Goal: Task Accomplishment & Management: Complete application form

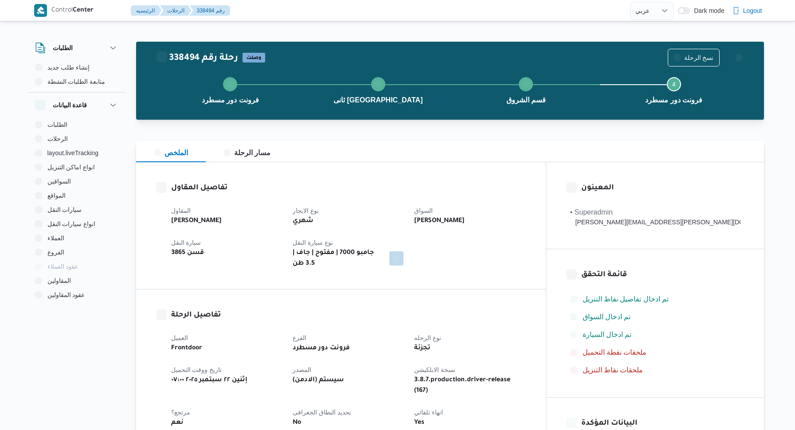
select select "ar"
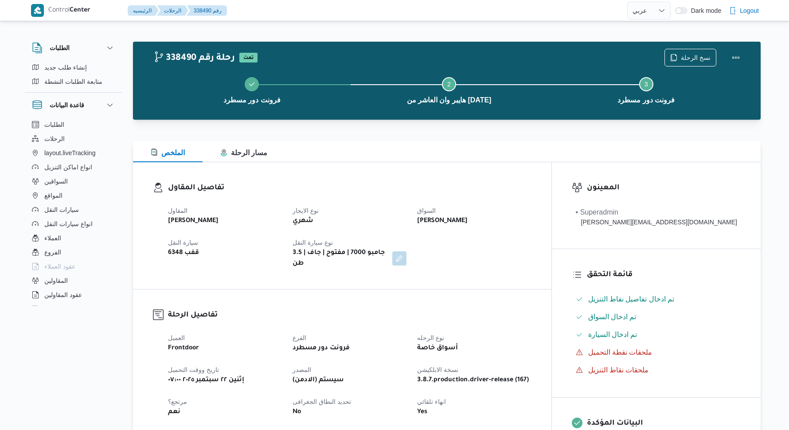
select select "ar"
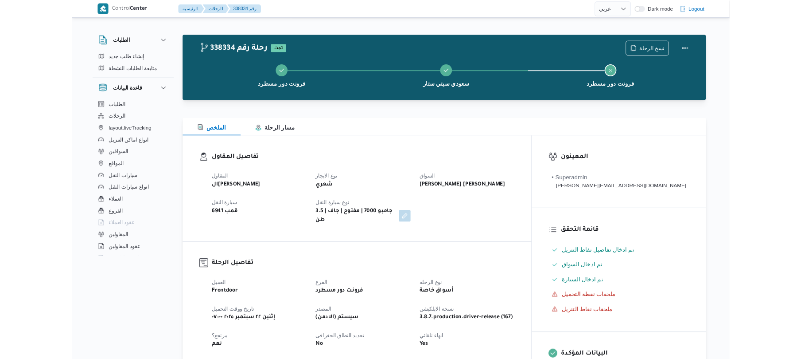
scroll to position [638, 0]
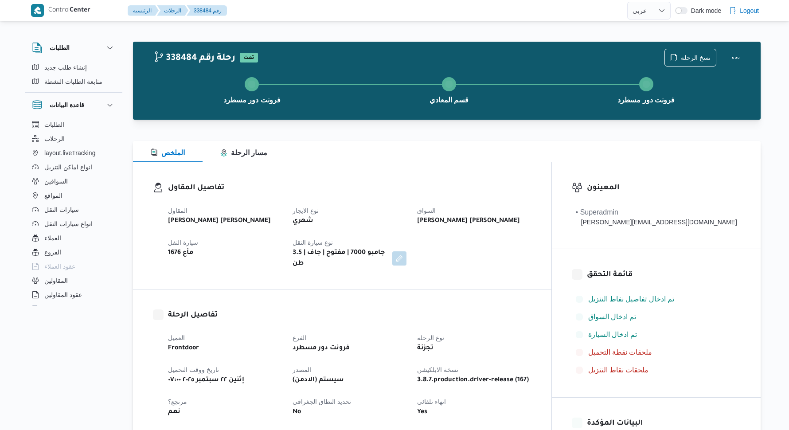
select select "ar"
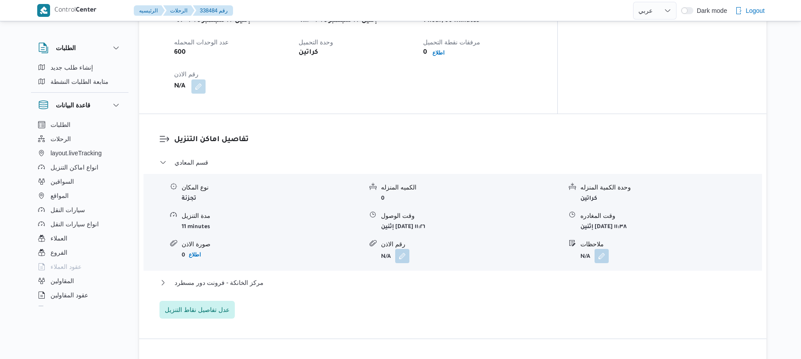
scroll to position [614, 0]
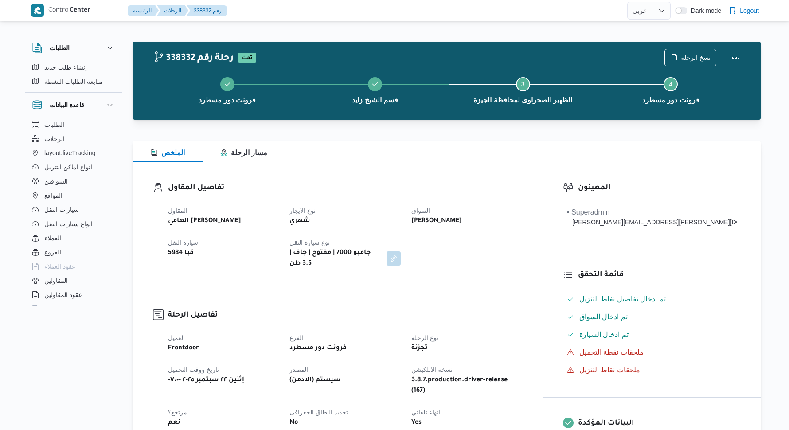
select select "ar"
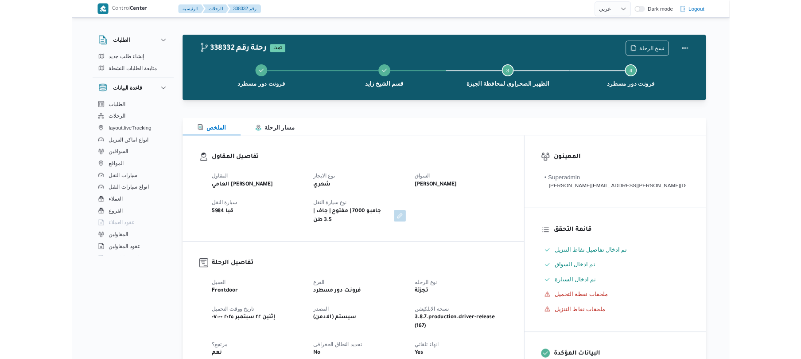
scroll to position [756, 0]
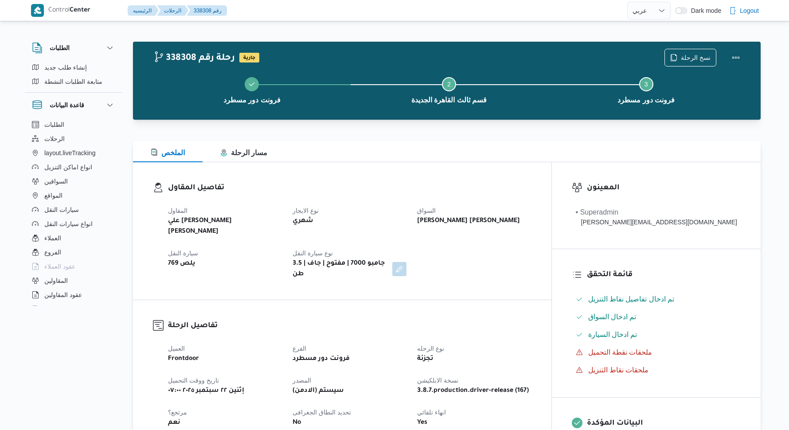
select select "ar"
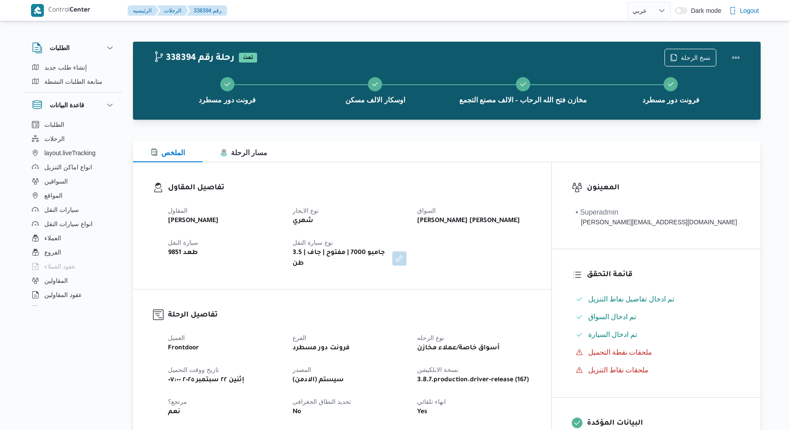
select select "ar"
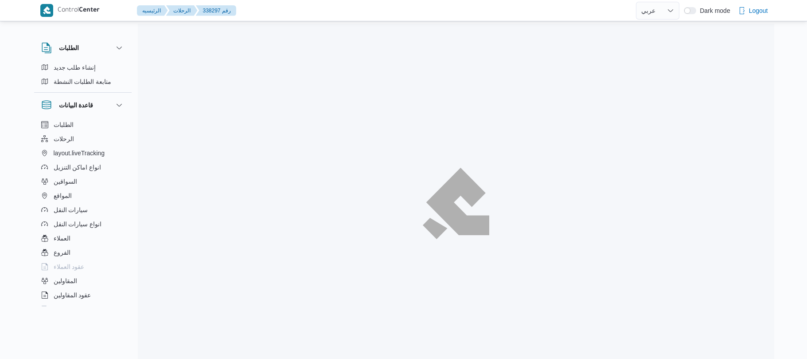
select select "ar"
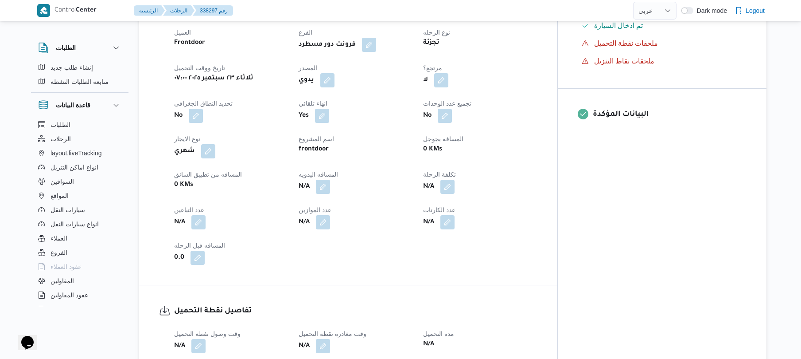
scroll to position [355, 0]
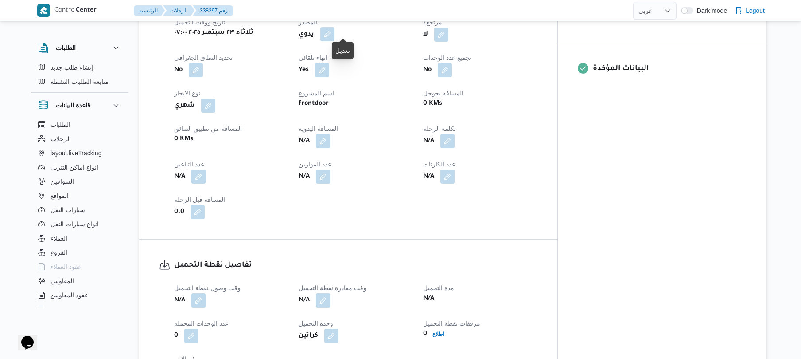
click at [335, 28] on button "button" at bounding box center [327, 34] width 14 height 14
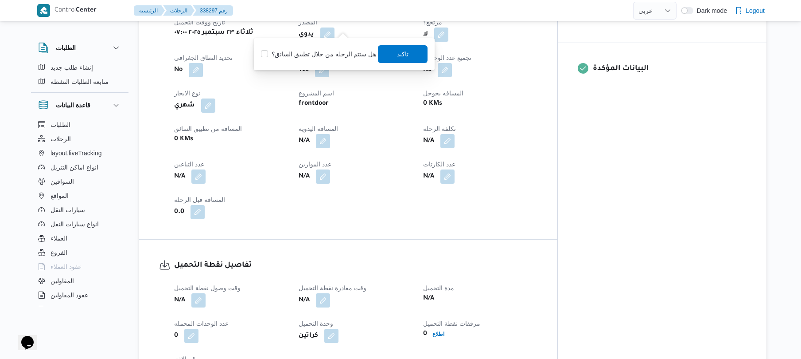
click at [334, 51] on label "هل ستتم الرحله من خلال تطبيق السائق؟" at bounding box center [318, 54] width 115 height 11
checkbox input "true"
click at [408, 52] on span "تاكيد" at bounding box center [404, 54] width 50 height 18
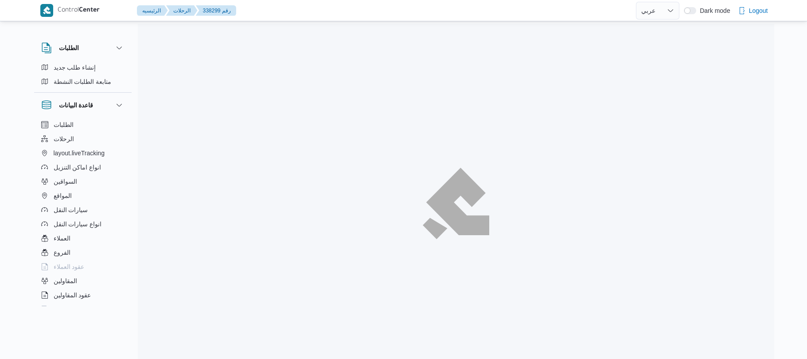
select select "ar"
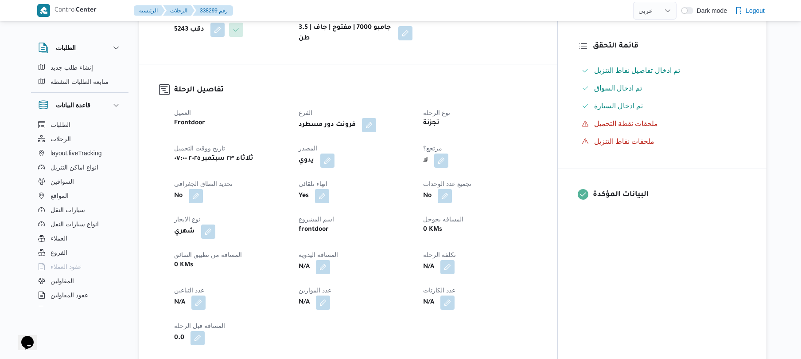
scroll to position [236, 0]
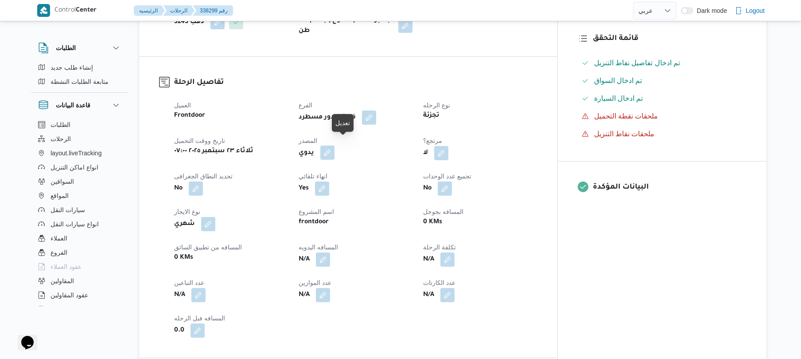
click at [335, 147] on button "button" at bounding box center [327, 152] width 14 height 14
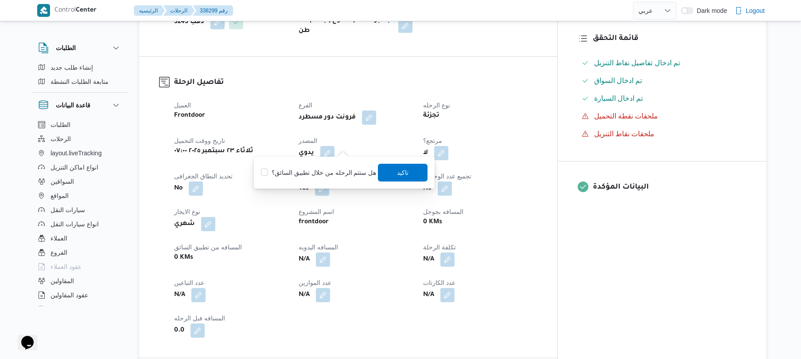
click at [334, 177] on label "هل ستتم الرحله من خلال تطبيق السائق؟" at bounding box center [318, 172] width 115 height 11
checkbox input "true"
click at [403, 174] on span "تاكيد" at bounding box center [404, 172] width 12 height 11
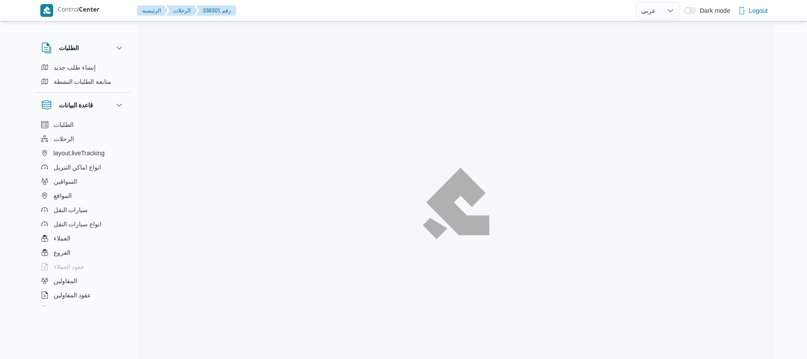
select select "ar"
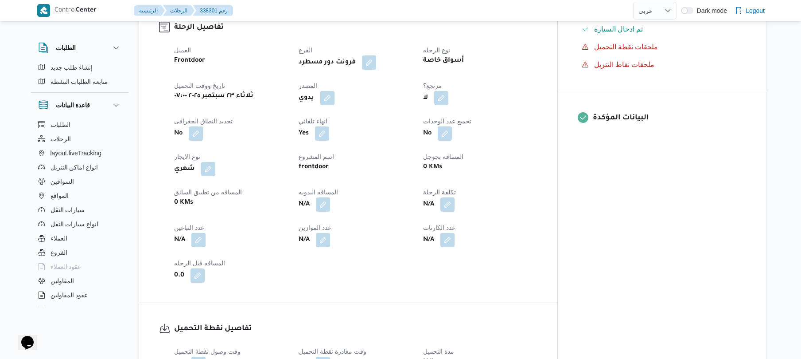
scroll to position [307, 0]
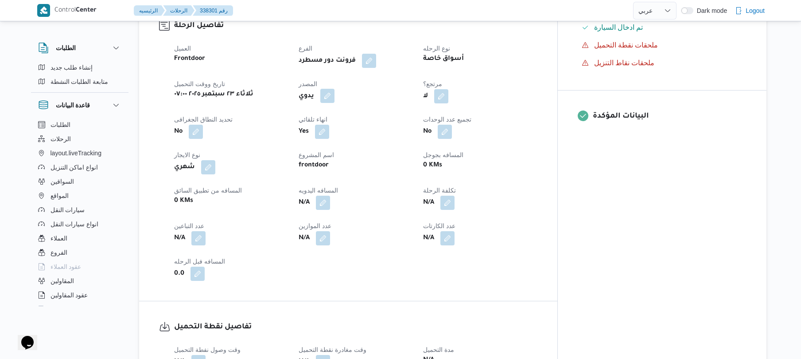
click at [335, 89] on button "button" at bounding box center [327, 96] width 14 height 14
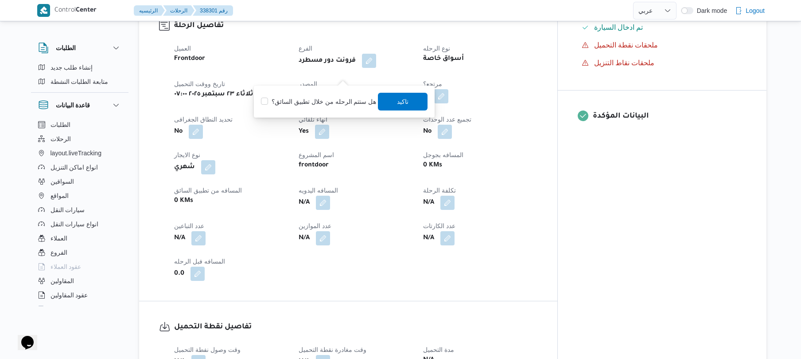
click at [326, 107] on div "هل ستتم الرحله من خلال تطبيق السائق؟ [GEOGRAPHIC_DATA]" at bounding box center [344, 102] width 168 height 20
click at [354, 100] on label "هل ستتم الرحله من خلال تطبيق السائق؟" at bounding box center [318, 101] width 115 height 11
checkbox input "true"
click at [403, 108] on span "تاكيد" at bounding box center [404, 101] width 50 height 18
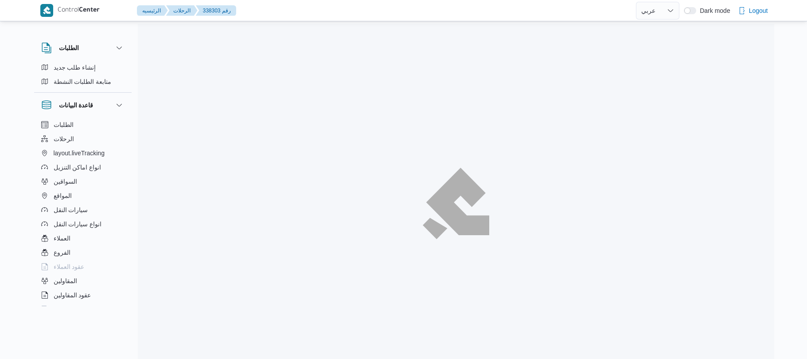
select select "ar"
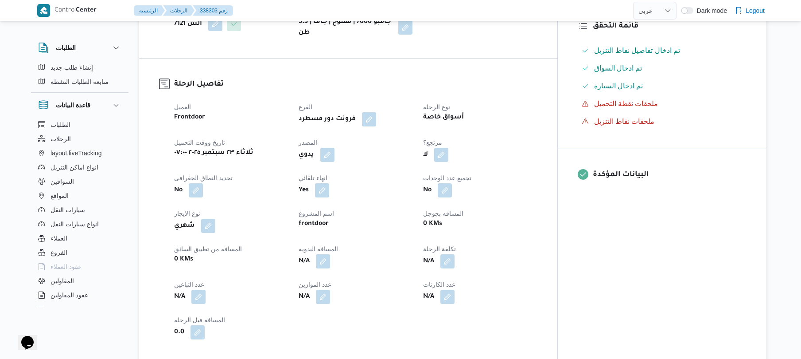
scroll to position [284, 0]
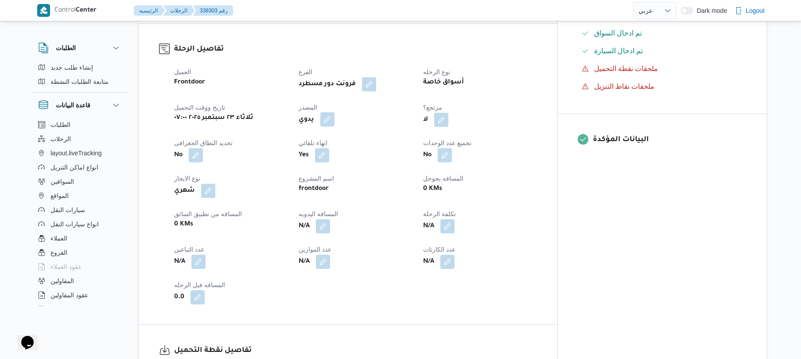
click at [335, 112] on button "button" at bounding box center [327, 119] width 14 height 14
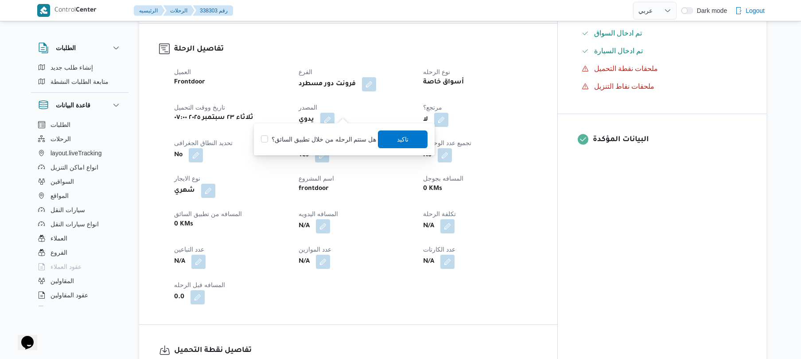
click at [326, 139] on label "هل ستتم الرحله من خلال تطبيق السائق؟" at bounding box center [318, 139] width 115 height 11
checkbox input "true"
click at [380, 141] on span "تاكيد" at bounding box center [404, 139] width 50 height 18
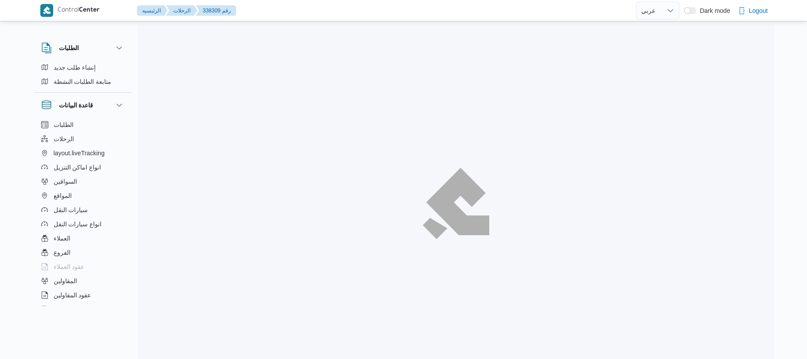
select select "ar"
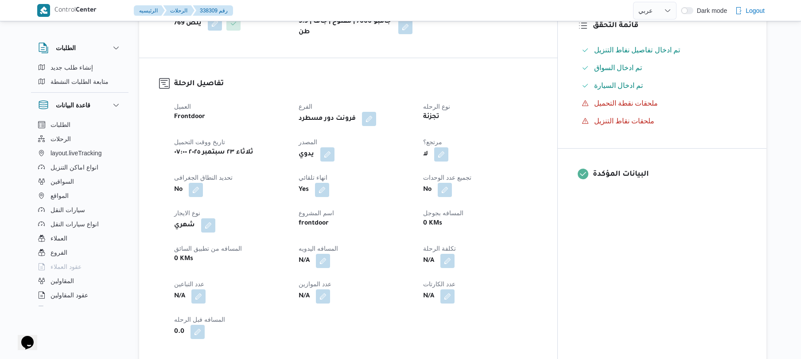
scroll to position [284, 0]
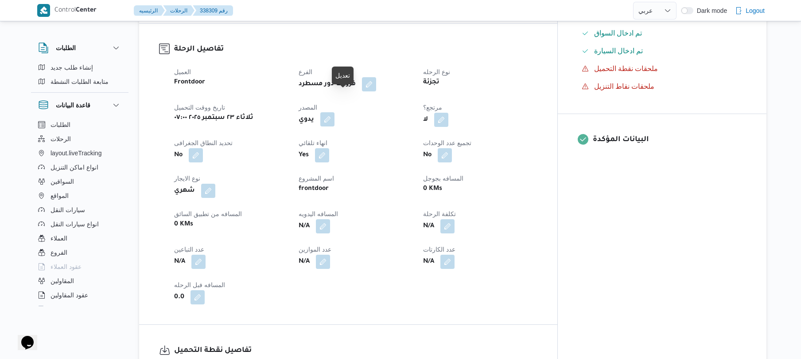
click at [335, 112] on button "button" at bounding box center [327, 119] width 14 height 14
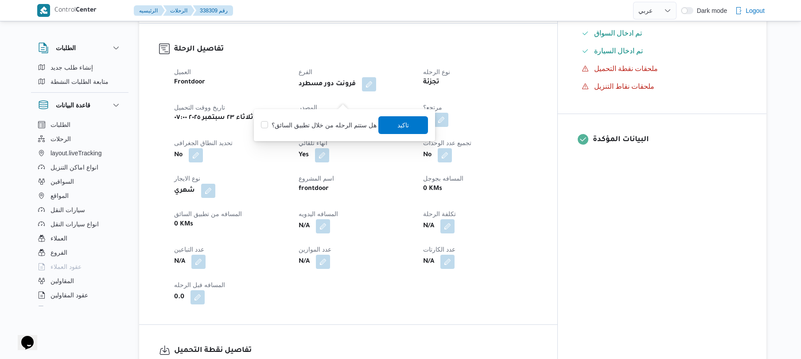
click at [334, 121] on label "هل ستتم الرحله من خلال تطبيق السائق؟" at bounding box center [318, 125] width 115 height 11
checkbox input "true"
click at [398, 126] on span "تاكيد" at bounding box center [404, 124] width 12 height 11
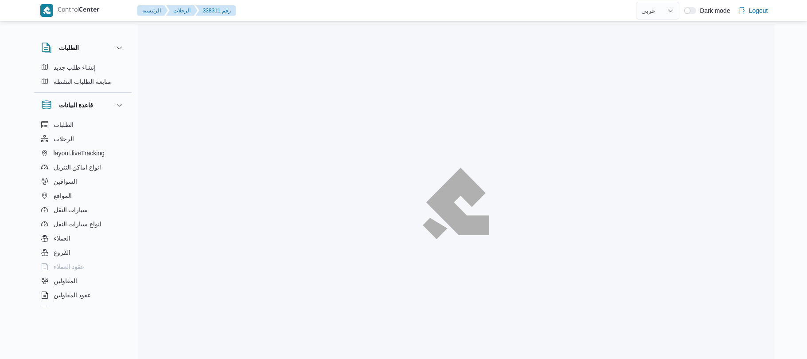
select select "ar"
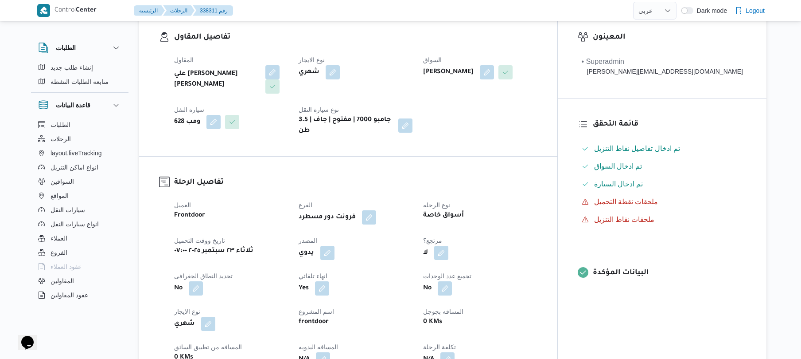
scroll to position [189, 0]
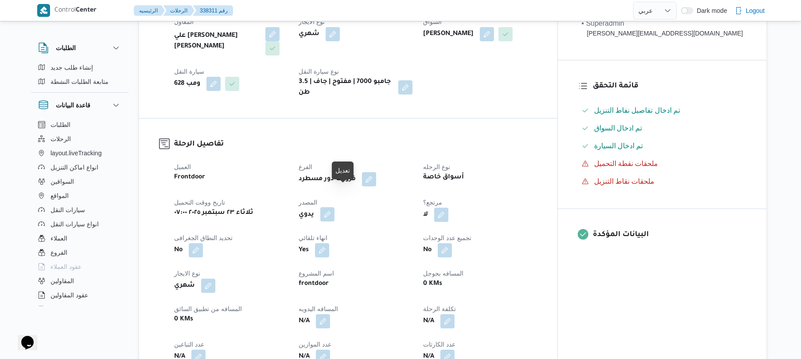
click at [335, 207] on button "button" at bounding box center [327, 214] width 14 height 14
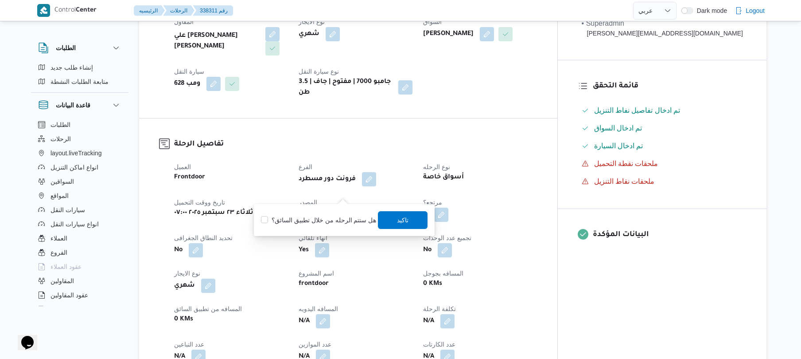
click at [311, 217] on label "هل ستتم الرحله من خلال تطبيق السائق؟" at bounding box center [318, 220] width 115 height 11
checkbox input "true"
click at [379, 222] on span "تاكيد" at bounding box center [404, 220] width 50 height 18
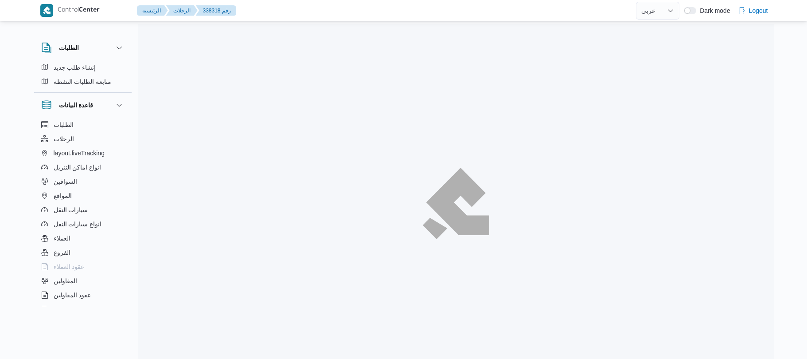
select select "ar"
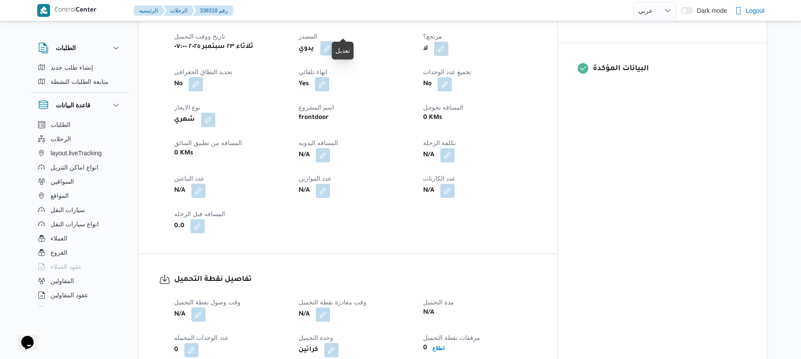
click at [335, 41] on button "button" at bounding box center [327, 48] width 14 height 14
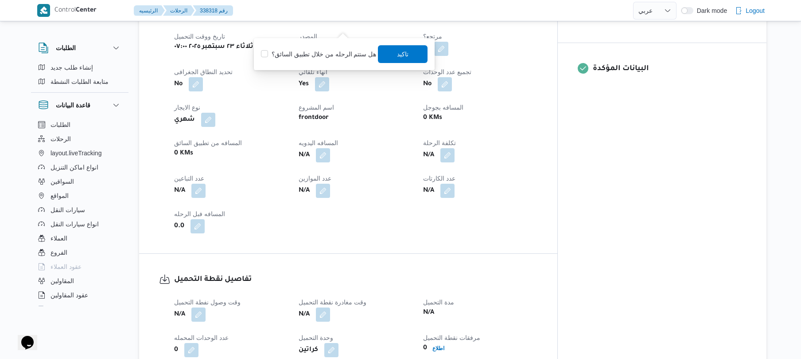
click at [336, 52] on label "هل ستتم الرحله من خلال تطبيق السائق؟" at bounding box center [318, 54] width 115 height 11
checkbox input "true"
click at [389, 56] on span "تاكيد" at bounding box center [404, 54] width 50 height 18
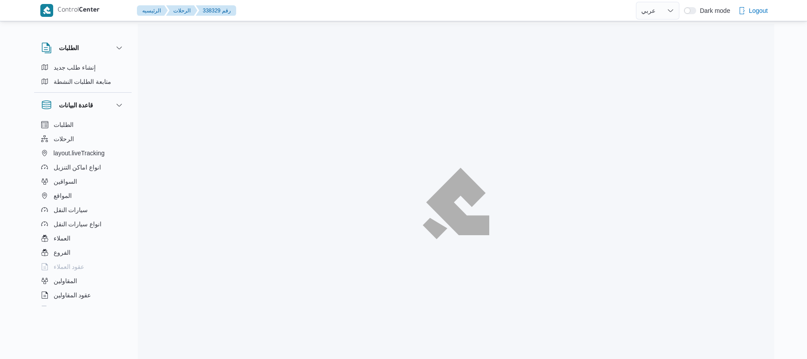
select select "ar"
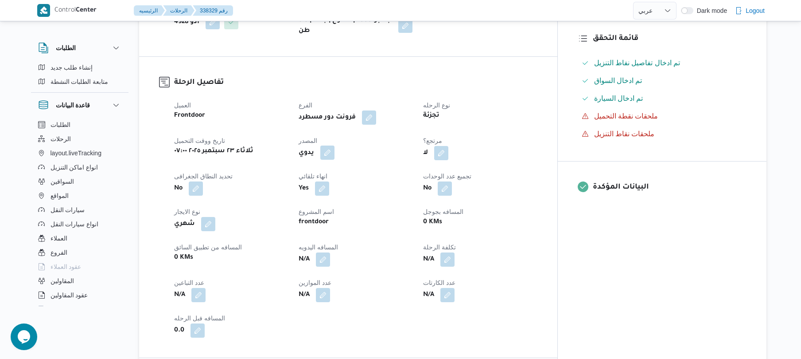
click at [335, 147] on button "button" at bounding box center [327, 152] width 14 height 14
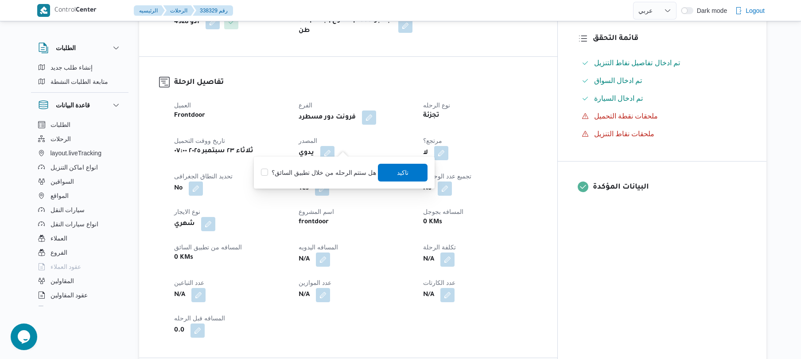
click at [325, 168] on label "هل ستتم الرحله من خلال تطبيق السائق؟" at bounding box center [318, 172] width 115 height 11
checkbox input "true"
click at [399, 170] on span "تاكيد" at bounding box center [404, 172] width 12 height 11
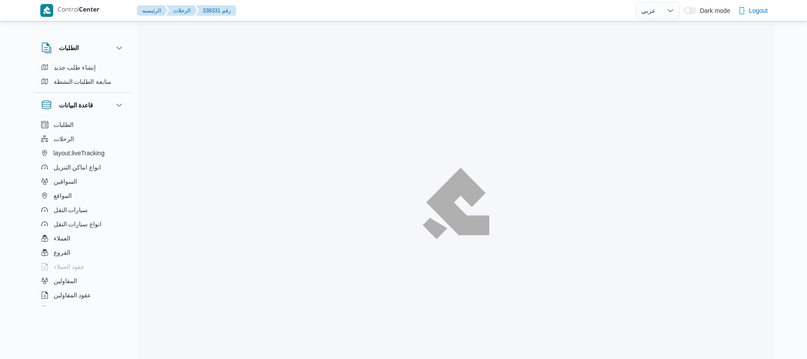
select select "ar"
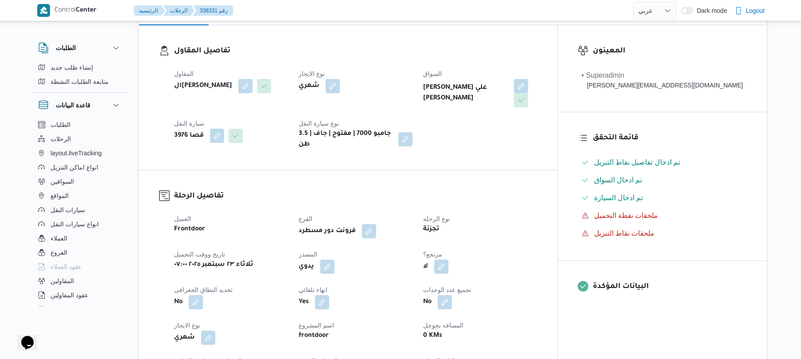
scroll to position [165, 0]
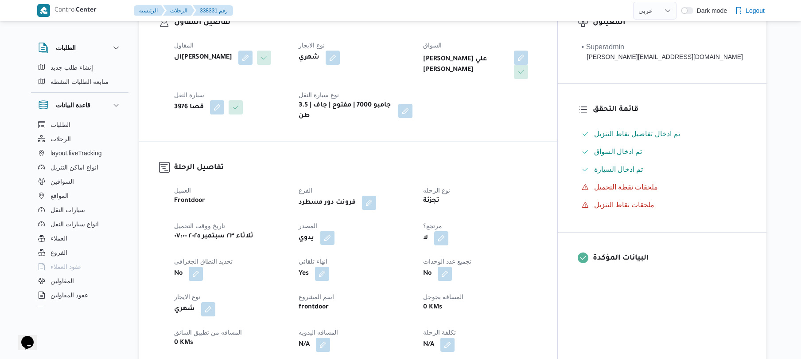
click at [335, 233] on button "button" at bounding box center [327, 237] width 14 height 14
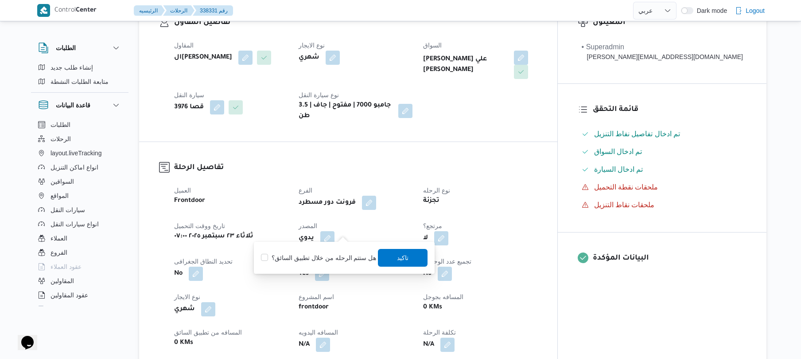
click at [330, 250] on div "هل ستتم الرحله من خلال تطبيق السائق؟ تاكيد" at bounding box center [344, 258] width 168 height 20
click at [332, 256] on label "هل ستتم الرحله من خلال تطبيق السائق؟" at bounding box center [318, 257] width 115 height 11
checkbox input "true"
click at [387, 259] on span "تاكيد" at bounding box center [404, 257] width 50 height 18
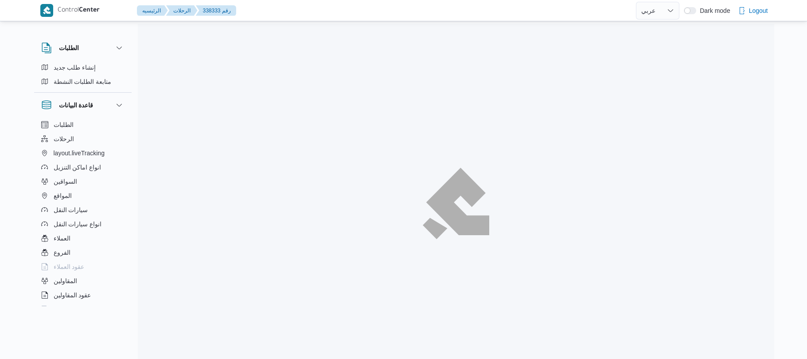
select select "ar"
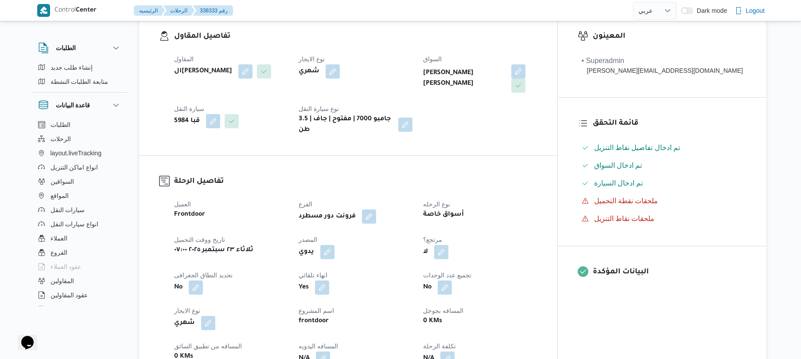
scroll to position [189, 0]
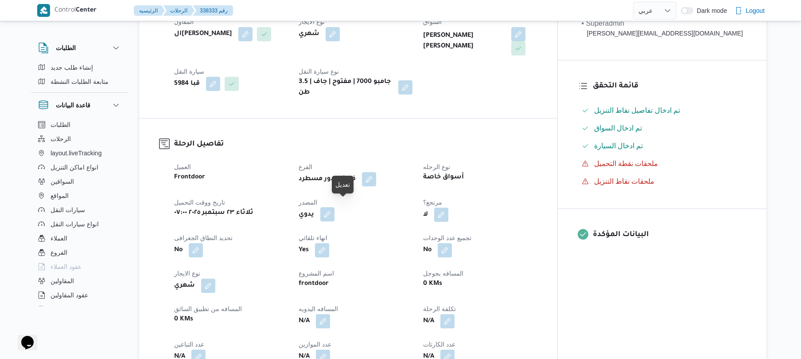
click at [335, 211] on button "button" at bounding box center [327, 214] width 14 height 14
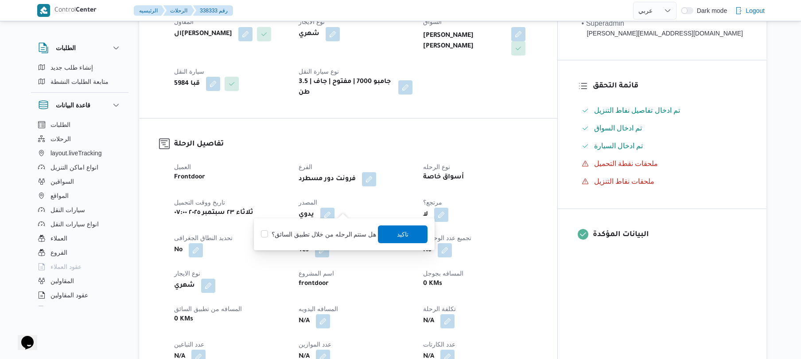
click at [322, 238] on label "هل ستتم الرحله من خلال تطبيق السائق؟" at bounding box center [318, 234] width 115 height 11
checkbox input "true"
click at [390, 239] on span "تاكيد" at bounding box center [404, 234] width 50 height 18
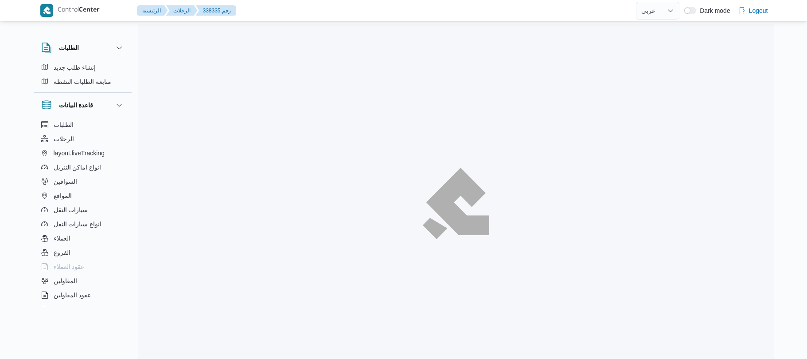
select select "ar"
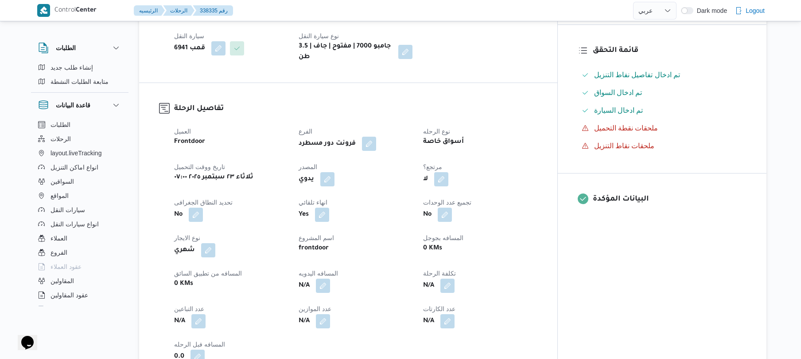
scroll to position [260, 0]
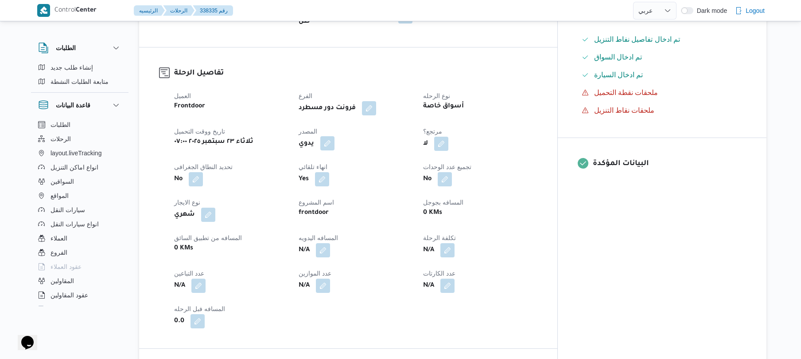
click at [335, 136] on button "button" at bounding box center [327, 143] width 14 height 14
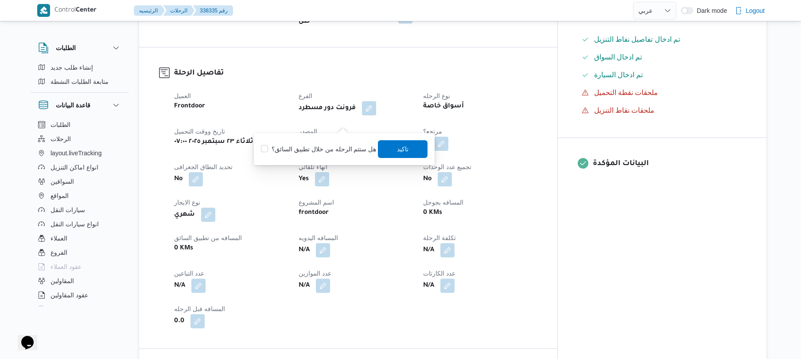
click at [324, 161] on div "You are in a dialog. To close this dialog, hit escape. هل ستتم الرحله من خلال ت…" at bounding box center [344, 149] width 181 height 32
click at [337, 139] on div "هل ستتم الرحله من خلال تطبيق السائق؟ تاكيد" at bounding box center [344, 149] width 168 height 20
click at [333, 151] on label "هل ستتم الرحله من خلال تطبيق السائق؟" at bounding box center [318, 149] width 115 height 11
checkbox input "true"
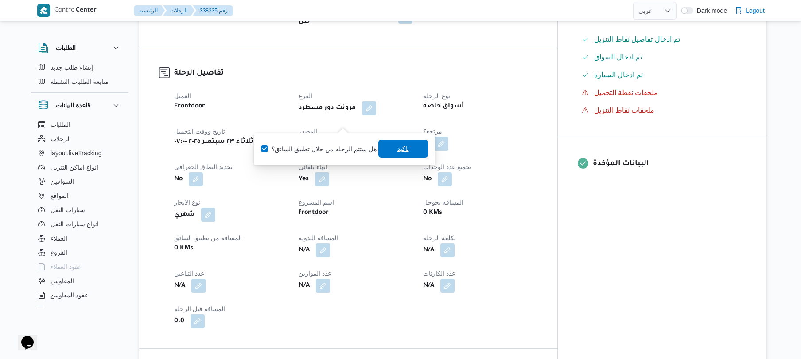
click at [390, 156] on span "تاكيد" at bounding box center [404, 149] width 50 height 18
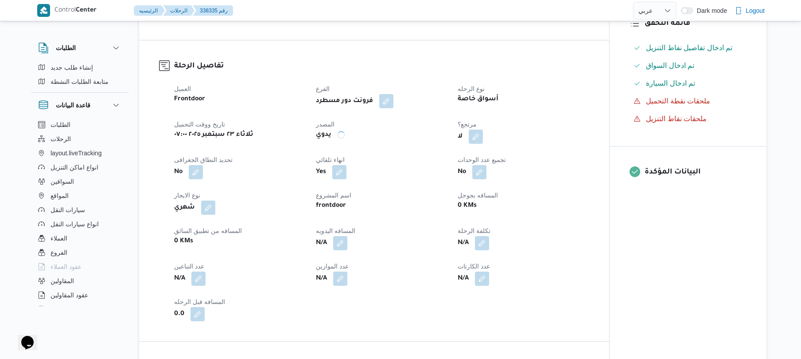
click at [392, 164] on div "Yes" at bounding box center [381, 172] width 133 height 16
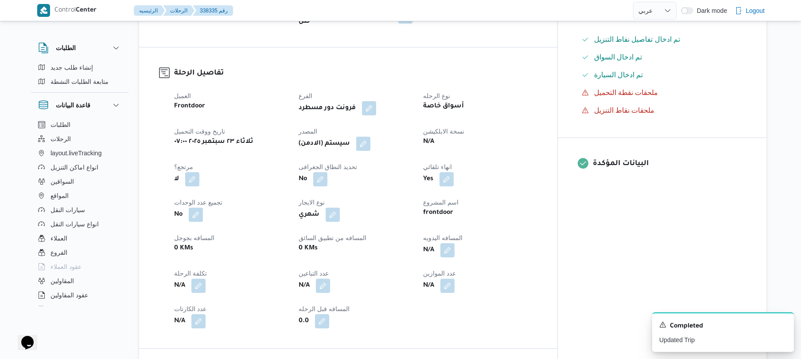
click at [346, 138] on b "(سيستم (الادمن" at bounding box center [324, 143] width 51 height 11
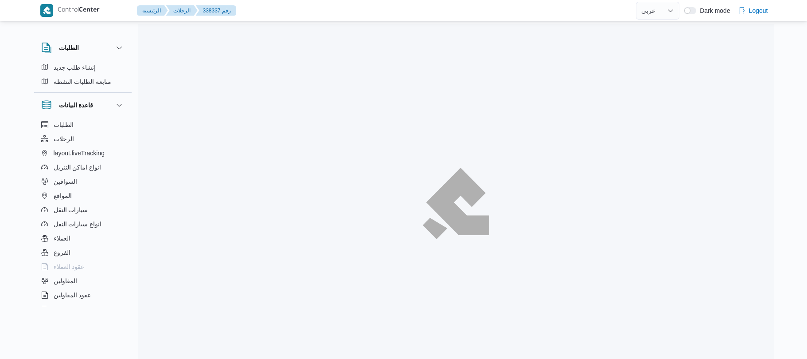
select select "ar"
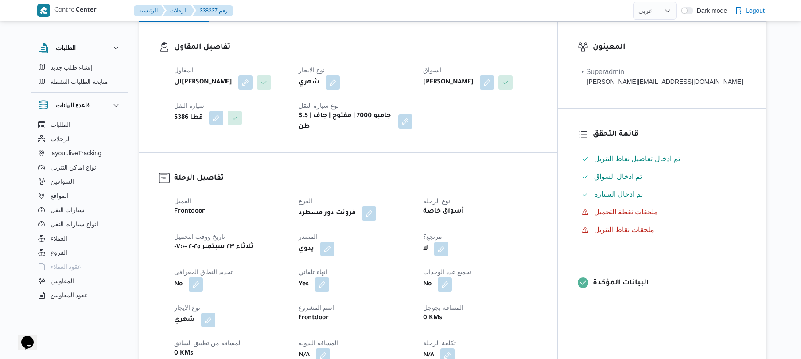
scroll to position [165, 0]
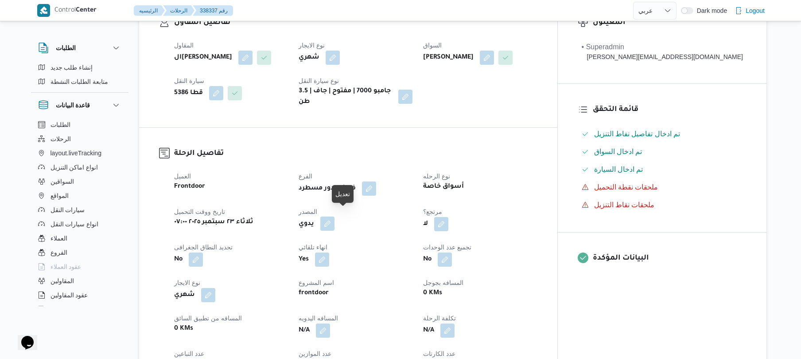
click at [335, 222] on button "button" at bounding box center [327, 223] width 14 height 14
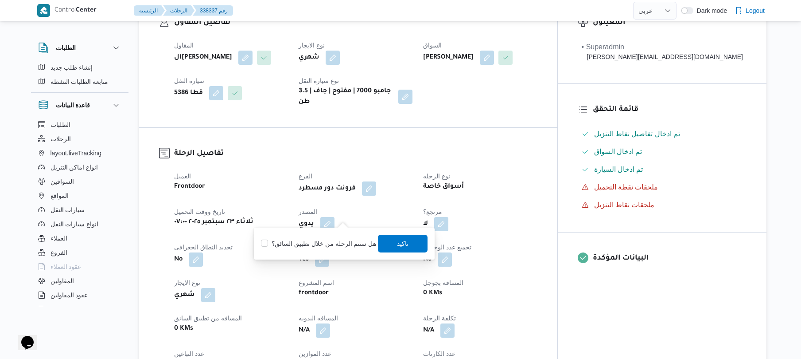
click at [336, 246] on label "هل ستتم الرحله من خلال تطبيق السائق؟" at bounding box center [318, 243] width 115 height 11
checkbox input "true"
click at [387, 245] on span "تاكيد" at bounding box center [404, 243] width 50 height 18
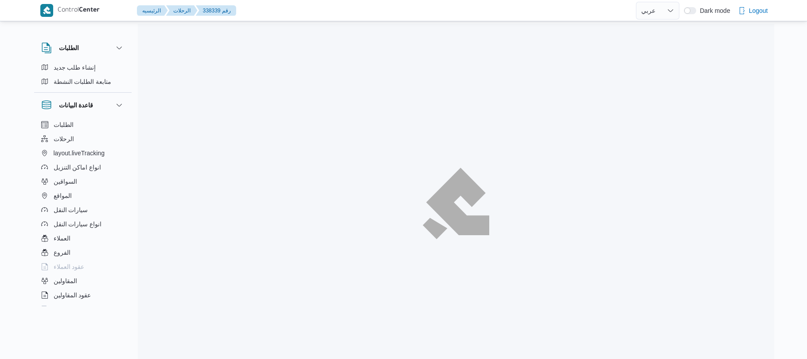
select select "ar"
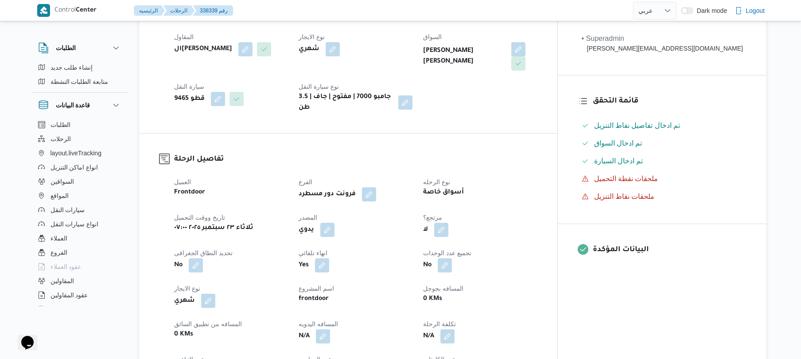
scroll to position [236, 0]
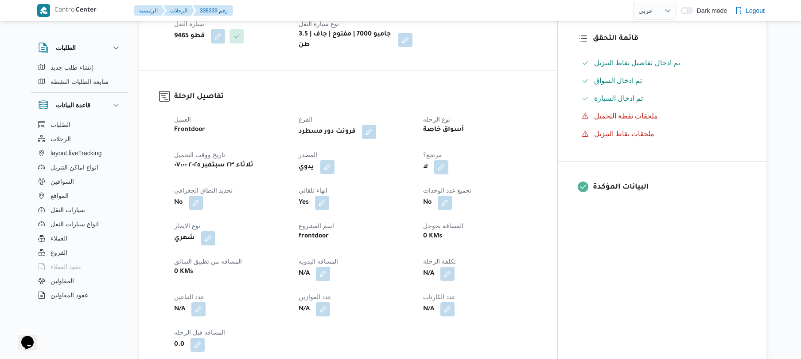
click at [335, 160] on button "button" at bounding box center [327, 167] width 14 height 14
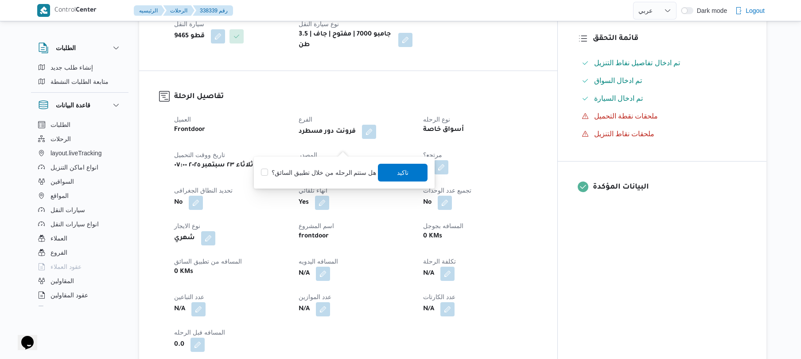
click at [336, 170] on label "هل ستتم الرحله من خلال تطبيق السائق؟" at bounding box center [318, 172] width 115 height 11
checkbox input "true"
click at [412, 165] on span "تاكيد" at bounding box center [404, 172] width 50 height 18
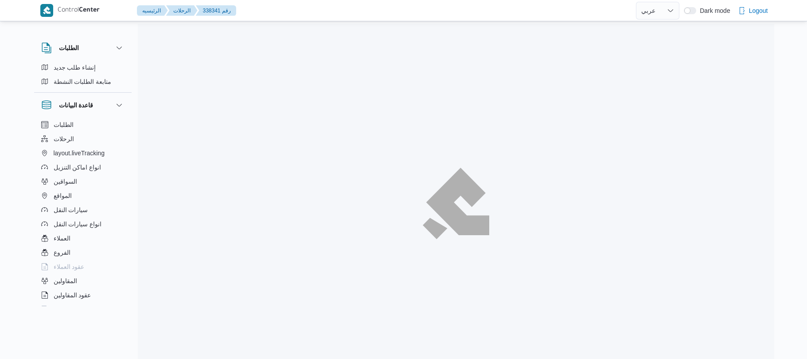
select select "ar"
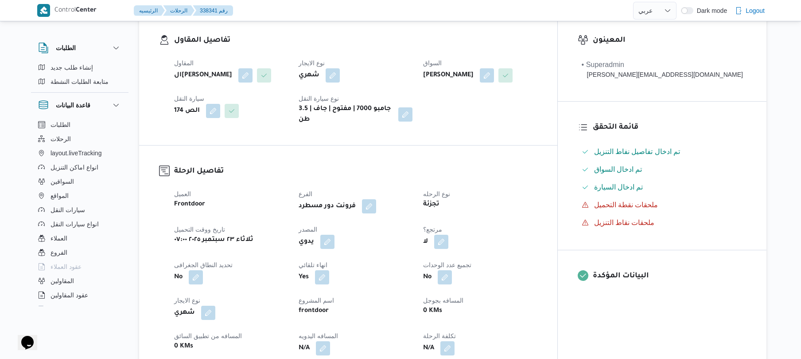
scroll to position [165, 0]
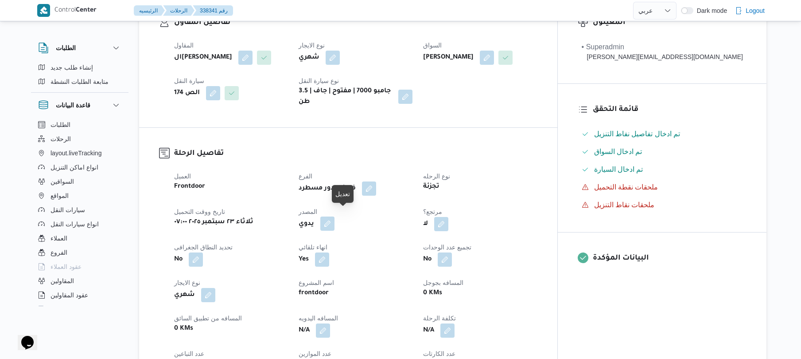
click at [335, 219] on button "button" at bounding box center [327, 223] width 14 height 14
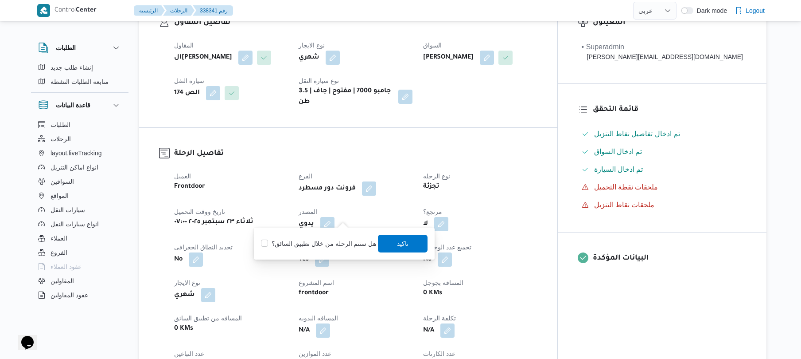
click at [321, 244] on label "هل ستتم الرحله من خلال تطبيق السائق؟" at bounding box center [318, 243] width 115 height 11
checkbox input "true"
click at [400, 246] on span "تاكيد" at bounding box center [404, 243] width 12 height 11
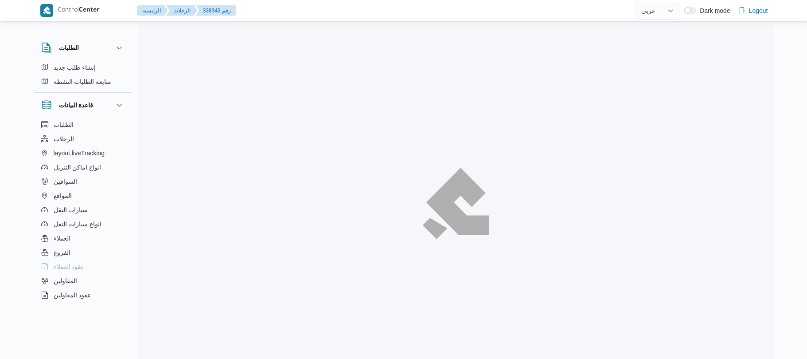
select select "ar"
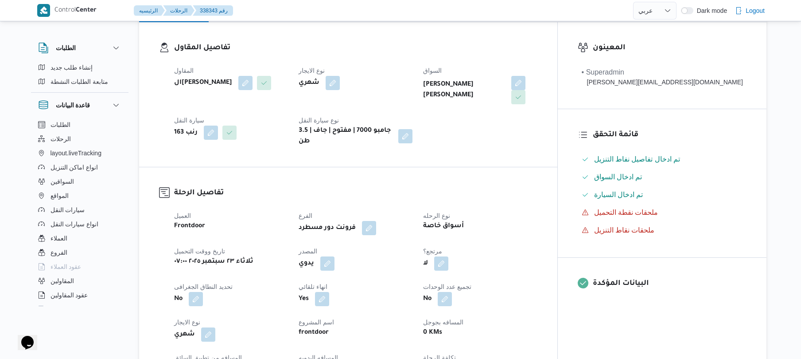
scroll to position [142, 0]
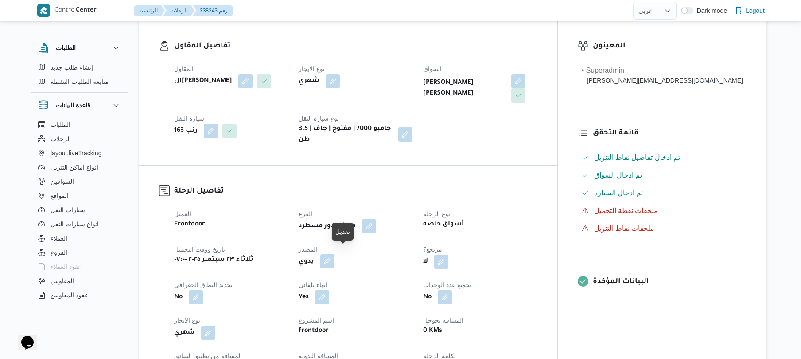
click at [335, 258] on button "button" at bounding box center [327, 261] width 14 height 14
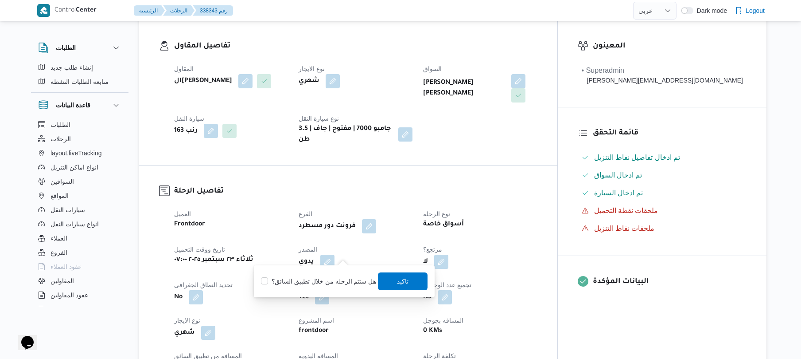
click at [314, 283] on label "هل ستتم الرحله من خلال تطبيق السائق؟" at bounding box center [318, 281] width 115 height 11
checkbox input "true"
click at [388, 282] on span "تاكيد" at bounding box center [404, 281] width 50 height 18
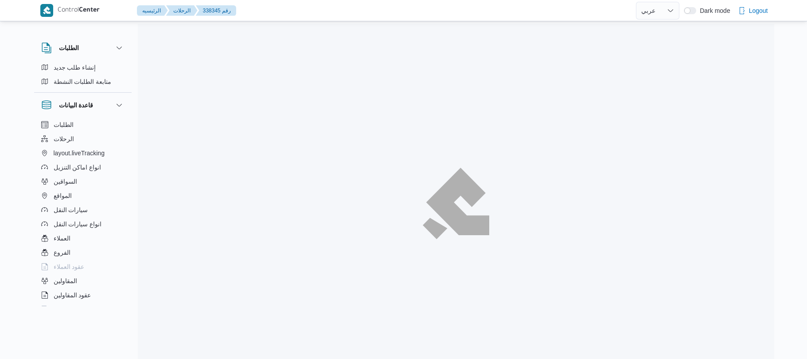
select select "ar"
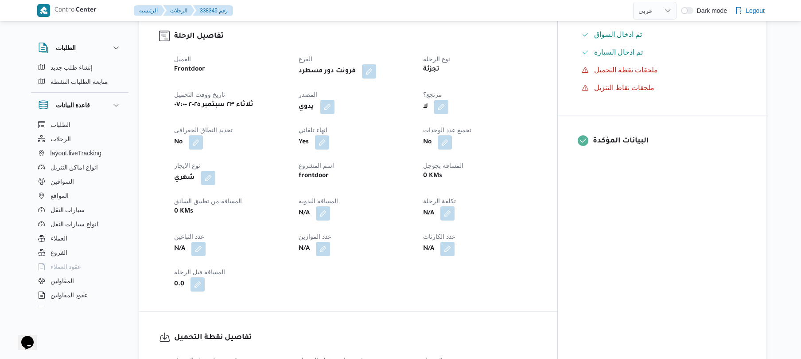
scroll to position [284, 0]
click at [335, 112] on button "button" at bounding box center [327, 105] width 14 height 14
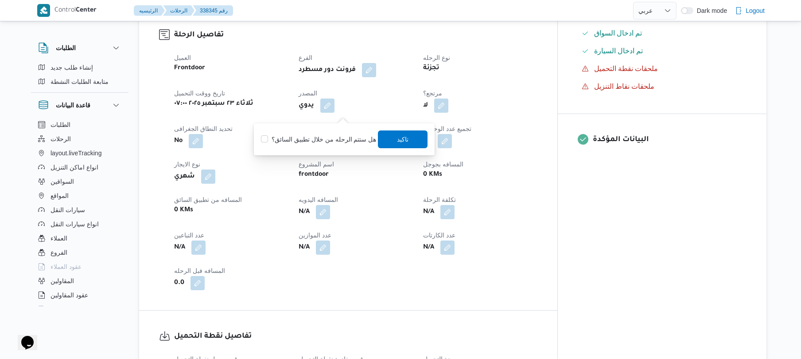
click at [343, 137] on label "هل ستتم الرحله من خلال تطبيق السائق؟" at bounding box center [318, 139] width 115 height 11
checkbox input "true"
click at [407, 135] on span "تاكيد" at bounding box center [404, 139] width 50 height 18
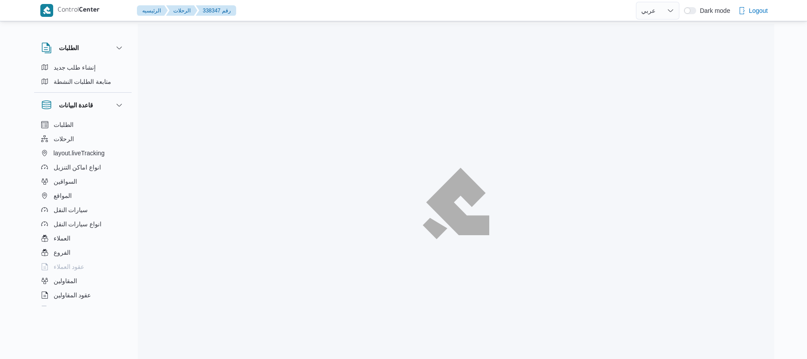
select select "ar"
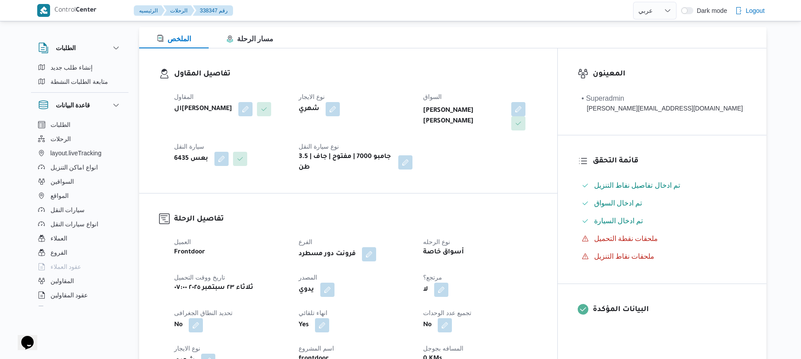
scroll to position [236, 0]
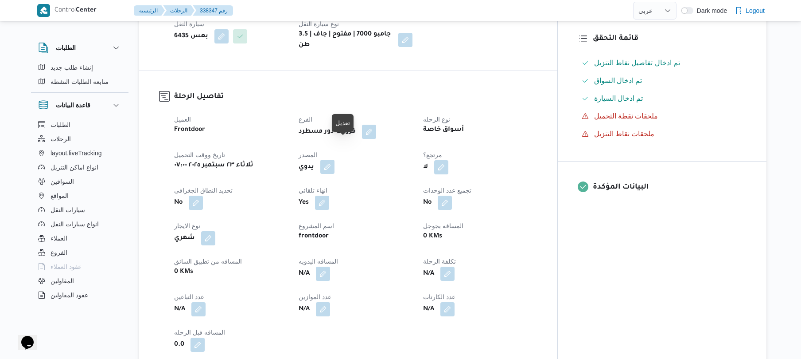
click at [335, 160] on button "button" at bounding box center [327, 167] width 14 height 14
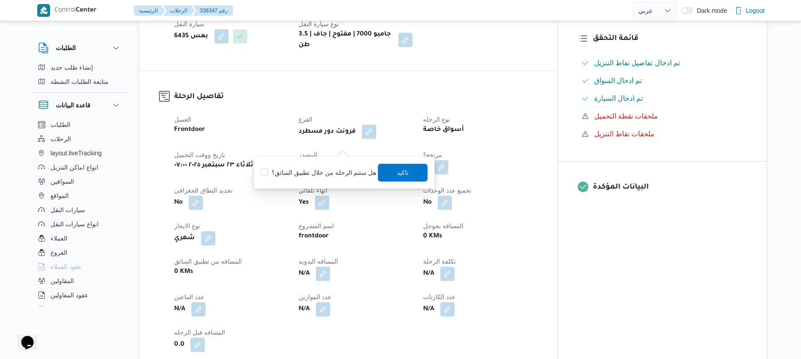
click at [330, 176] on label "هل ستتم الرحله من خلال تطبيق السائق؟" at bounding box center [318, 172] width 115 height 11
checkbox input "true"
click at [399, 172] on span "تاكيد" at bounding box center [404, 172] width 12 height 11
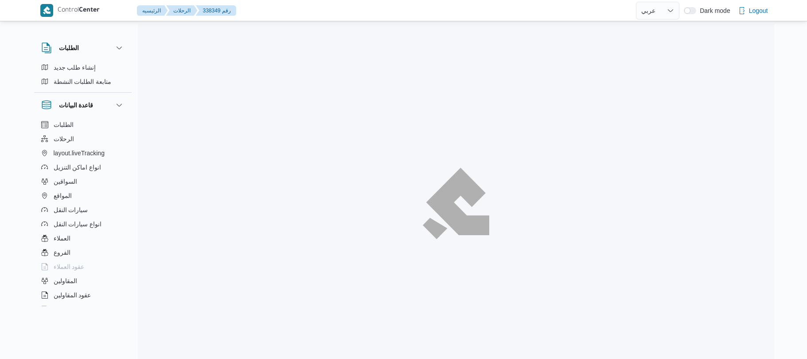
select select "ar"
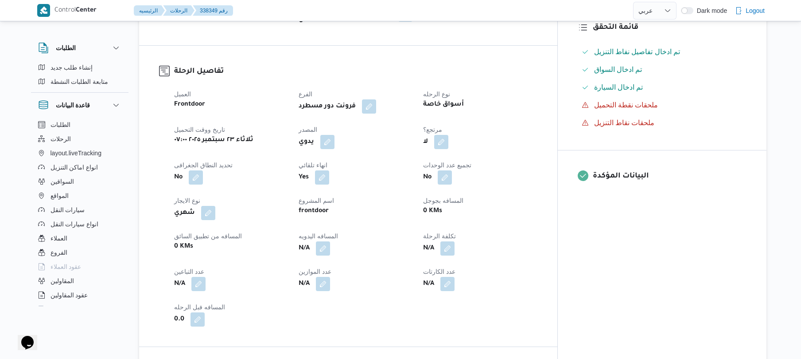
scroll to position [260, 0]
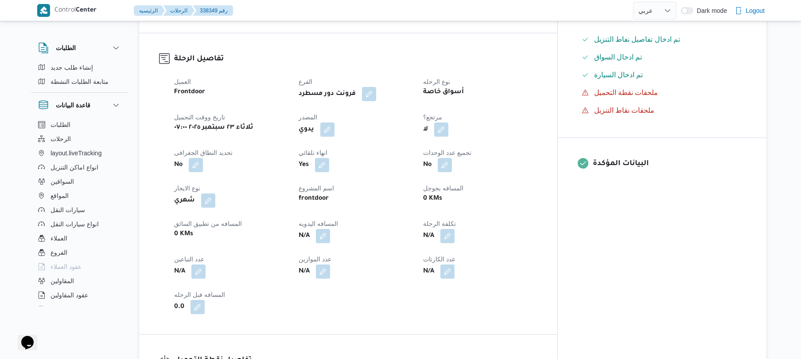
click at [335, 135] on span at bounding box center [325, 129] width 19 height 14
click at [335, 136] on button "button" at bounding box center [327, 129] width 14 height 14
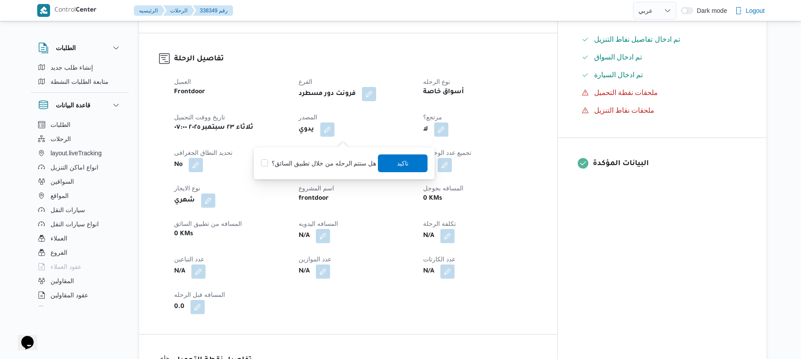
click at [323, 160] on label "هل ستتم الرحله من خلال تطبيق السائق؟" at bounding box center [318, 163] width 115 height 11
checkbox input "true"
click at [410, 164] on span "تاكيد" at bounding box center [404, 163] width 50 height 18
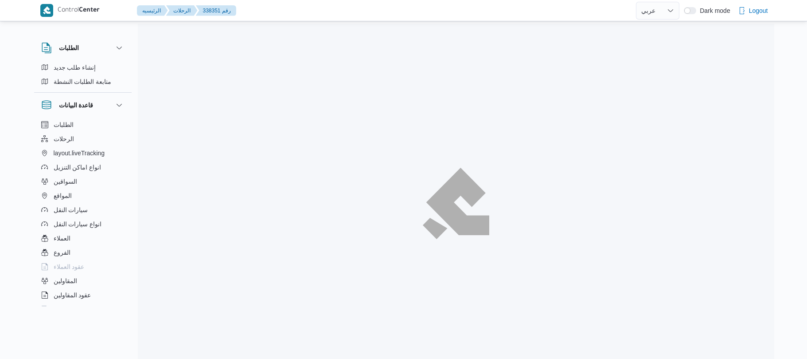
select select "ar"
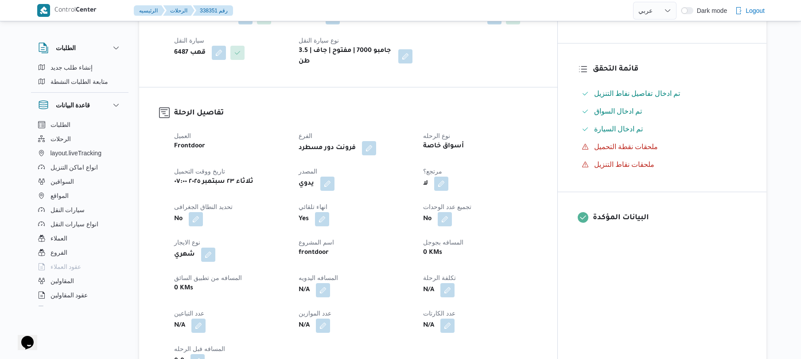
scroll to position [236, 0]
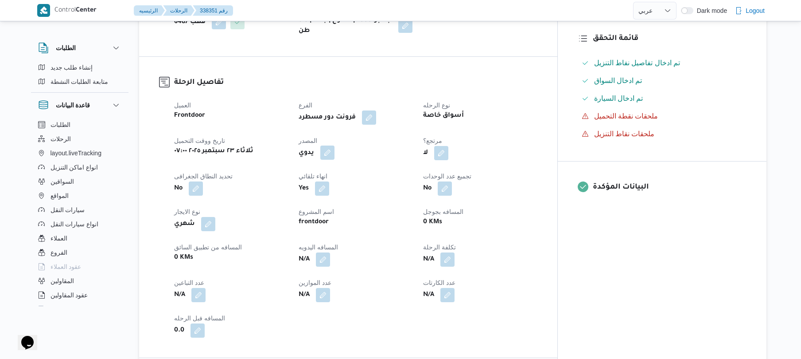
click at [335, 147] on button "button" at bounding box center [327, 152] width 14 height 14
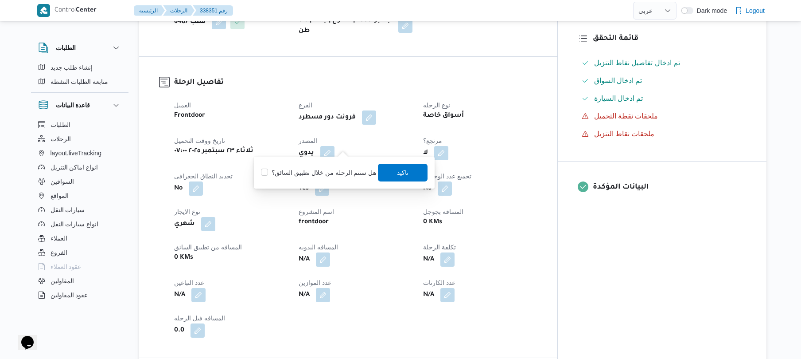
click at [327, 176] on label "هل ستتم الرحله من خلال تطبيق السائق؟" at bounding box center [318, 172] width 115 height 11
checkbox input "true"
click at [400, 168] on span "تاكيد" at bounding box center [404, 172] width 12 height 11
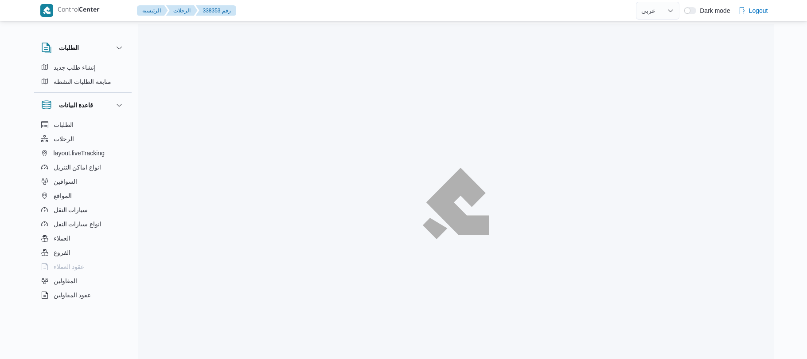
select select "ar"
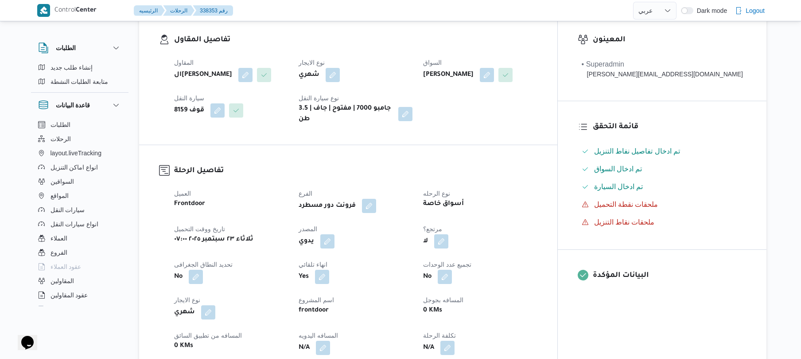
scroll to position [165, 0]
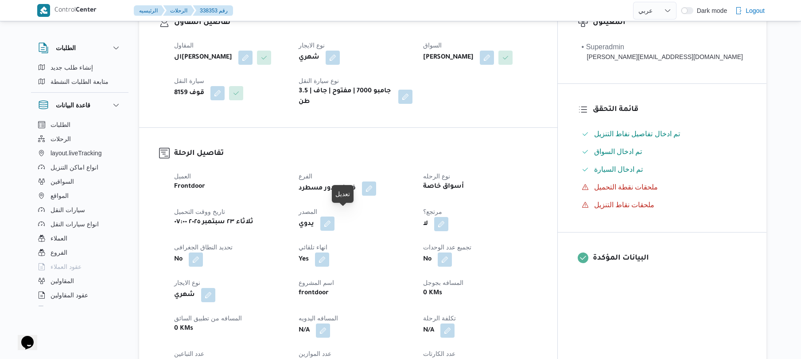
click at [335, 220] on button "button" at bounding box center [327, 223] width 14 height 14
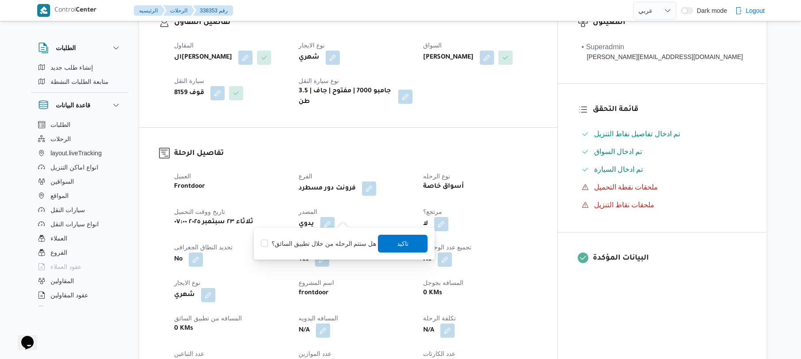
click at [330, 242] on label "هل ستتم الرحله من خلال تطبيق السائق؟" at bounding box center [318, 243] width 115 height 11
checkbox input "true"
click at [392, 244] on span "تاكيد" at bounding box center [404, 243] width 50 height 18
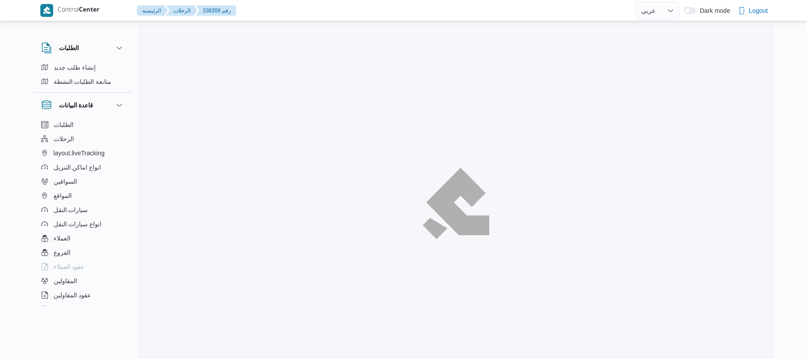
select select "ar"
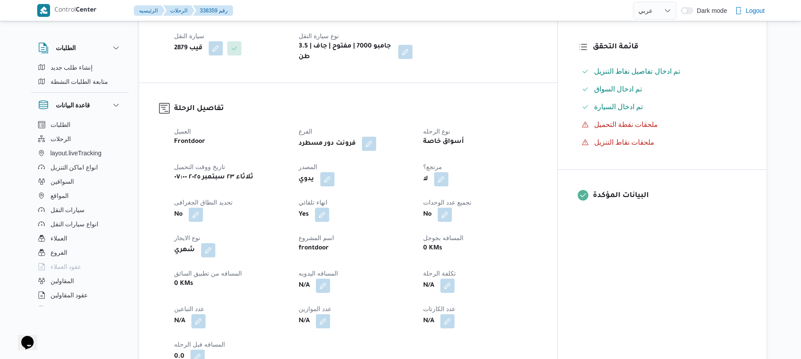
scroll to position [236, 0]
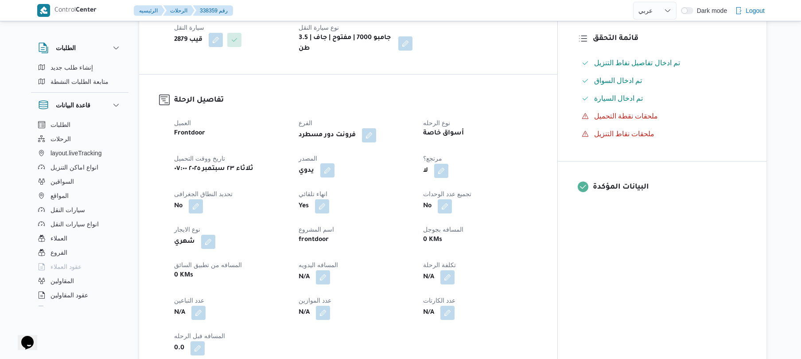
click at [335, 163] on button "button" at bounding box center [327, 170] width 14 height 14
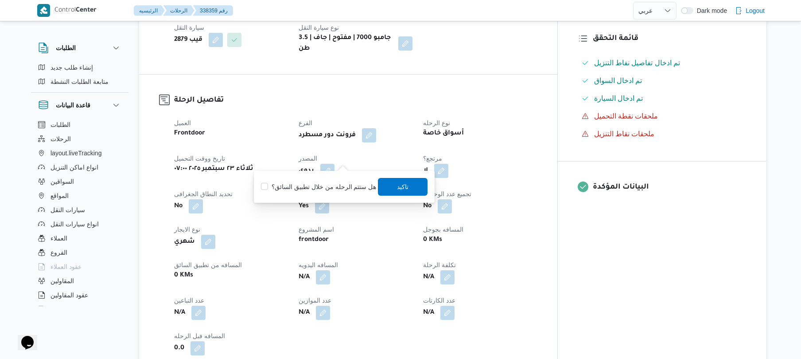
click at [339, 185] on label "هل ستتم الرحله من خلال تطبيق السائق؟" at bounding box center [318, 186] width 115 height 11
checkbox input "true"
click at [389, 183] on span "تاكيد" at bounding box center [404, 186] width 50 height 18
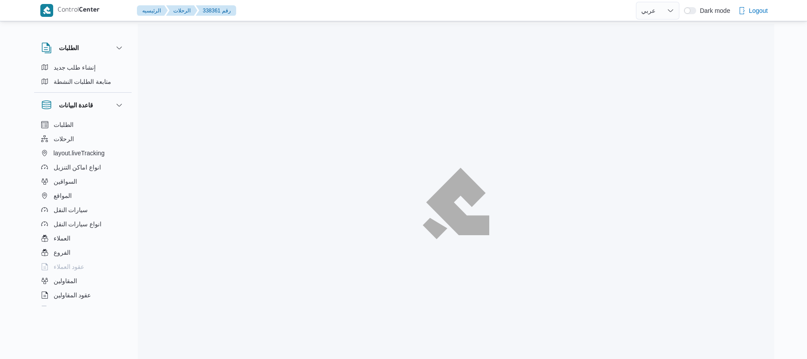
select select "ar"
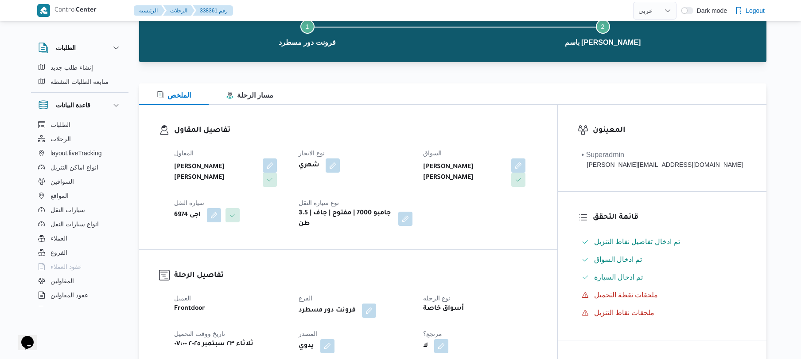
scroll to position [165, 0]
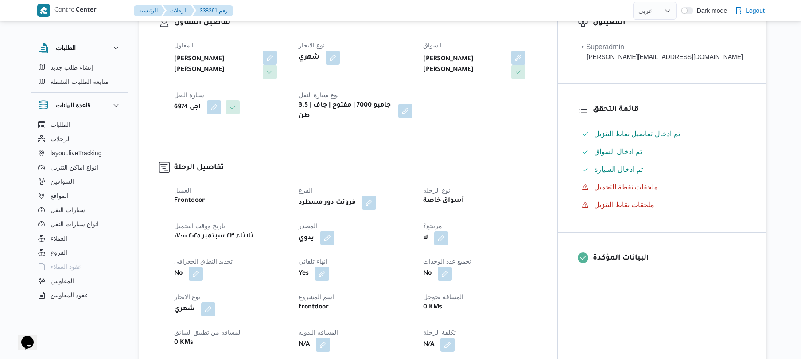
click at [335, 231] on button "button" at bounding box center [327, 237] width 14 height 14
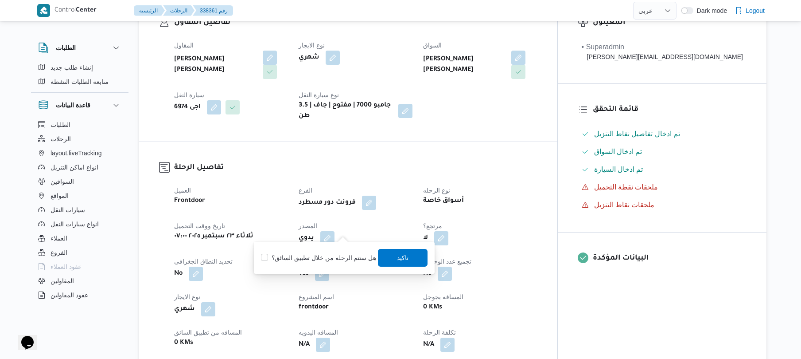
click at [316, 258] on label "هل ستتم الرحله من خلال تطبيق السائق؟" at bounding box center [318, 257] width 115 height 11
checkbox input "true"
click at [405, 259] on span "تاكيد" at bounding box center [404, 257] width 12 height 11
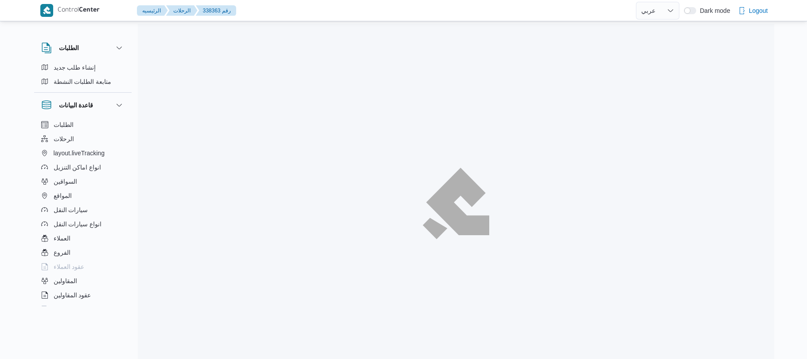
select select "ar"
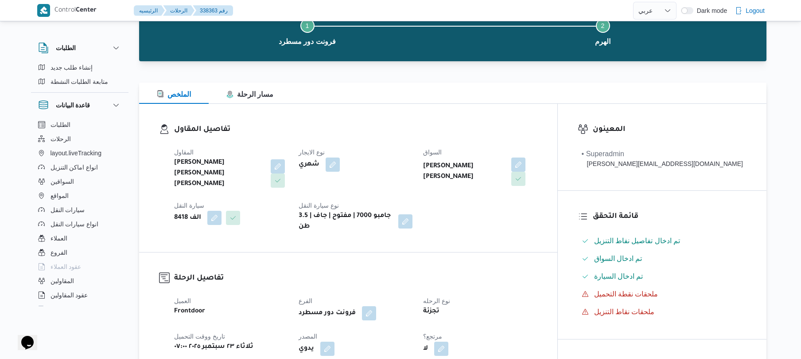
scroll to position [213, 0]
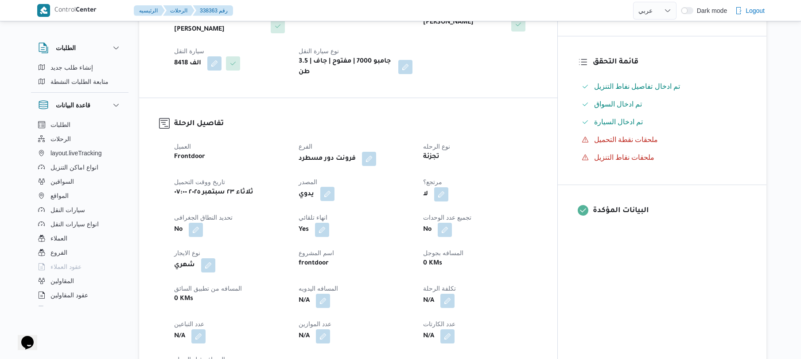
click at [335, 188] on button "button" at bounding box center [327, 194] width 14 height 14
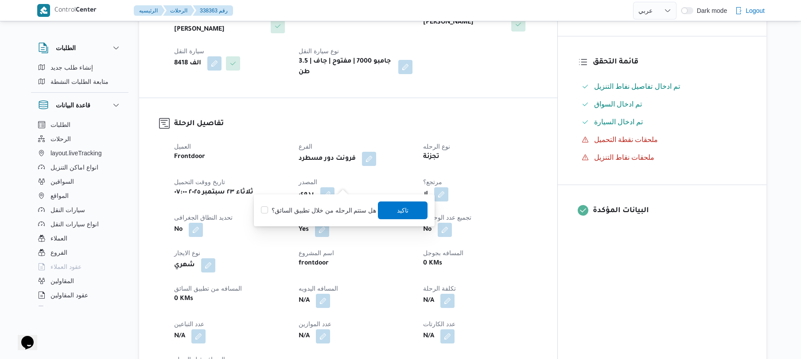
click at [336, 209] on label "هل ستتم الرحله من خلال تطبيق السائق؟" at bounding box center [318, 210] width 115 height 11
checkbox input "true"
click at [405, 215] on span "تاكيد" at bounding box center [404, 209] width 12 height 11
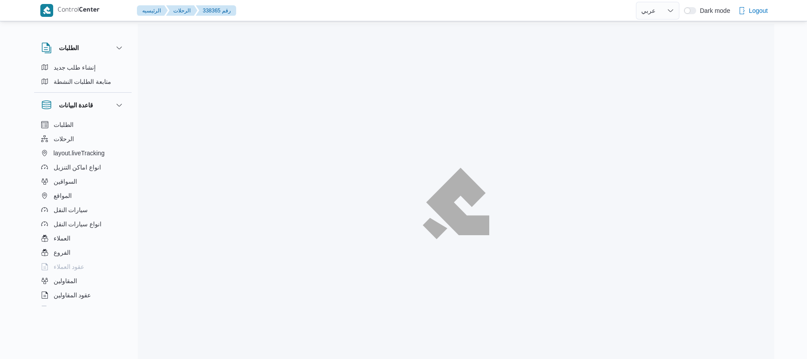
select select "ar"
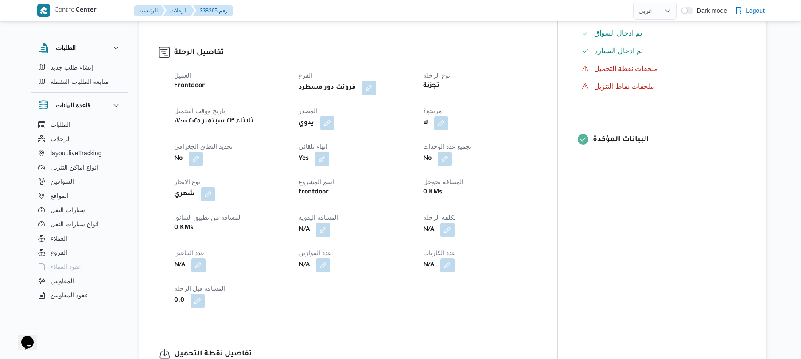
click at [335, 116] on button "button" at bounding box center [327, 123] width 14 height 14
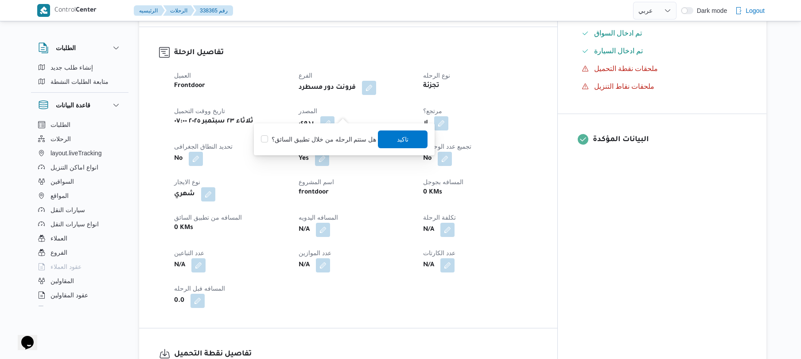
click at [342, 129] on div "هل ستتم الرحله من خلال تطبيق السائق؟ [GEOGRAPHIC_DATA]" at bounding box center [344, 139] width 168 height 20
click at [341, 139] on label "هل ستتم الرحله من خلال تطبيق السائق؟" at bounding box center [318, 139] width 115 height 11
checkbox input "true"
click at [398, 139] on span "تاكيد" at bounding box center [404, 138] width 12 height 11
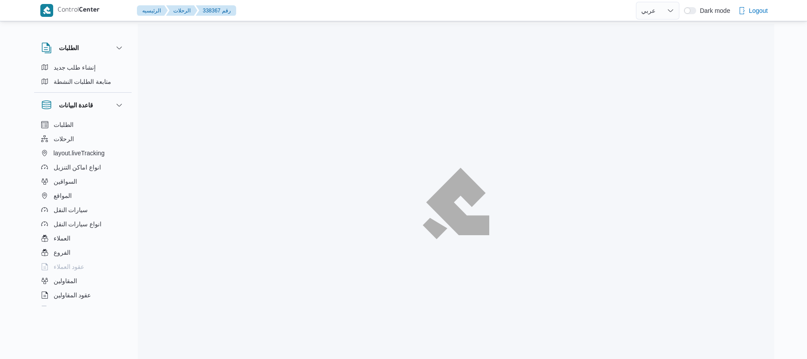
select select "ar"
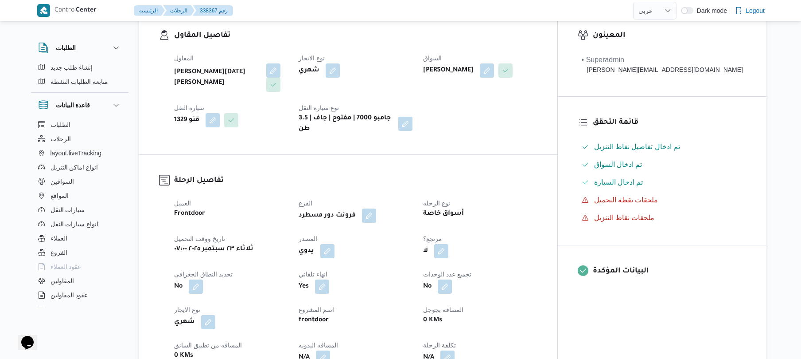
scroll to position [236, 0]
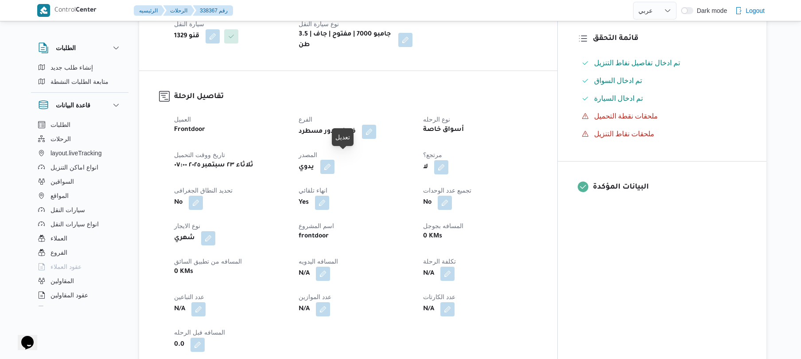
click at [335, 161] on button "button" at bounding box center [327, 167] width 14 height 14
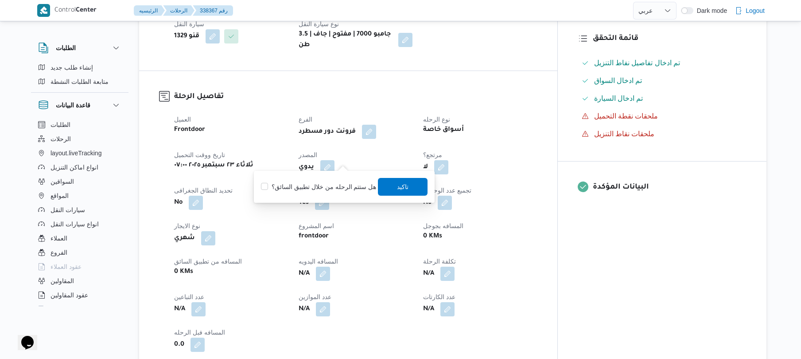
click at [339, 181] on label "هل ستتم الرحله من خلال تطبيق السائق؟" at bounding box center [318, 186] width 115 height 11
checkbox input "true"
click at [399, 187] on span "تاكيد" at bounding box center [404, 186] width 12 height 11
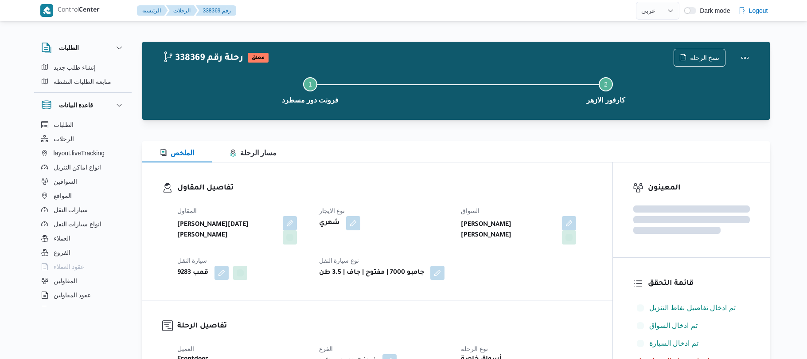
select select "ar"
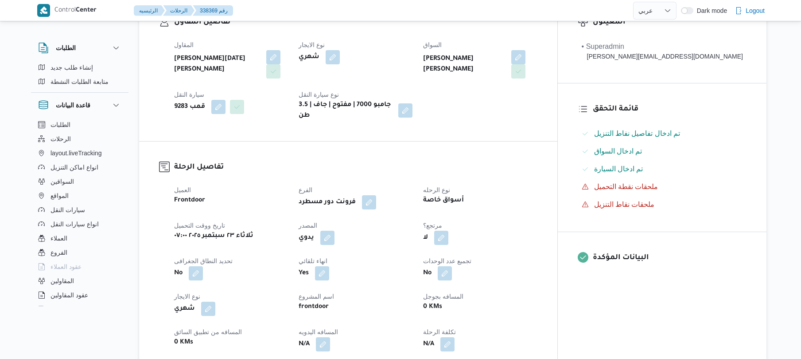
scroll to position [213, 0]
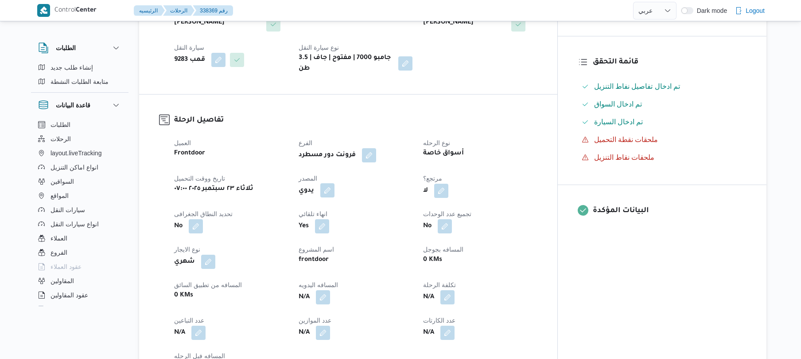
click at [335, 183] on button "button" at bounding box center [327, 190] width 14 height 14
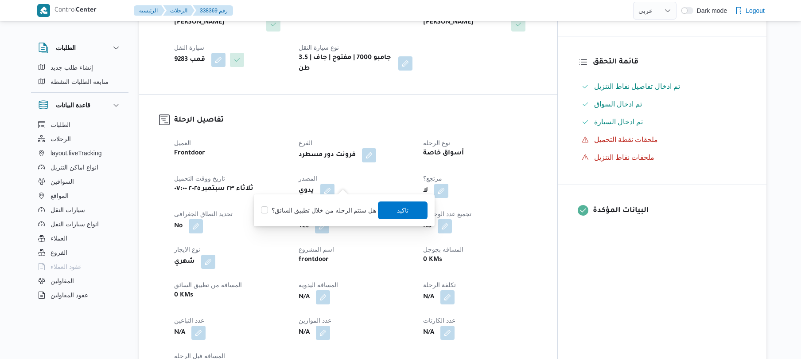
click at [336, 207] on label "هل ستتم الرحله من خلال تطبيق السائق؟" at bounding box center [318, 210] width 115 height 11
checkbox input "true"
click at [398, 213] on span "تاكيد" at bounding box center [404, 209] width 12 height 11
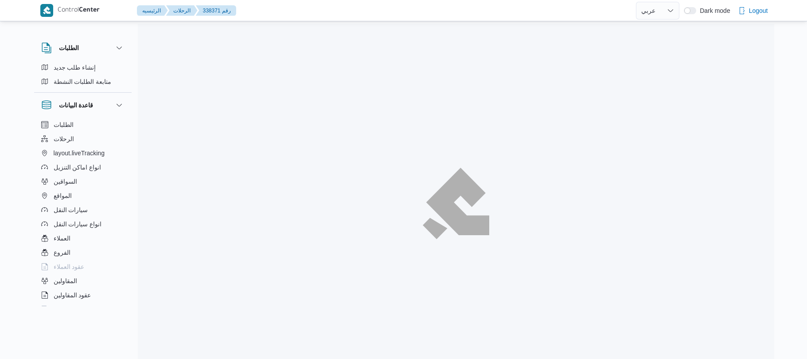
select select "ar"
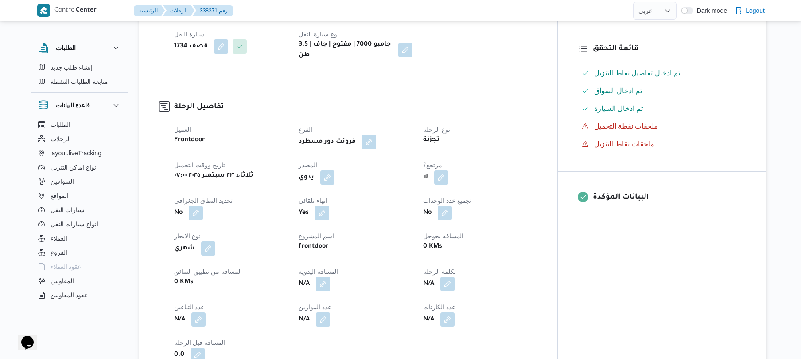
scroll to position [260, 0]
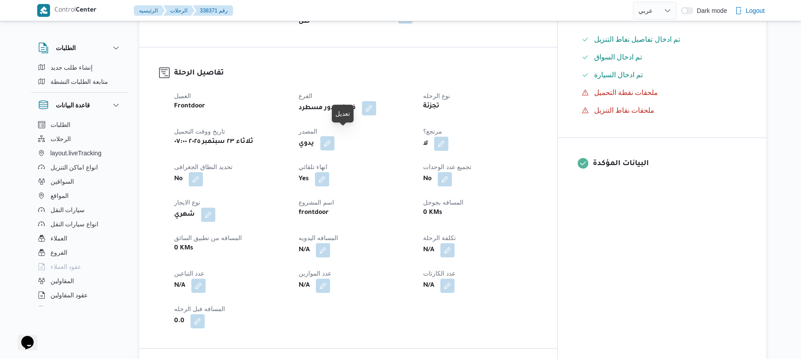
click at [335, 136] on button "button" at bounding box center [327, 143] width 14 height 14
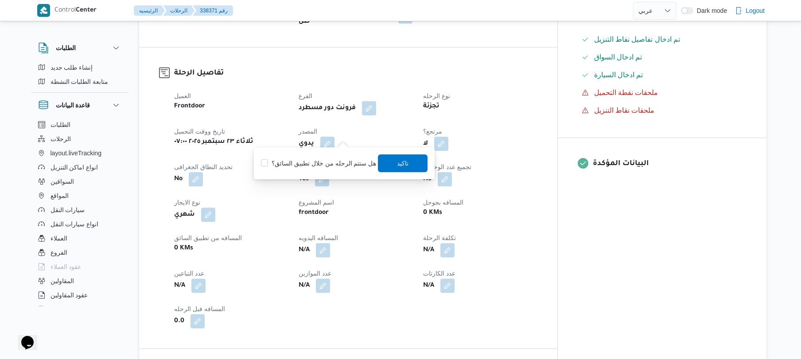
click at [332, 160] on label "هل ستتم الرحله من خلال تطبيق السائق؟" at bounding box center [318, 163] width 115 height 11
checkbox input "true"
click at [397, 169] on span "تاكيد" at bounding box center [404, 163] width 50 height 18
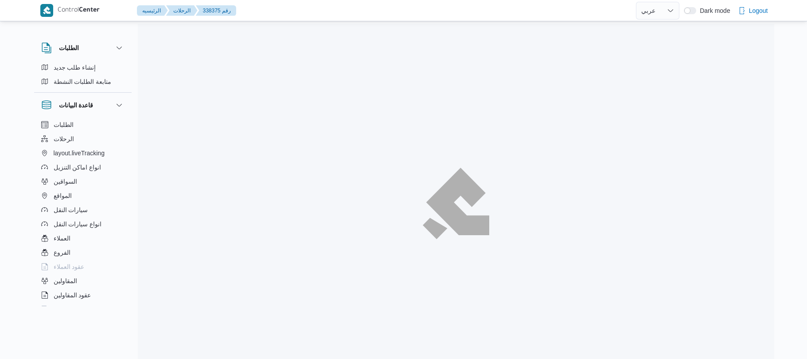
select select "ar"
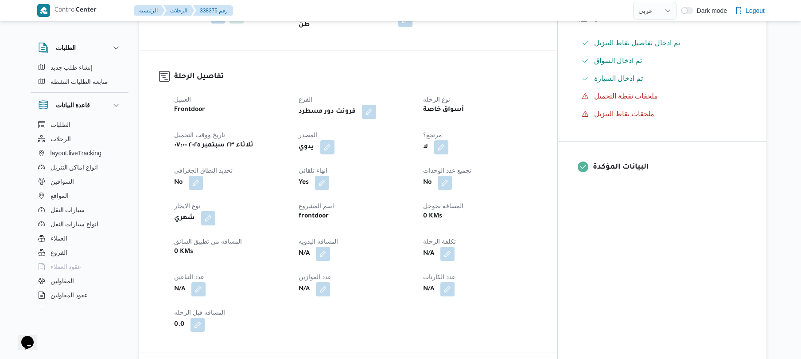
scroll to position [260, 0]
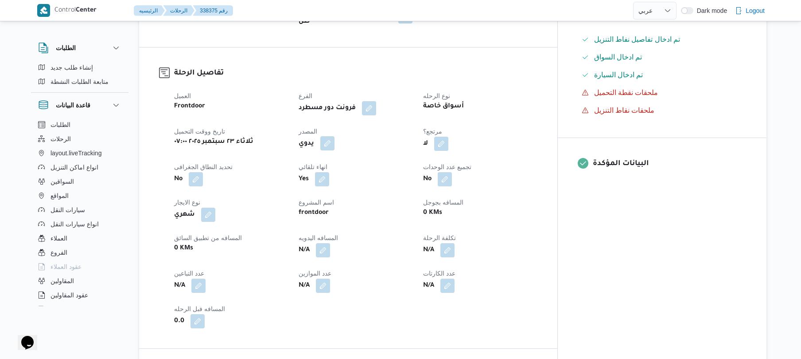
click at [335, 140] on button "button" at bounding box center [327, 143] width 14 height 14
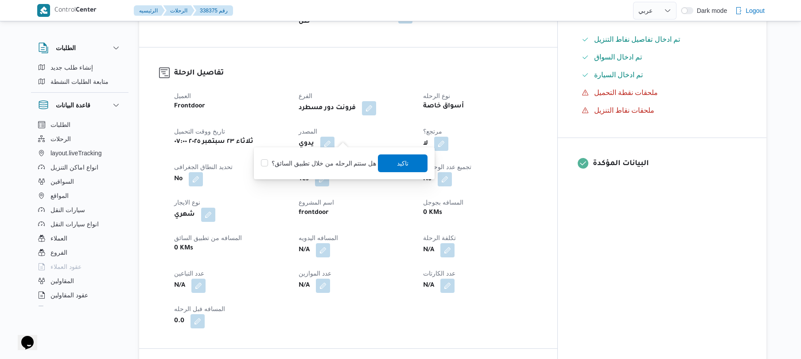
click at [329, 161] on label "هل ستتم الرحله من خلال تطبيق السائق؟" at bounding box center [318, 163] width 115 height 11
checkbox input "true"
click at [410, 165] on span "تاكيد" at bounding box center [404, 163] width 50 height 18
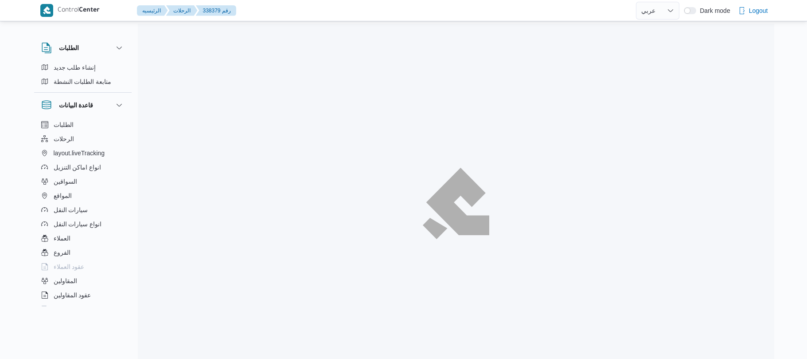
select select "ar"
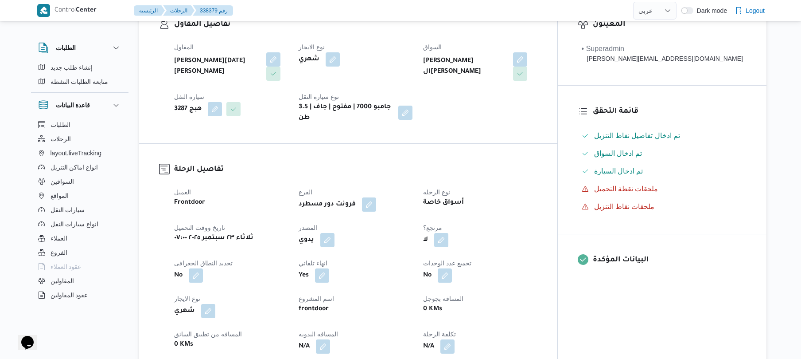
scroll to position [307, 0]
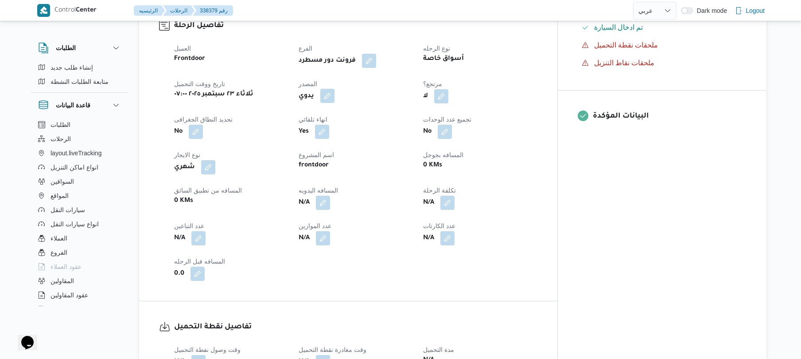
click at [335, 95] on button "button" at bounding box center [327, 96] width 14 height 14
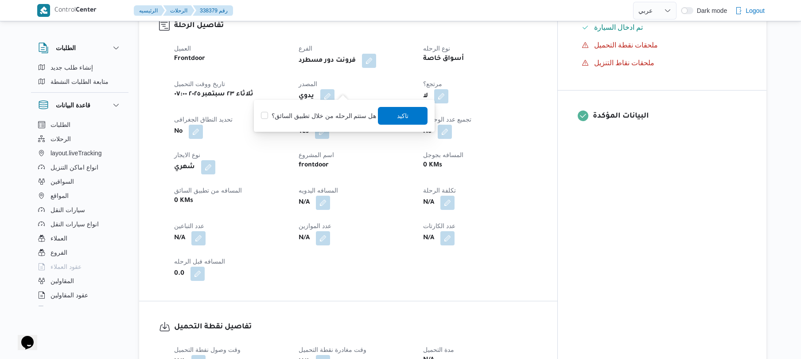
click at [337, 113] on label "هل ستتم الرحله من خلال تطبيق السائق؟" at bounding box center [318, 115] width 115 height 11
checkbox input "true"
click at [403, 112] on span "تاكيد" at bounding box center [404, 115] width 12 height 11
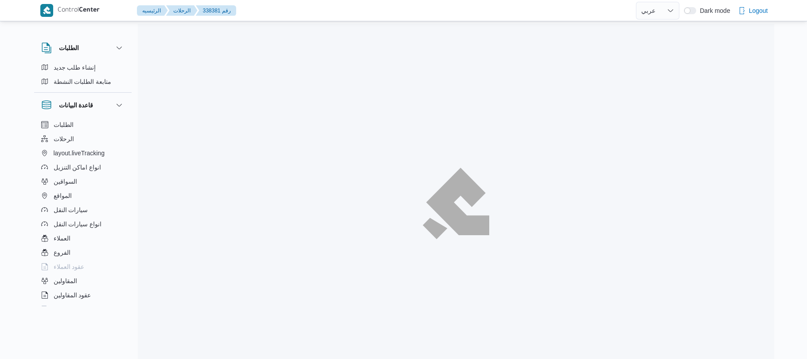
select select "ar"
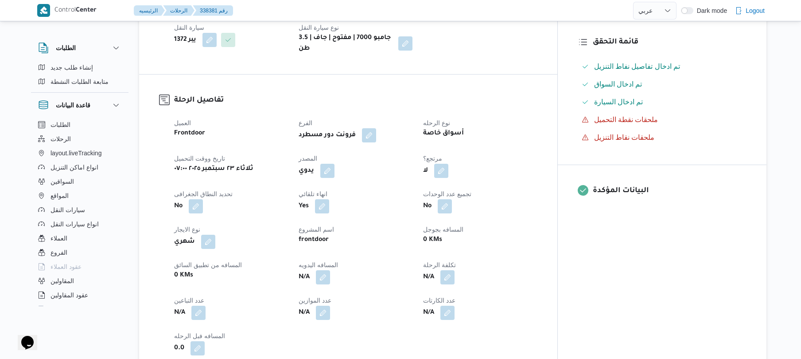
scroll to position [236, 0]
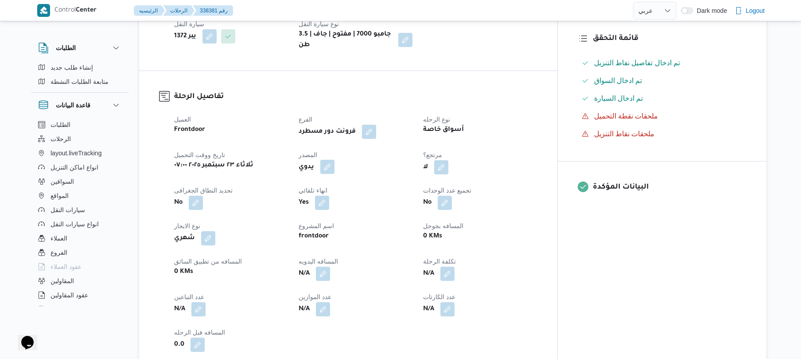
click at [335, 160] on button "button" at bounding box center [327, 167] width 14 height 14
click at [336, 189] on label "هل ستتم الرحله من خلال تطبيق السائق؟" at bounding box center [318, 186] width 115 height 11
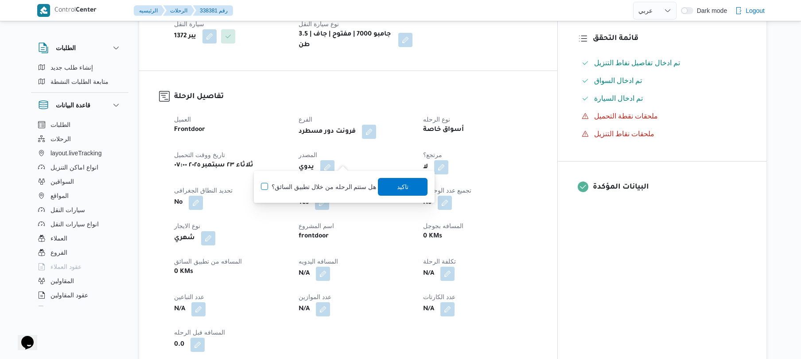
checkbox input "true"
click at [403, 189] on span "تاكيد" at bounding box center [404, 186] width 12 height 11
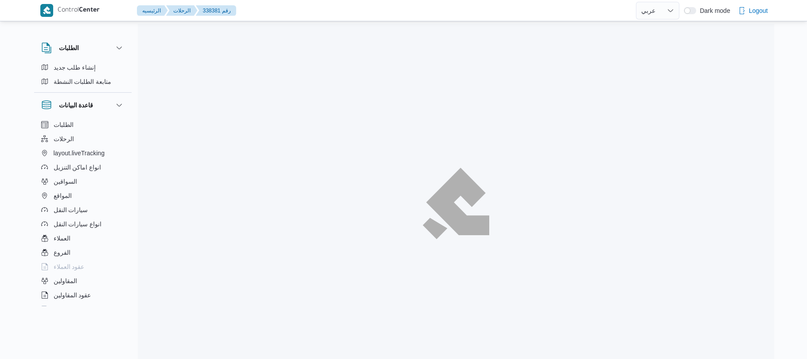
select select "ar"
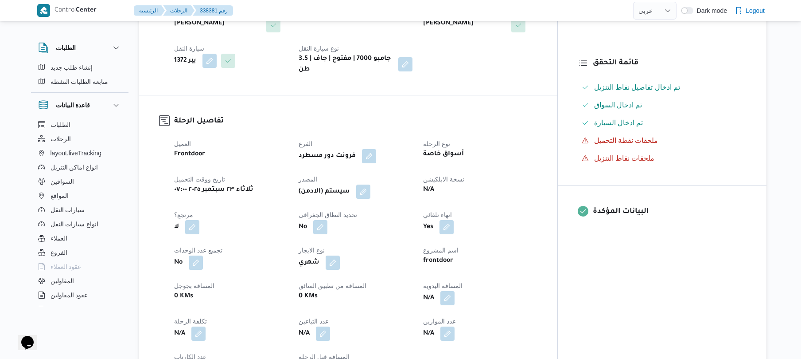
scroll to position [213, 0]
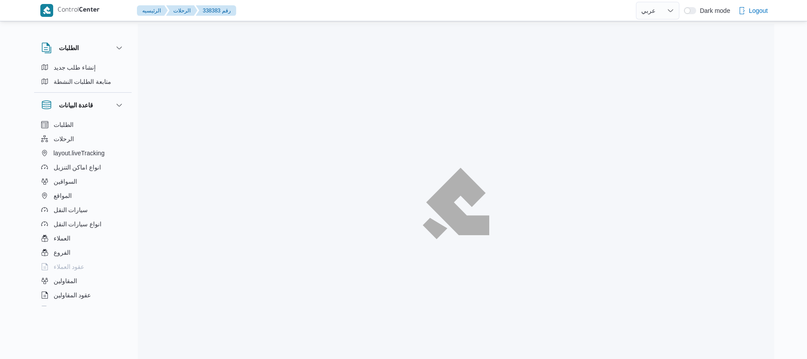
select select "ar"
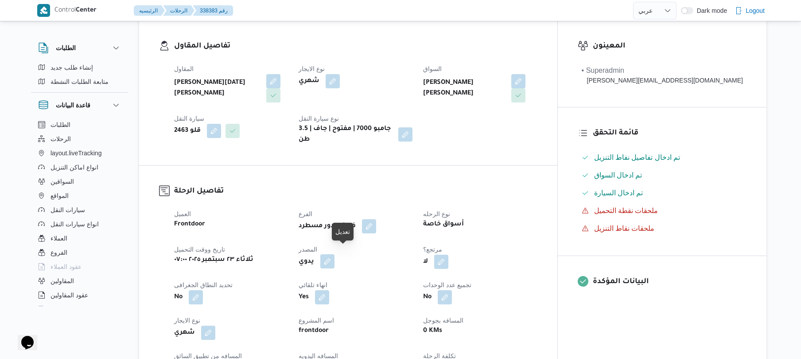
click at [335, 255] on button "button" at bounding box center [327, 261] width 14 height 14
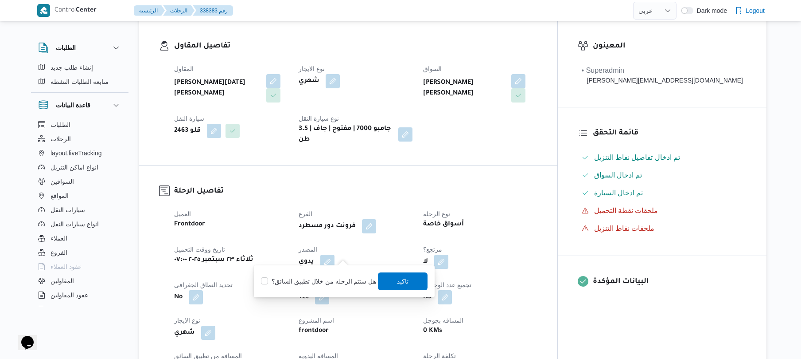
click at [330, 281] on label "هل ستتم الرحله من خلال تطبيق السائق؟" at bounding box center [318, 281] width 115 height 11
checkbox input "true"
click at [401, 285] on span "تاكيد" at bounding box center [404, 280] width 12 height 11
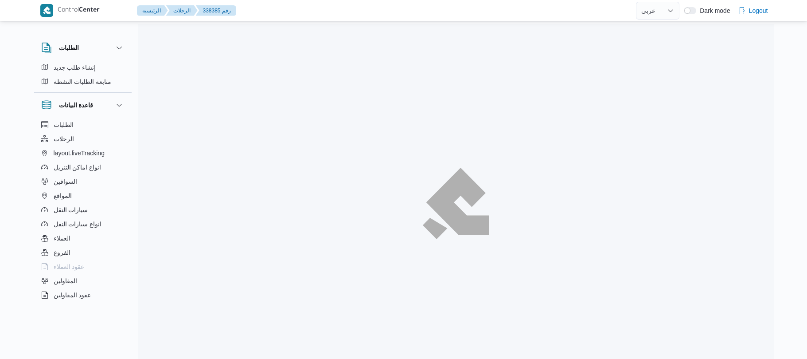
select select "ar"
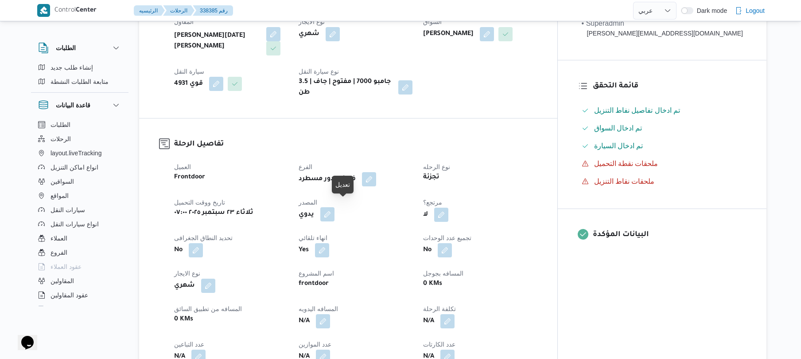
click at [335, 207] on button "button" at bounding box center [327, 214] width 14 height 14
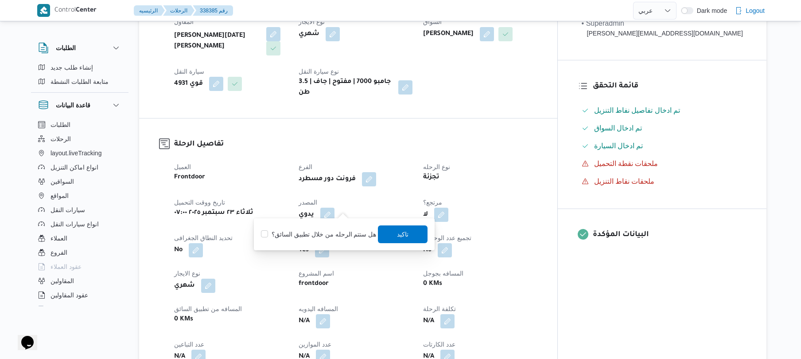
click at [334, 227] on div "هل ستتم الرحله من خلال تطبيق السائق؟ [GEOGRAPHIC_DATA]" at bounding box center [344, 234] width 168 height 20
click at [345, 238] on label "هل ستتم الرحله من خلال تطبيق السائق؟" at bounding box center [318, 234] width 115 height 11
checkbox input "true"
click at [398, 232] on span "تاكيد" at bounding box center [404, 233] width 12 height 11
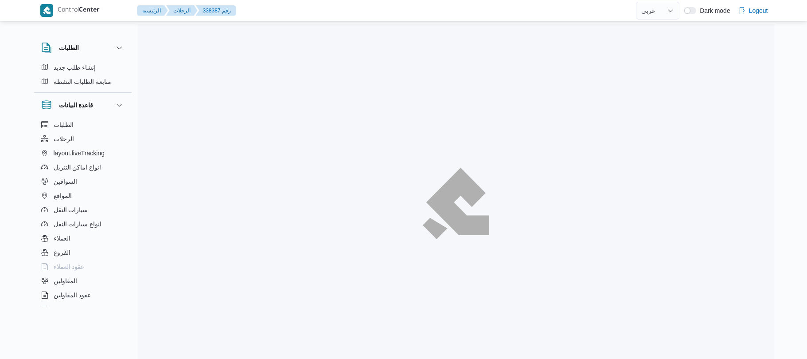
select select "ar"
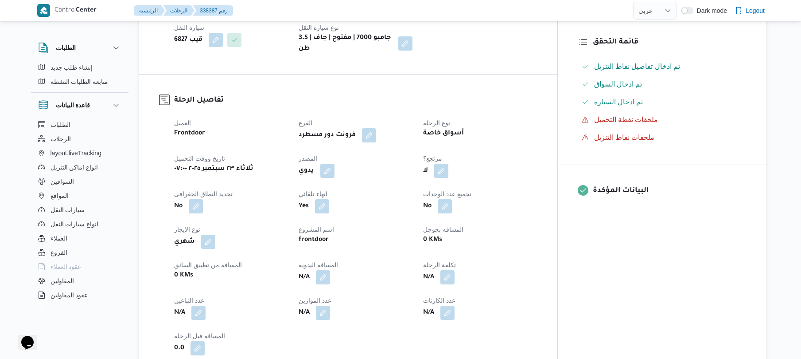
scroll to position [236, 0]
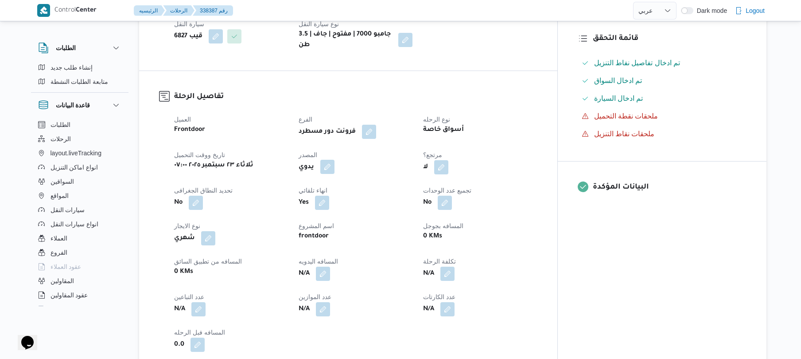
click at [335, 161] on button "button" at bounding box center [327, 167] width 14 height 14
click at [338, 181] on label "هل ستتم الرحله من خلال تطبيق السائق؟" at bounding box center [318, 186] width 115 height 11
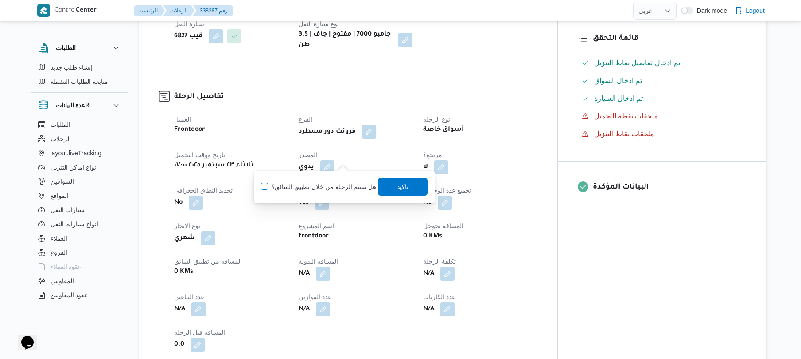
checkbox input "true"
click at [408, 187] on span "تاكيد" at bounding box center [404, 186] width 50 height 18
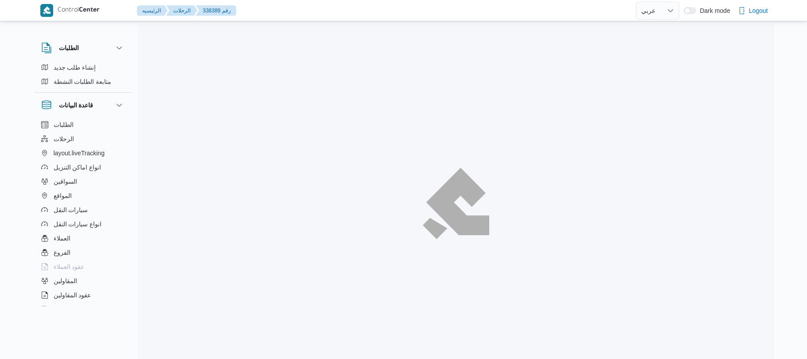
select select "ar"
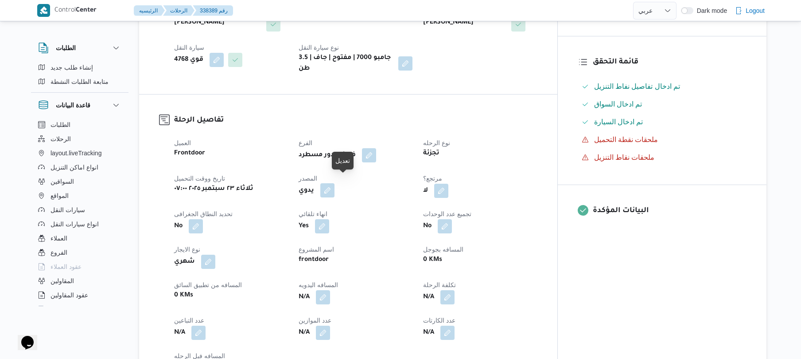
click at [335, 183] on button "button" at bounding box center [327, 190] width 14 height 14
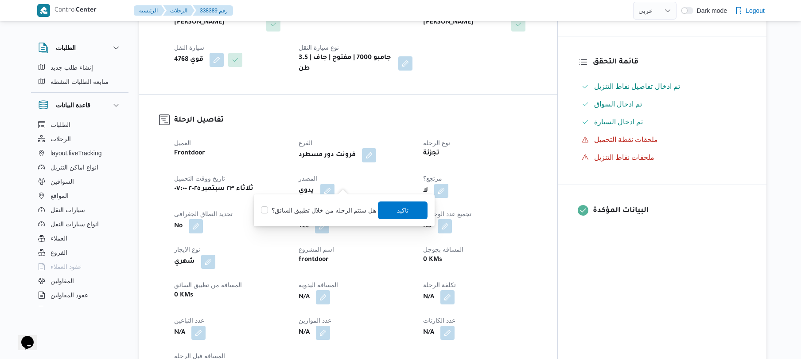
click at [333, 207] on label "هل ستتم الرحله من خلال تطبيق السائق؟" at bounding box center [318, 210] width 115 height 11
checkbox input "true"
click at [390, 211] on span "تاكيد" at bounding box center [404, 210] width 50 height 18
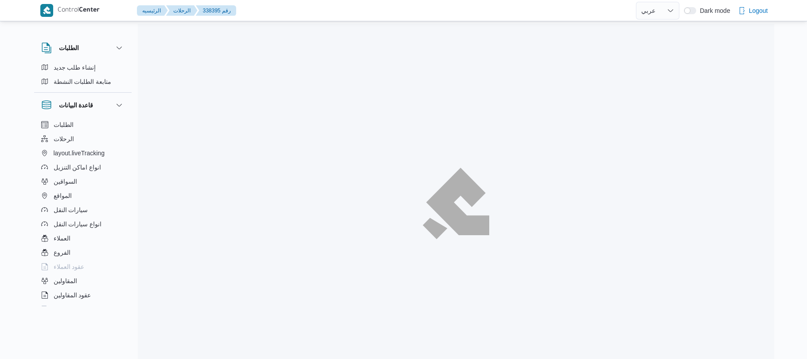
select select "ar"
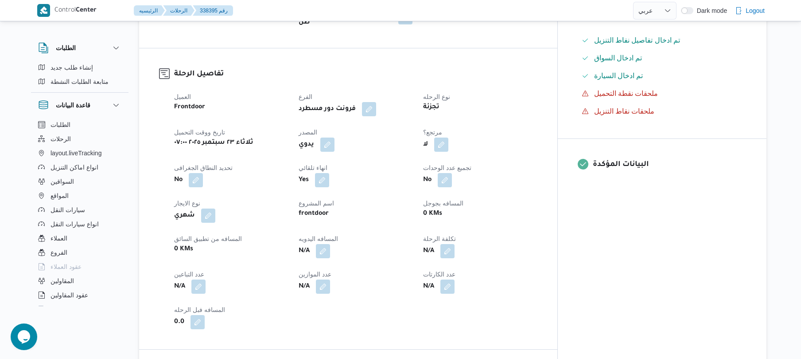
scroll to position [260, 0]
click at [335, 137] on button "button" at bounding box center [327, 143] width 14 height 14
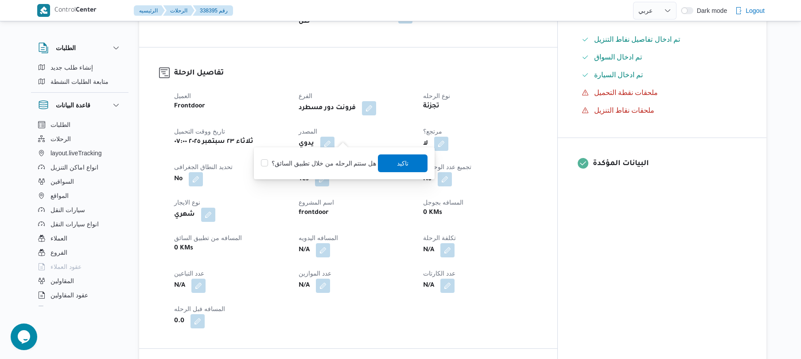
click at [327, 158] on label "هل ستتم الرحله من خلال تطبيق السائق؟" at bounding box center [318, 163] width 115 height 11
checkbox input "true"
click at [406, 167] on span "تاكيد" at bounding box center [404, 162] width 12 height 11
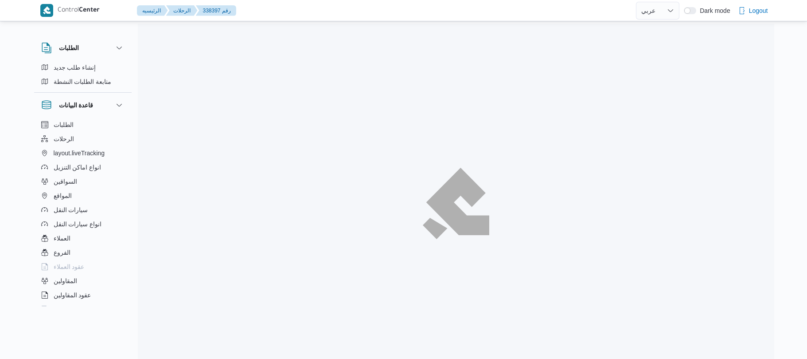
select select "ar"
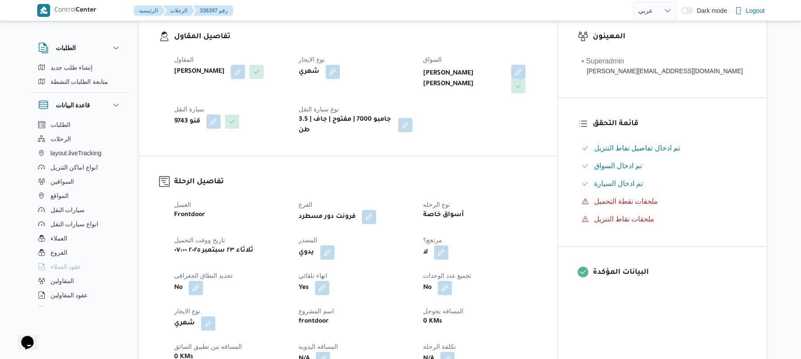
scroll to position [260, 0]
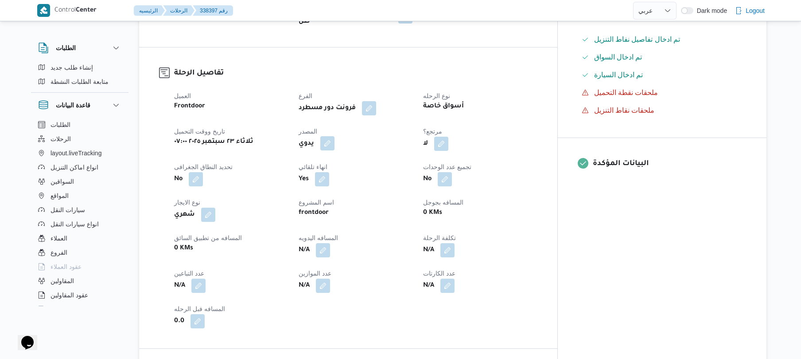
click at [335, 136] on button "button" at bounding box center [327, 143] width 14 height 14
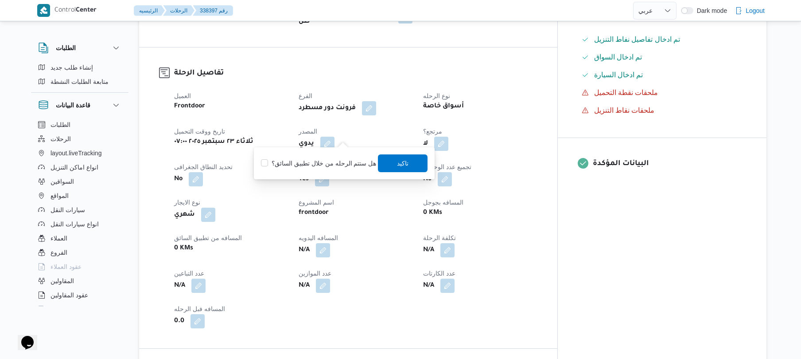
click at [330, 165] on label "هل ستتم الرحله من خلال تطبيق السائق؟" at bounding box center [318, 163] width 115 height 11
checkbox input "true"
click at [387, 164] on span "تاكيد" at bounding box center [404, 163] width 50 height 18
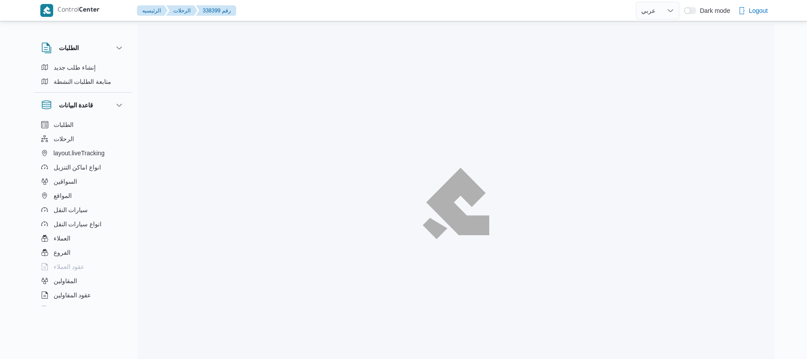
select select "ar"
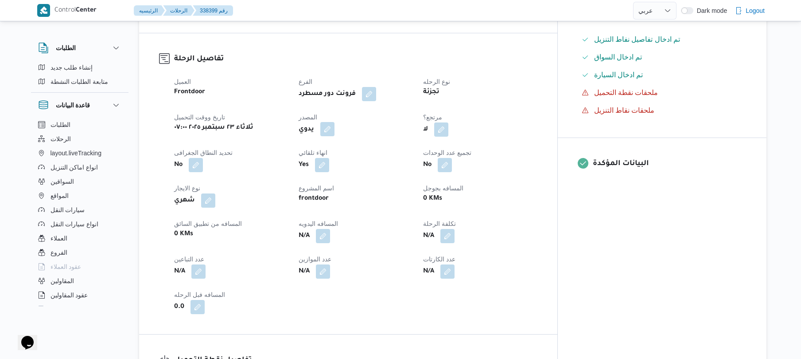
click at [335, 136] on button "button" at bounding box center [327, 129] width 14 height 14
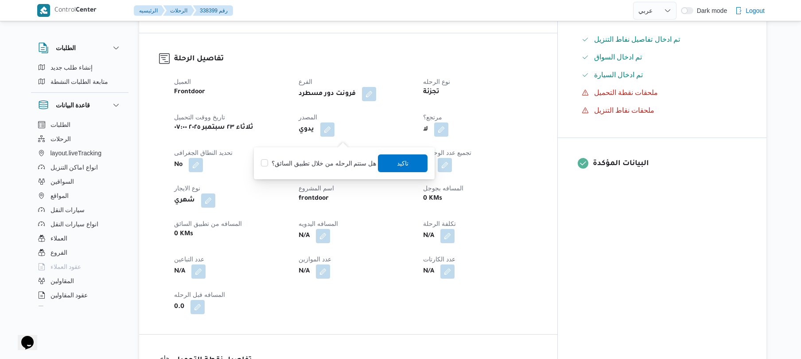
click at [336, 161] on label "هل ستتم الرحله من خلال تطبيق السائق؟" at bounding box center [318, 163] width 115 height 11
checkbox input "true"
click at [401, 162] on span "تاكيد" at bounding box center [404, 162] width 12 height 11
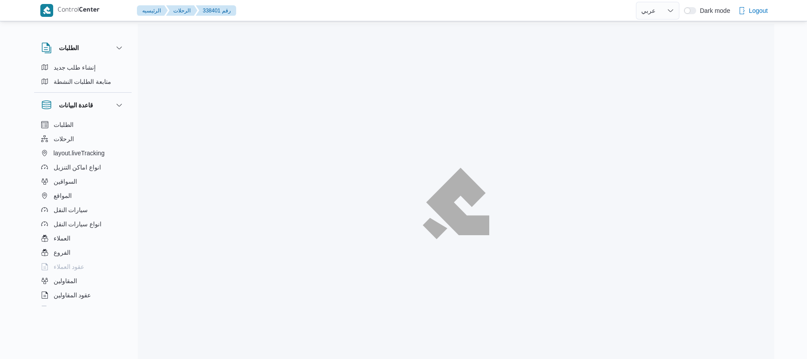
select select "ar"
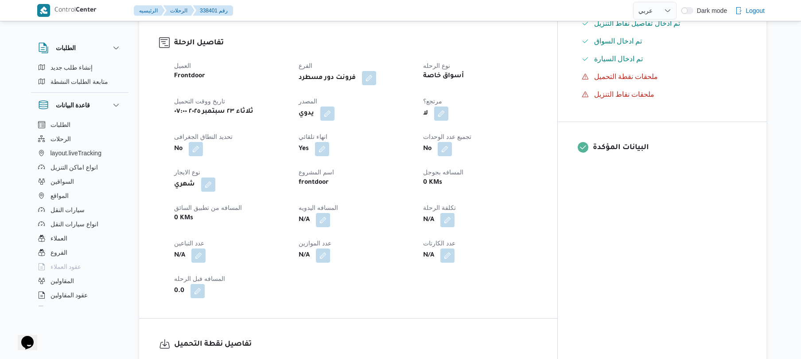
scroll to position [284, 0]
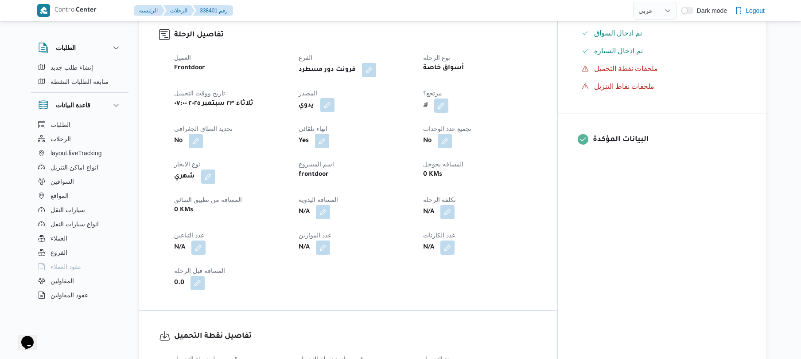
click at [335, 112] on button "button" at bounding box center [327, 105] width 14 height 14
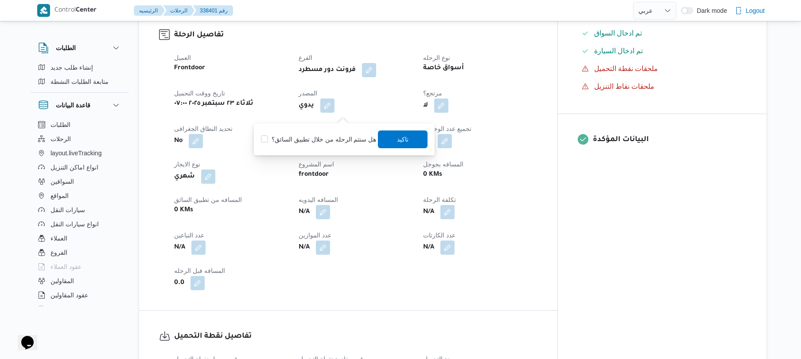
click at [325, 146] on div "هل ستتم الرحله من خلال تطبيق السائق؟ [GEOGRAPHIC_DATA]" at bounding box center [344, 139] width 168 height 20
click at [328, 142] on label "هل ستتم الرحله من خلال تطبيق السائق؟" at bounding box center [318, 139] width 115 height 11
checkbox input "true"
click at [401, 144] on span "تاكيد" at bounding box center [404, 139] width 50 height 18
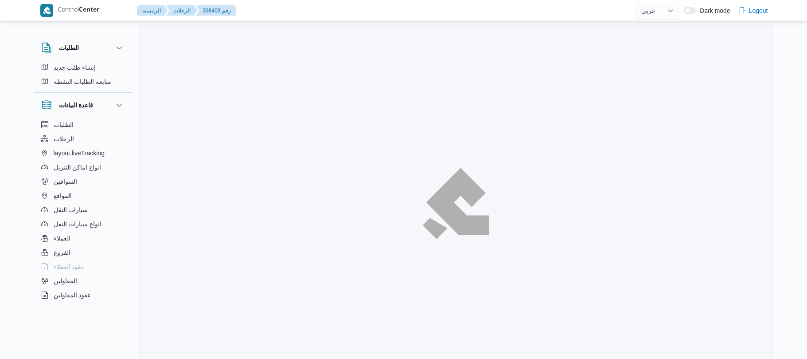
select select "ar"
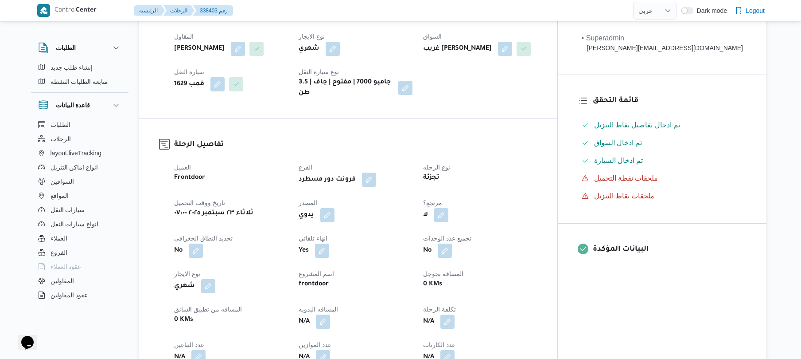
scroll to position [213, 0]
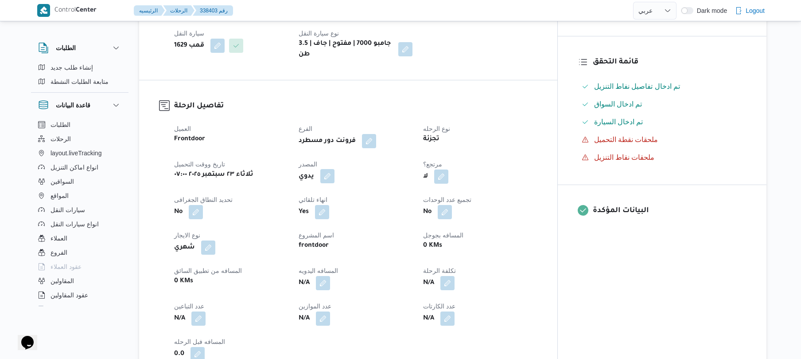
click at [335, 180] on button "button" at bounding box center [327, 176] width 14 height 14
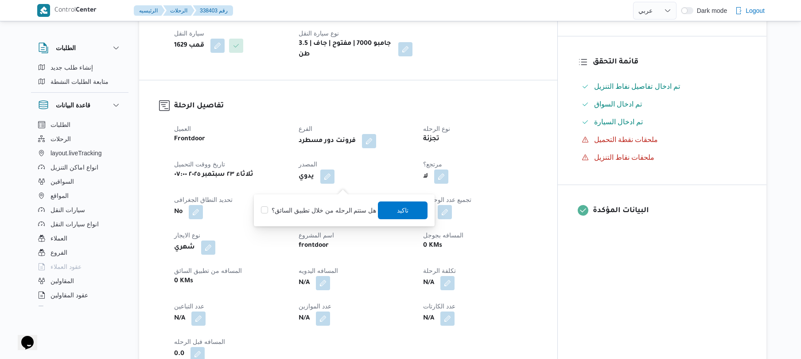
click at [332, 215] on label "هل ستتم الرحله من خلال تطبيق السائق؟" at bounding box center [318, 210] width 115 height 11
checkbox input "true"
click at [403, 211] on span "تاكيد" at bounding box center [404, 209] width 12 height 11
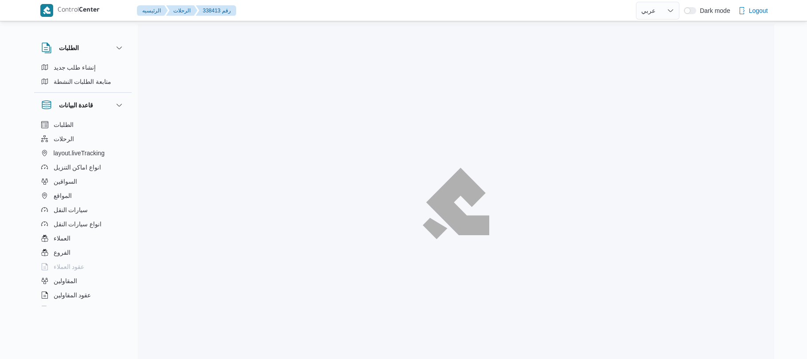
select select "ar"
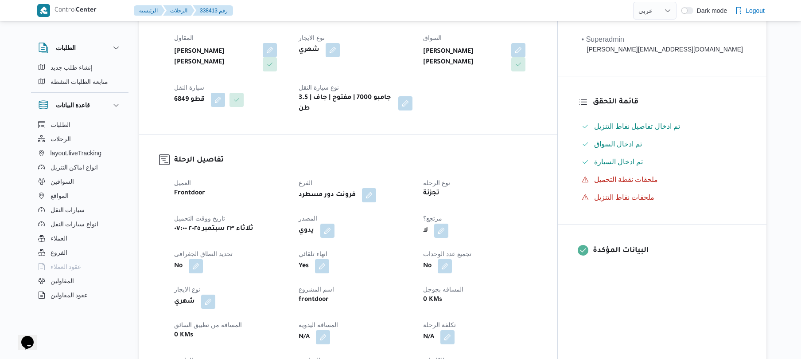
scroll to position [213, 0]
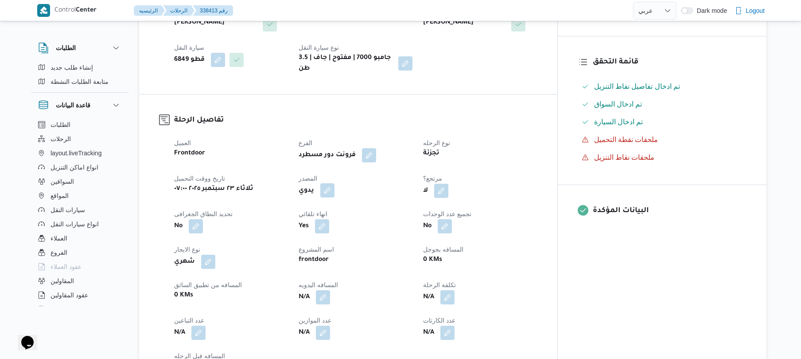
click at [335, 183] on button "button" at bounding box center [327, 190] width 14 height 14
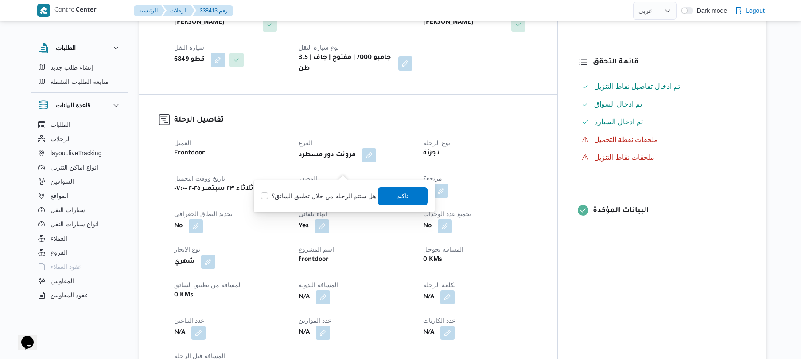
click at [328, 196] on label "هل ستتم الرحله من خلال تطبيق السائق؟" at bounding box center [318, 196] width 115 height 11
checkbox input "true"
click at [407, 197] on span "تاكيد" at bounding box center [404, 196] width 50 height 18
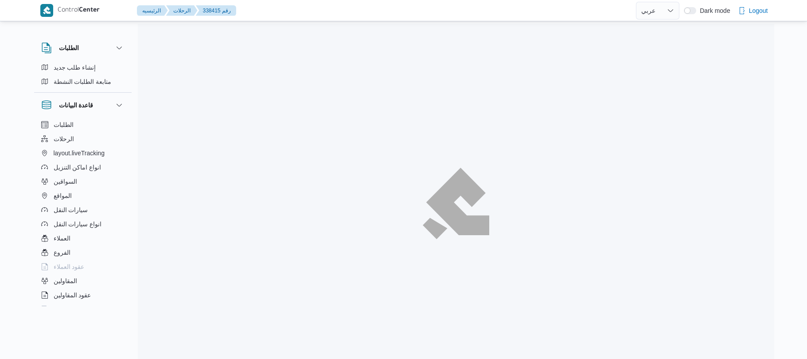
select select "ar"
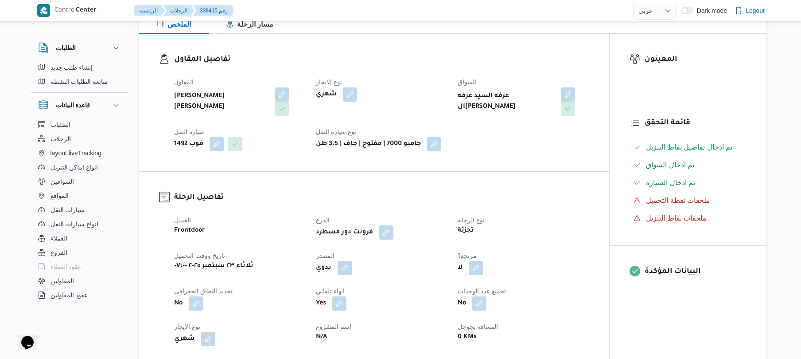
scroll to position [260, 0]
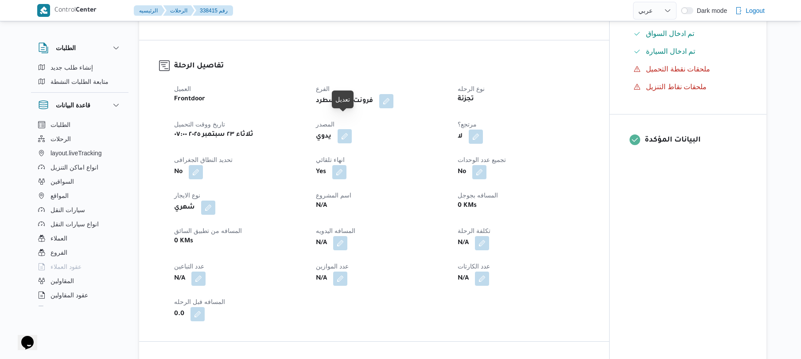
click at [346, 129] on button "button" at bounding box center [345, 136] width 14 height 14
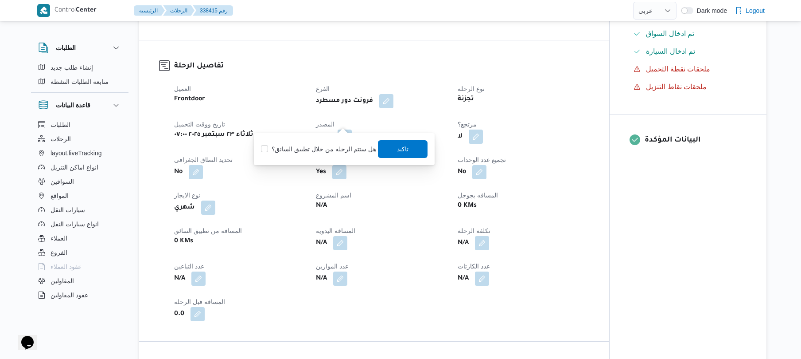
click at [326, 144] on label "هل ستتم الرحله من خلال تطبيق السائق؟" at bounding box center [318, 149] width 115 height 11
checkbox input "true"
click at [403, 148] on span "تاكيد" at bounding box center [404, 148] width 12 height 11
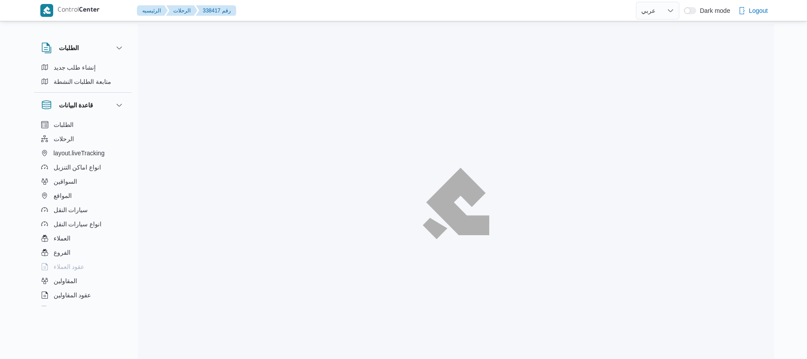
select select "ar"
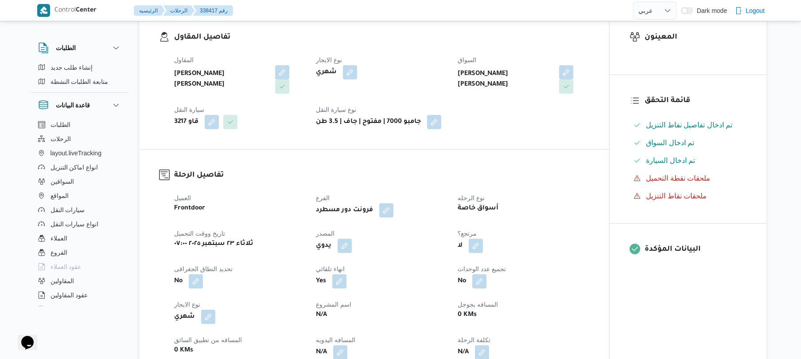
scroll to position [213, 0]
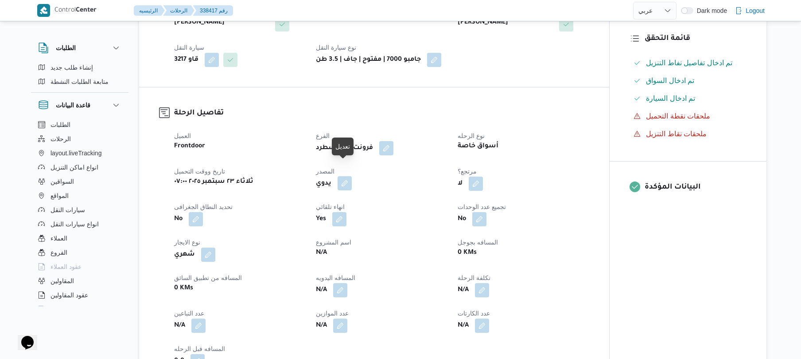
click at [350, 176] on button "button" at bounding box center [345, 183] width 14 height 14
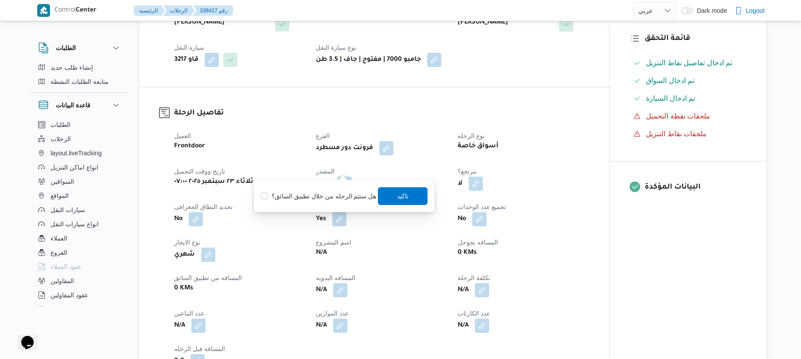
click at [326, 194] on label "هل ستتم الرحله من خلال تطبيق السائق؟" at bounding box center [318, 196] width 115 height 11
checkbox input "true"
click at [403, 197] on span "تاكيد" at bounding box center [404, 195] width 12 height 11
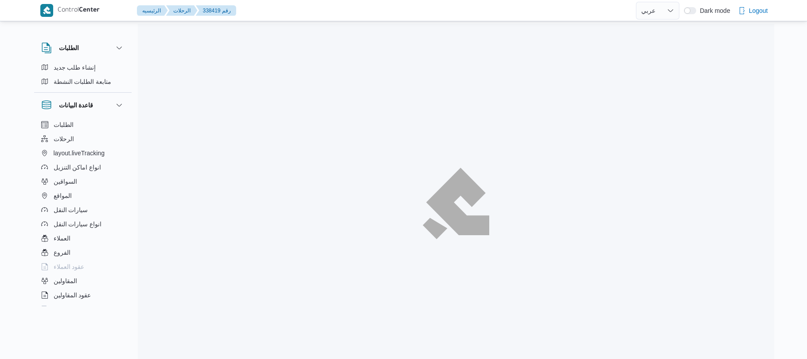
select select "ar"
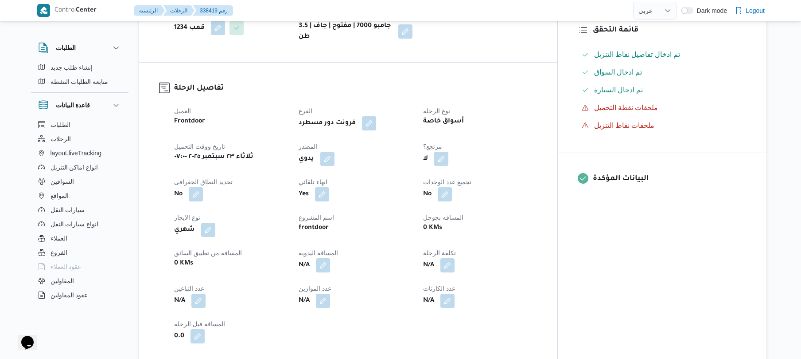
scroll to position [260, 0]
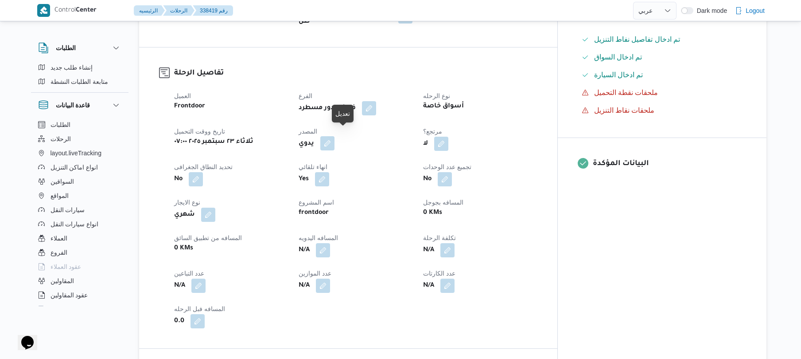
click at [335, 138] on button "button" at bounding box center [327, 143] width 14 height 14
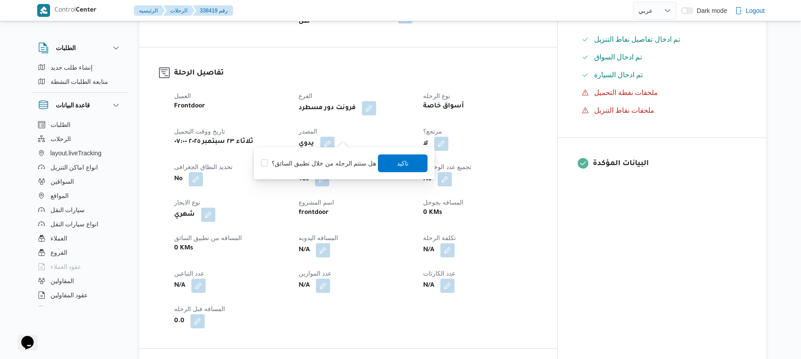
click at [323, 158] on label "هل ستتم الرحله من خلال تطبيق السائق؟" at bounding box center [318, 163] width 115 height 11
checkbox input "true"
click at [406, 162] on span "تاكيد" at bounding box center [404, 163] width 50 height 18
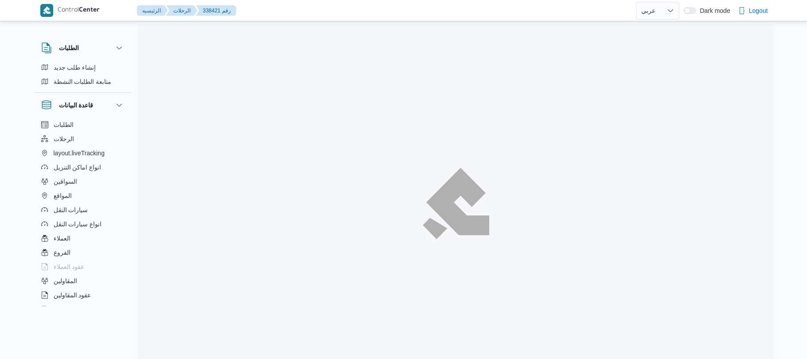
select select "ar"
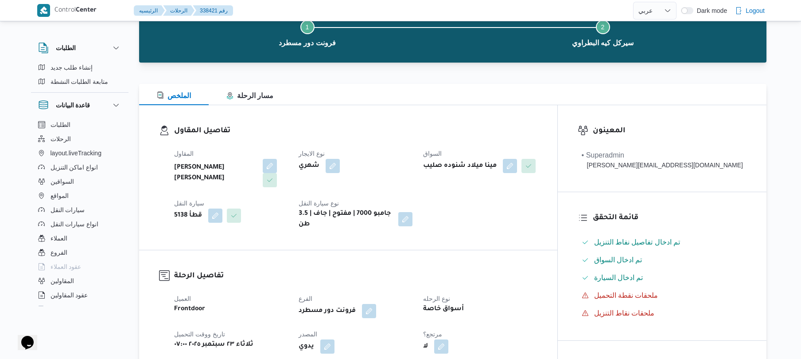
scroll to position [189, 0]
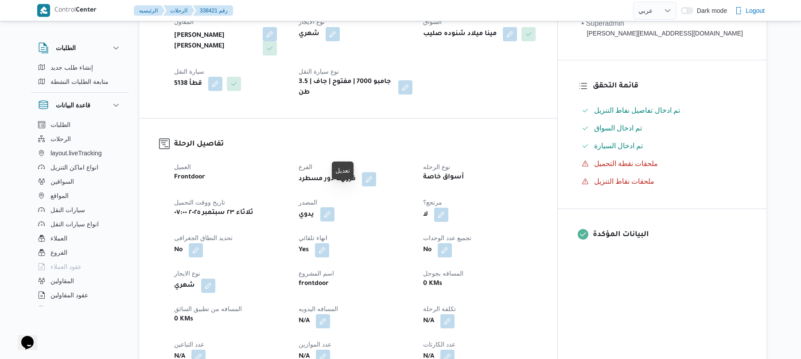
click at [335, 207] on button "button" at bounding box center [327, 214] width 14 height 14
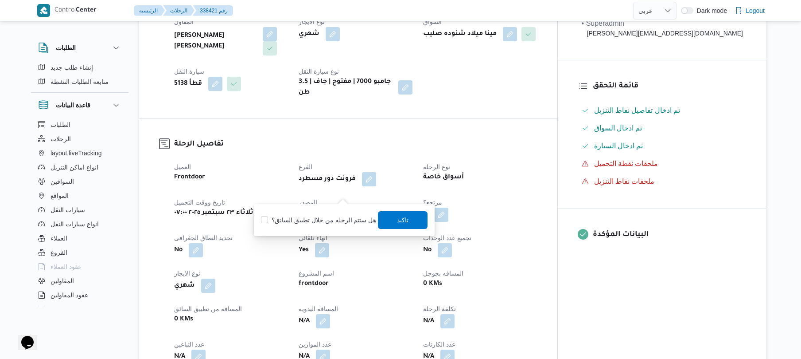
click at [320, 216] on label "هل ستتم الرحله من خلال تطبيق السائق؟" at bounding box center [318, 220] width 115 height 11
checkbox input "true"
click at [399, 217] on span "تاكيد" at bounding box center [404, 219] width 12 height 11
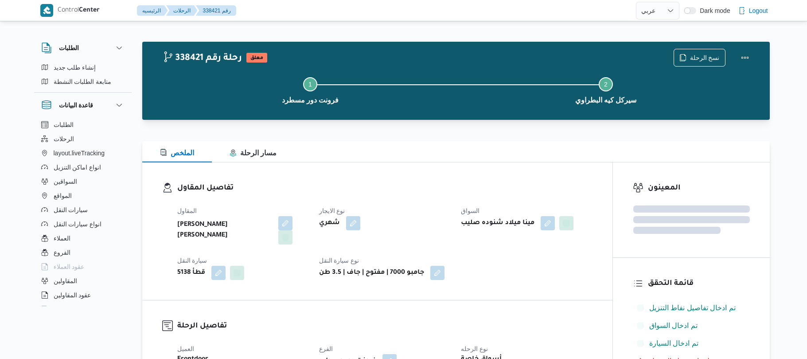
select select "ar"
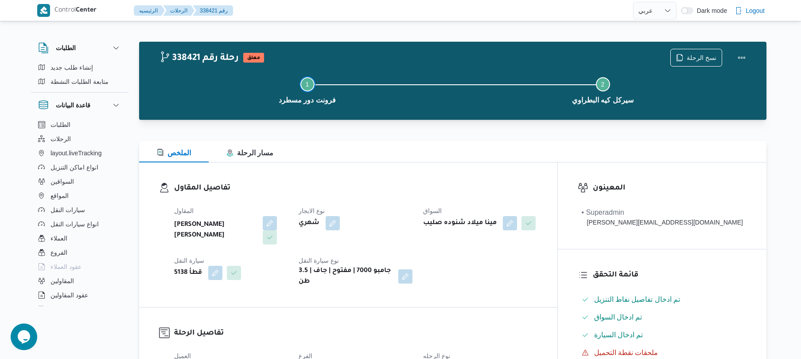
click at [361, 101] on button "Step 1 is incomplete 1 فرونت دور مسطرد" at bounding box center [308, 89] width 296 height 46
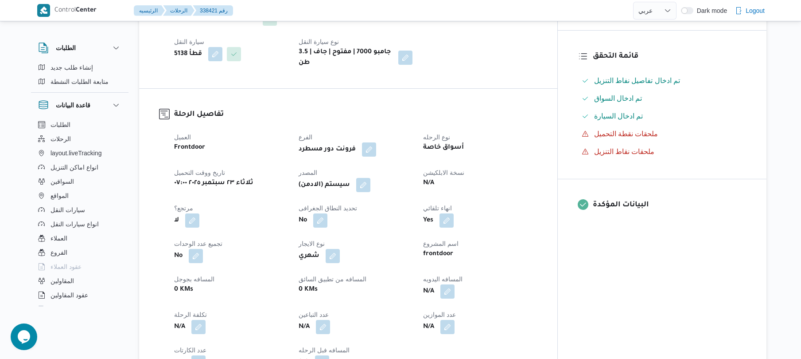
scroll to position [236, 0]
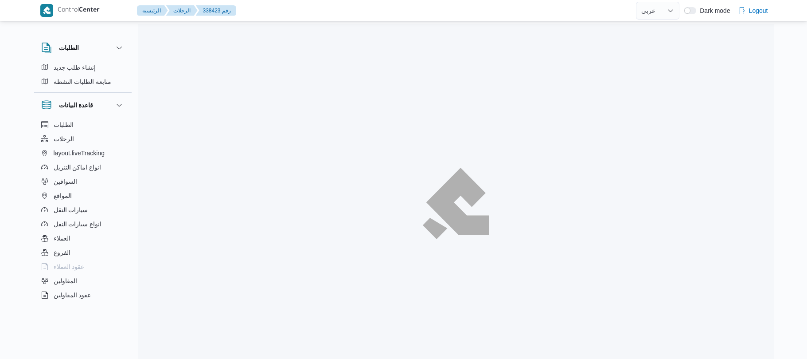
select select "ar"
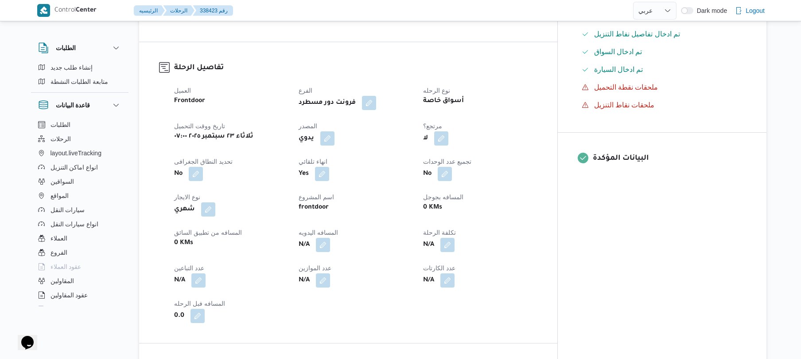
scroll to position [284, 0]
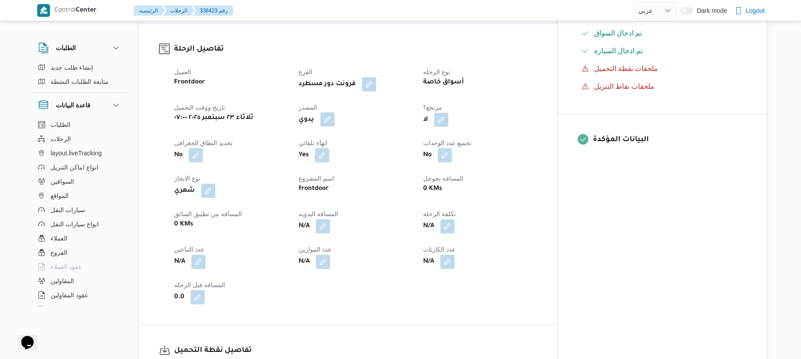
click at [335, 112] on button "button" at bounding box center [327, 119] width 14 height 14
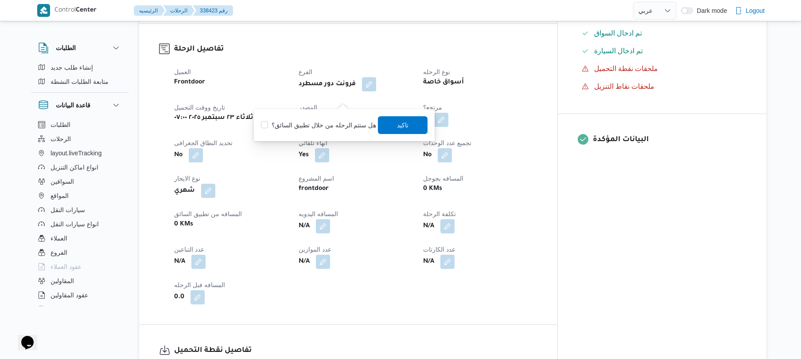
click at [338, 121] on label "هل ستتم الرحله من خلال تطبيق السائق؟" at bounding box center [318, 125] width 115 height 11
checkbox input "true"
click at [411, 119] on span "تاكيد" at bounding box center [404, 125] width 50 height 18
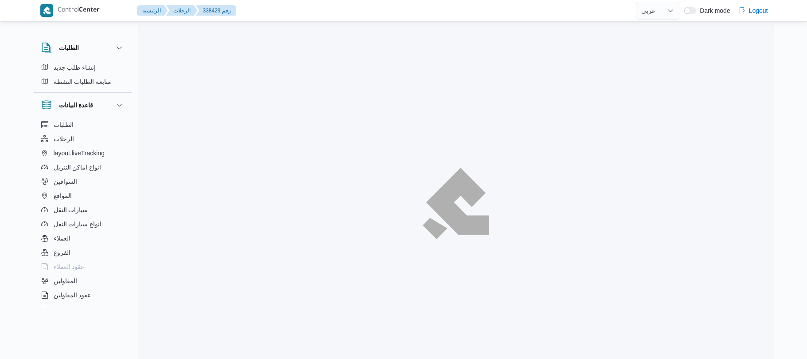
select select "ar"
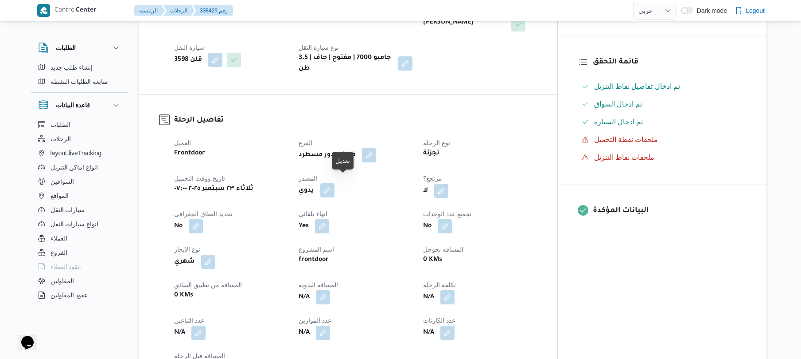
click at [335, 190] on button "button" at bounding box center [327, 190] width 14 height 14
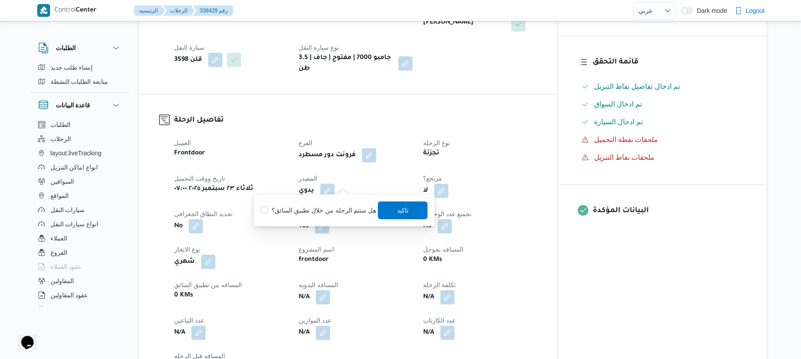
click at [337, 211] on label "هل ستتم الرحله من خلال تطبيق السائق؟" at bounding box center [318, 210] width 115 height 11
checkbox input "true"
click at [403, 207] on span "تاكيد" at bounding box center [404, 209] width 12 height 11
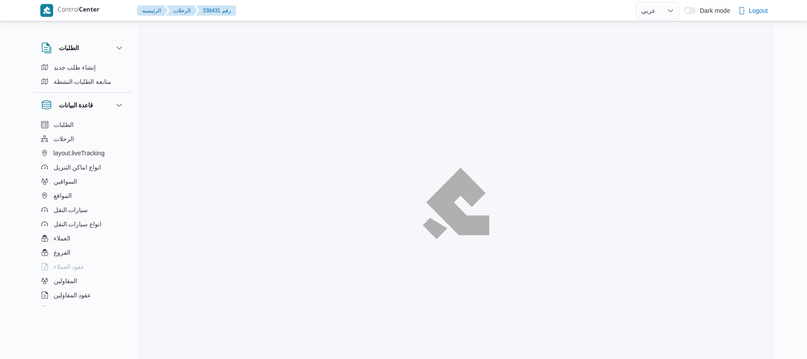
select select "ar"
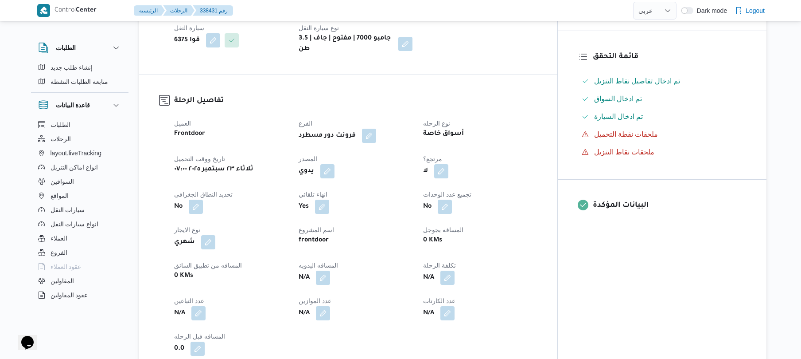
scroll to position [236, 0]
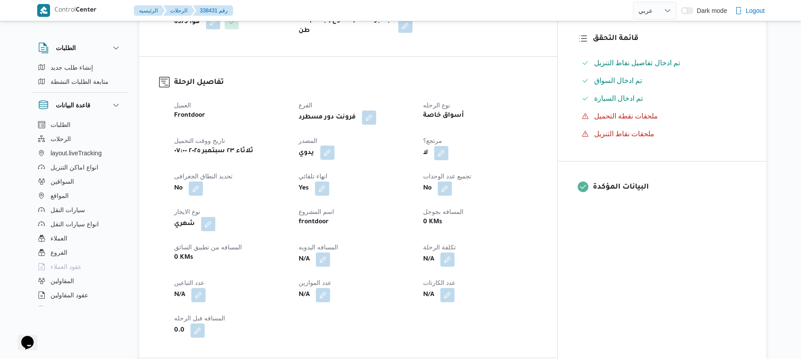
click at [335, 158] on button "button" at bounding box center [327, 152] width 14 height 14
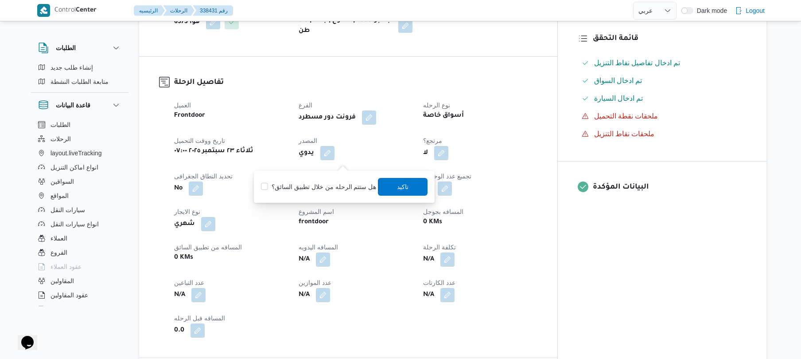
click at [328, 185] on label "هل ستتم الرحله من خلال تطبيق السائق؟" at bounding box center [318, 186] width 115 height 11
checkbox input "true"
click at [389, 184] on span "تاكيد" at bounding box center [404, 186] width 50 height 18
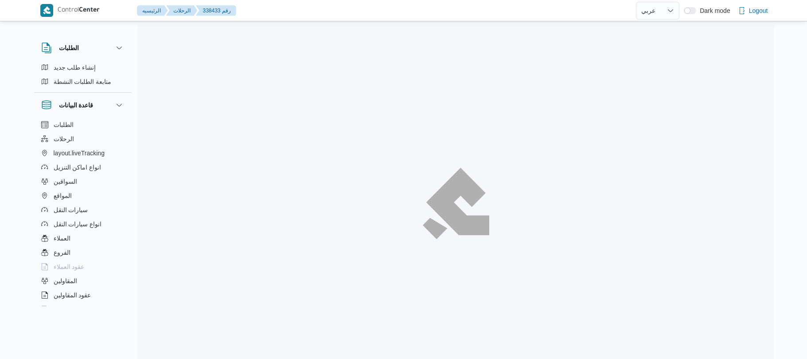
select select "ar"
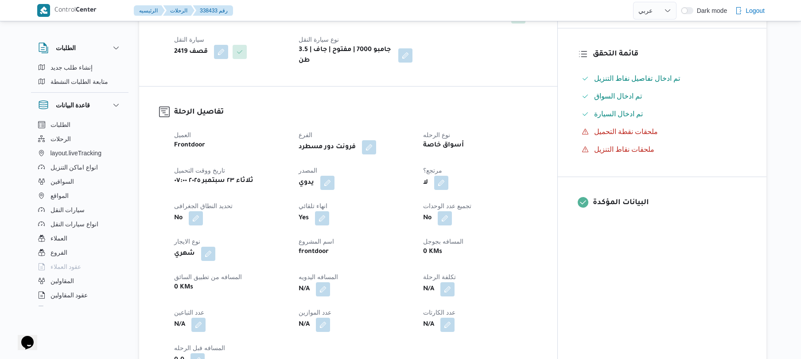
scroll to position [284, 0]
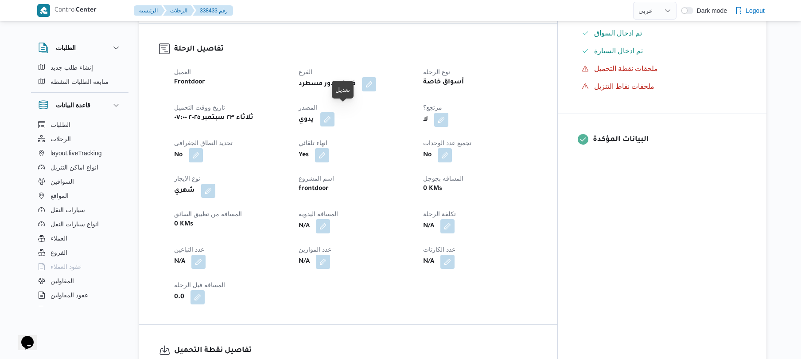
click at [335, 113] on button "button" at bounding box center [327, 119] width 14 height 14
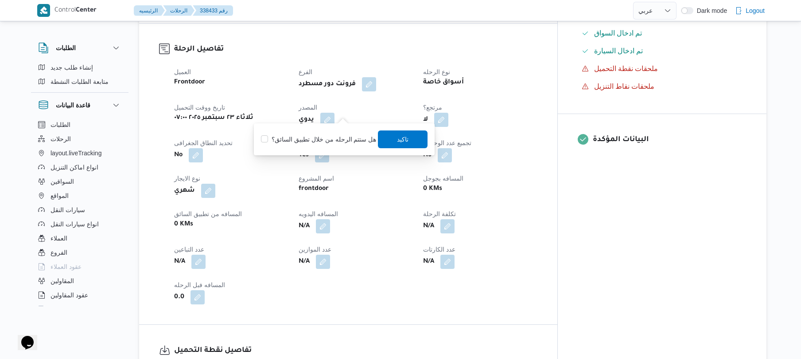
click at [325, 139] on label "هل ستتم الرحله من خلال تطبيق السائق؟" at bounding box center [318, 139] width 115 height 11
checkbox input "true"
click at [385, 138] on span "تاكيد" at bounding box center [404, 139] width 50 height 18
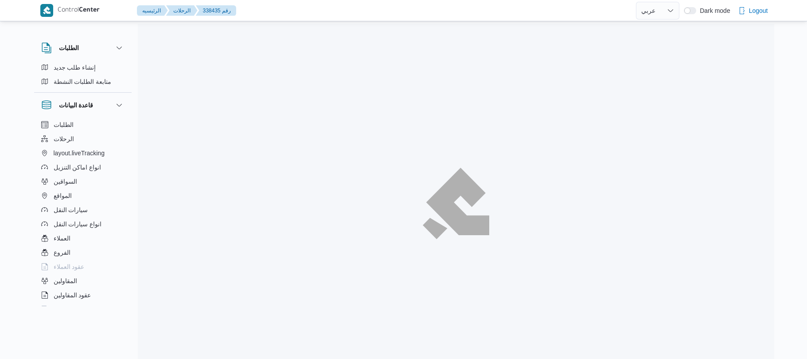
select select "ar"
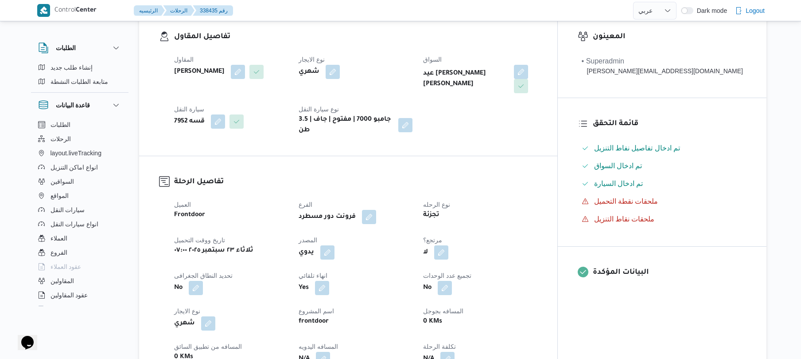
scroll to position [260, 0]
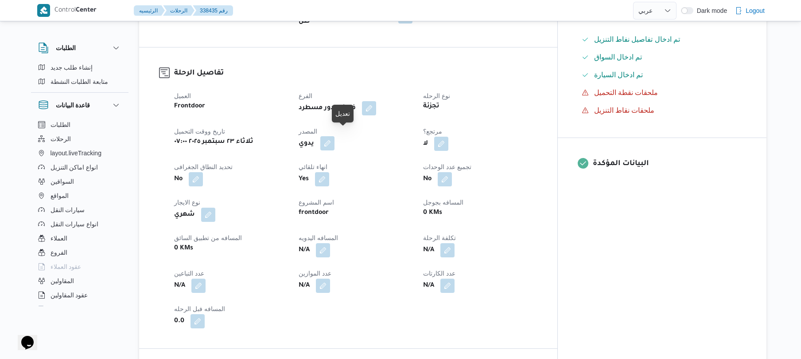
click at [335, 136] on button "button" at bounding box center [327, 143] width 14 height 14
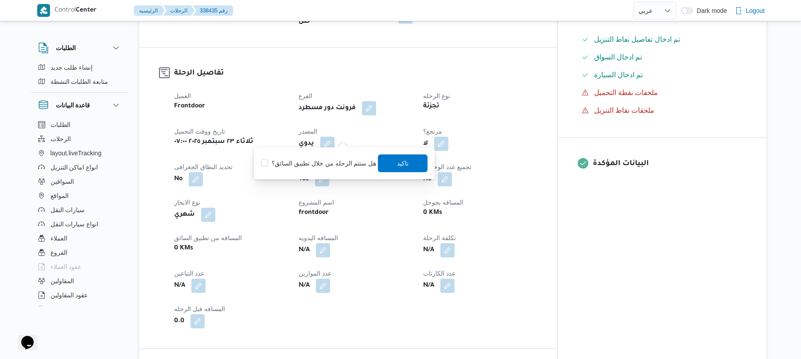
click at [328, 167] on label "هل ستتم الرحله من خلال تطبيق السائق؟" at bounding box center [318, 163] width 115 height 11
checkbox input "true"
click at [403, 160] on span "تاكيد" at bounding box center [404, 162] width 12 height 11
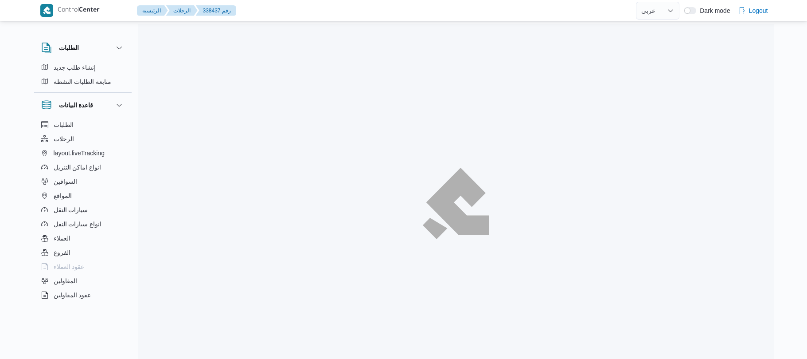
select select "ar"
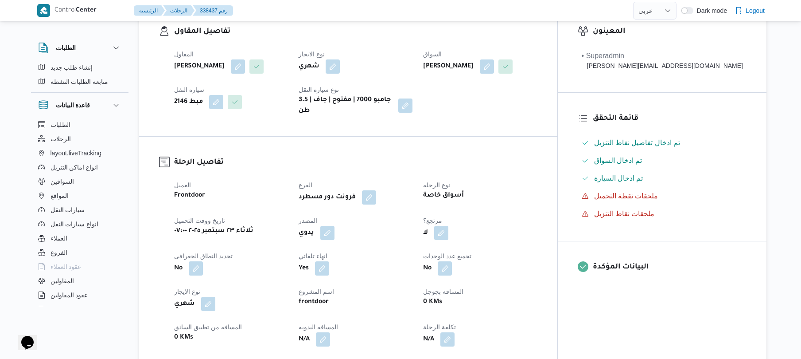
scroll to position [213, 0]
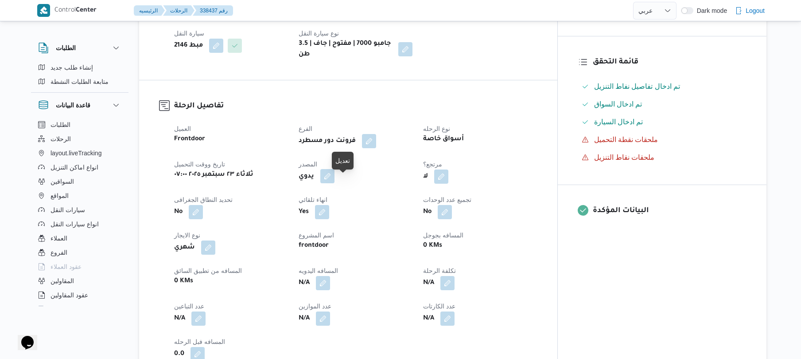
click at [335, 179] on button "button" at bounding box center [327, 176] width 14 height 14
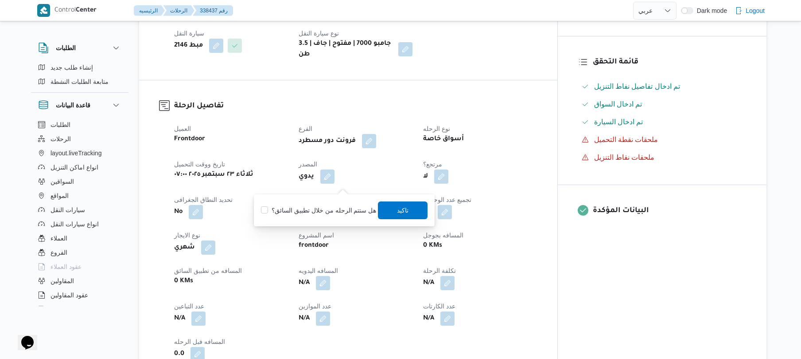
click at [331, 209] on label "هل ستتم الرحله من خلال تطبيق السائق؟" at bounding box center [318, 210] width 115 height 11
checkbox input "true"
click at [403, 208] on span "تاكيد" at bounding box center [404, 209] width 12 height 11
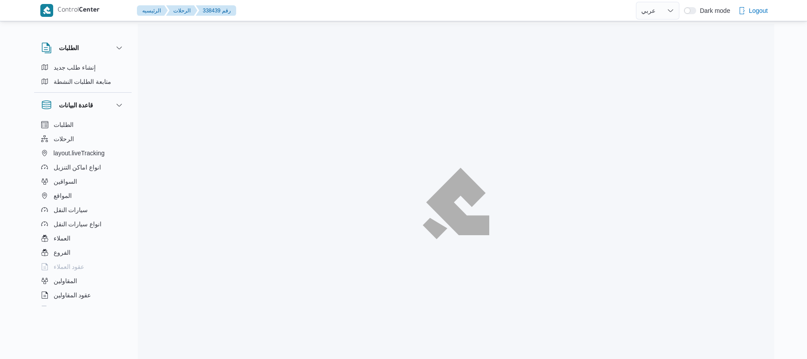
select select "ar"
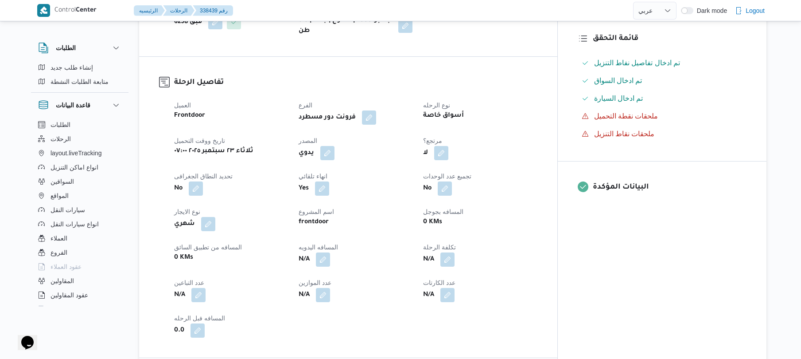
click at [335, 160] on button "button" at bounding box center [327, 153] width 14 height 14
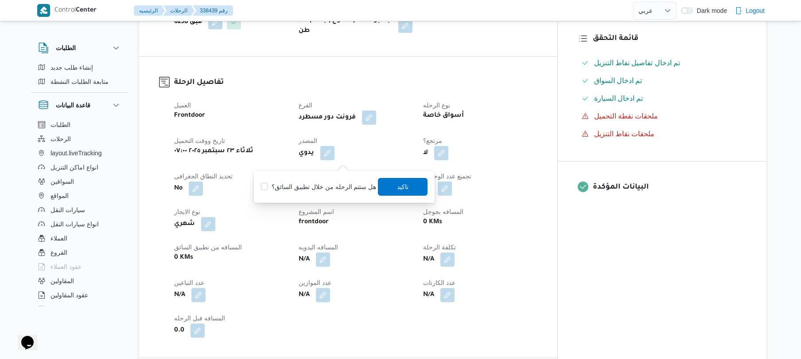
click at [342, 188] on label "هل ستتم الرحله من خلال تطبيق السائق؟" at bounding box center [318, 186] width 115 height 11
checkbox input "true"
click at [403, 181] on span "تاكيد" at bounding box center [404, 186] width 50 height 18
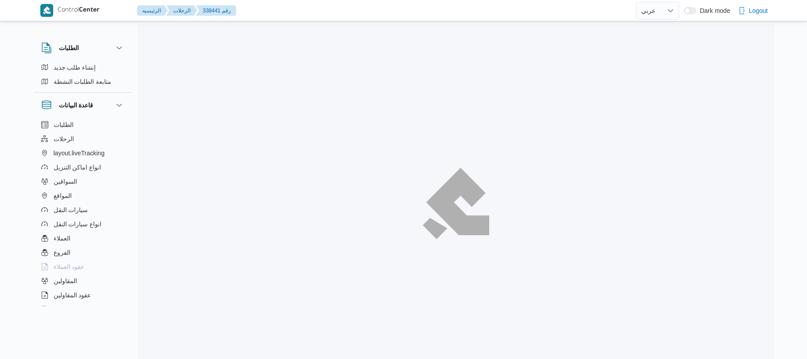
select select "ar"
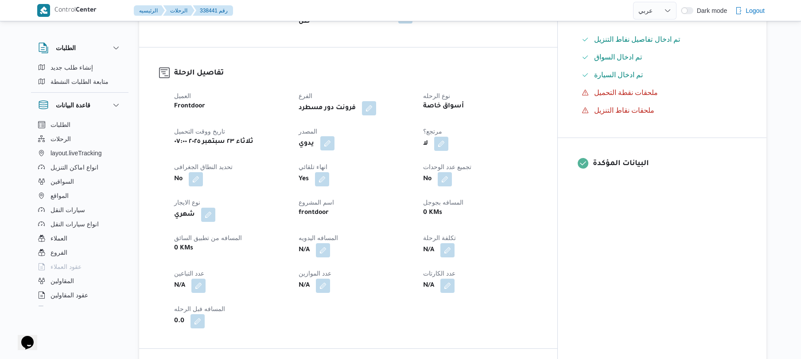
click at [335, 136] on button "button" at bounding box center [327, 143] width 14 height 14
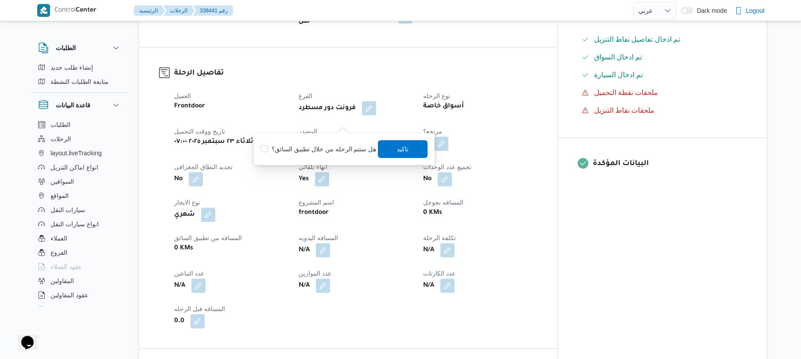
click at [332, 153] on label "هل ستتم الرحله من خلال تطبيق السائق؟" at bounding box center [318, 149] width 115 height 11
checkbox input "true"
click at [382, 152] on span "تاكيد" at bounding box center [404, 149] width 50 height 18
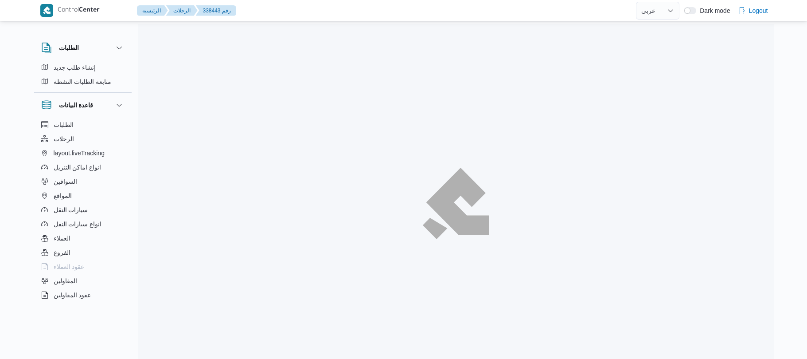
select select "ar"
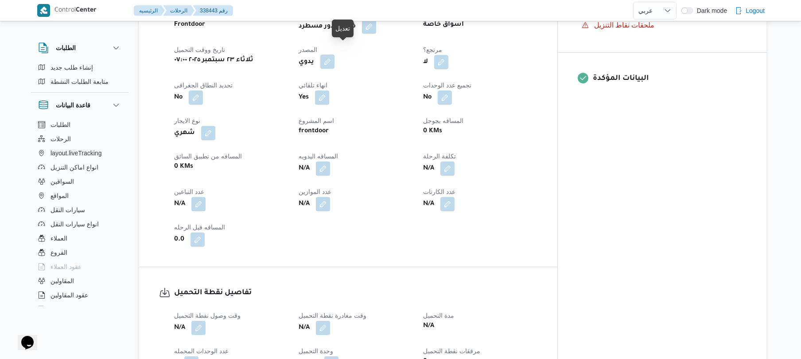
click at [335, 55] on button "button" at bounding box center [327, 62] width 14 height 14
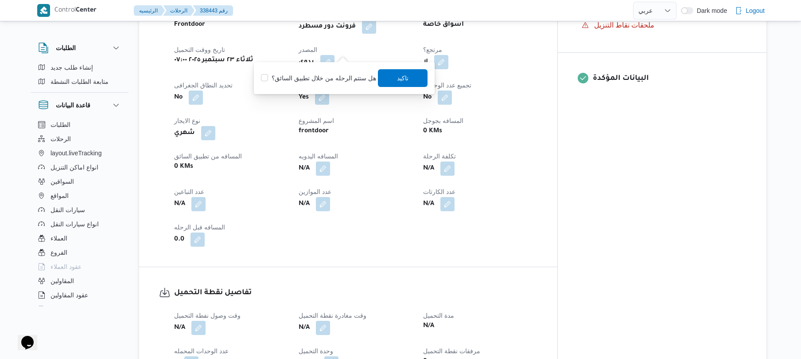
click at [326, 82] on label "هل ستتم الرحله من خلال تطبيق السائق؟" at bounding box center [318, 78] width 115 height 11
checkbox input "true"
click at [391, 82] on span "تاكيد" at bounding box center [404, 78] width 50 height 18
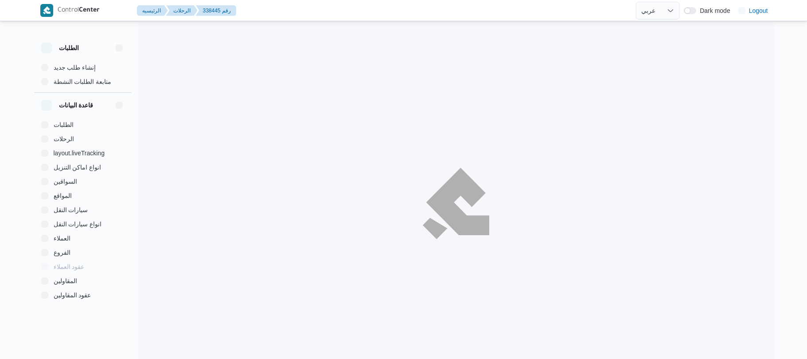
select select "ar"
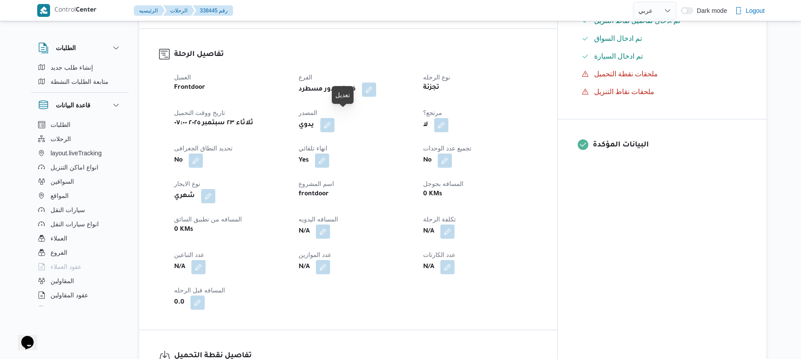
click at [335, 121] on span at bounding box center [325, 125] width 19 height 14
click at [335, 121] on button "button" at bounding box center [327, 124] width 14 height 14
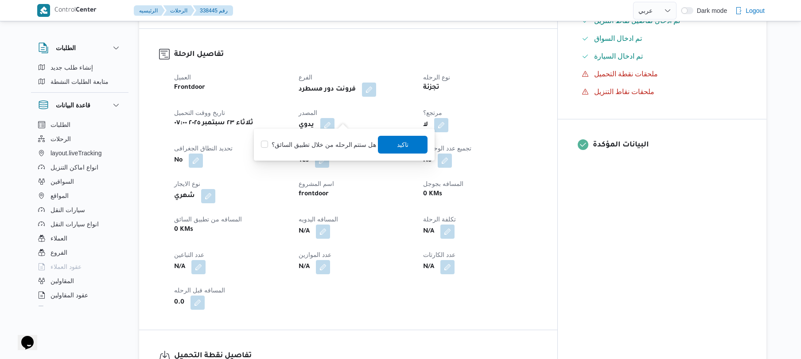
click at [328, 148] on label "هل ستتم الرحله من خلال تطبيق السائق؟" at bounding box center [318, 144] width 115 height 11
checkbox input "true"
click at [404, 144] on span "تاكيد" at bounding box center [404, 144] width 12 height 11
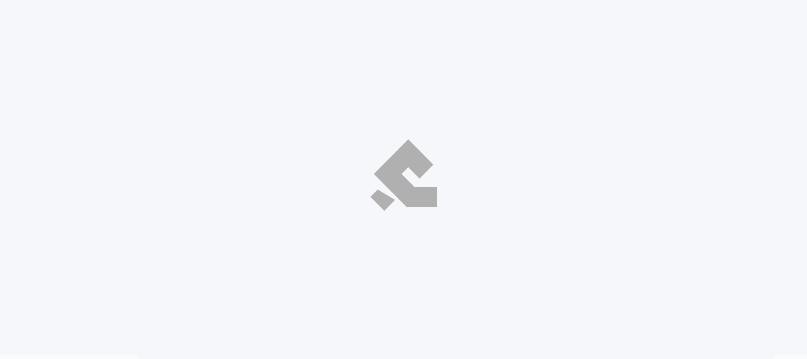
select select "ar"
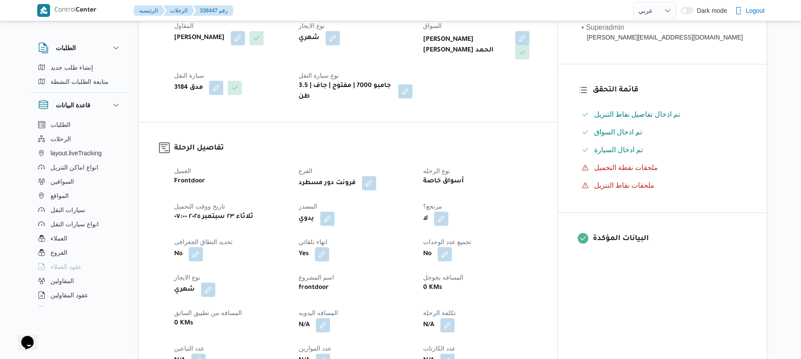
scroll to position [213, 0]
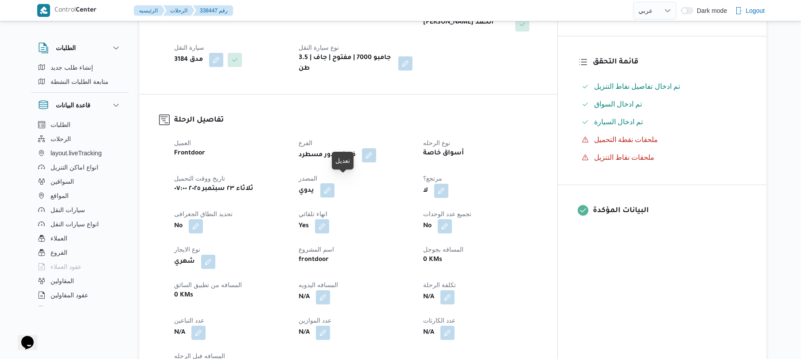
click at [335, 183] on button "button" at bounding box center [327, 190] width 14 height 14
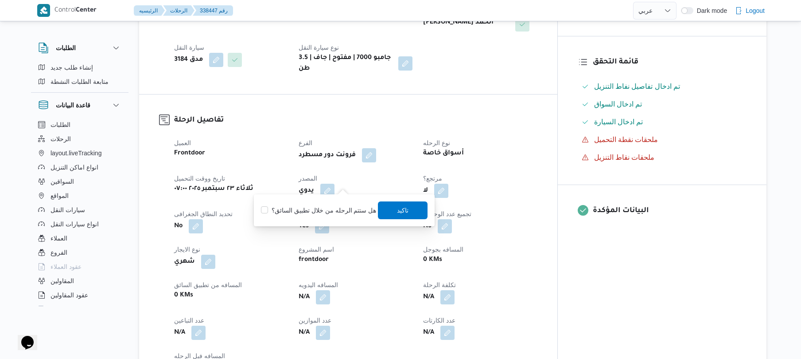
click at [310, 215] on label "هل ستتم الرحله من خلال تطبيق السائق؟" at bounding box center [318, 210] width 115 height 11
checkbox input "true"
click at [406, 215] on span "تاكيد" at bounding box center [404, 210] width 50 height 18
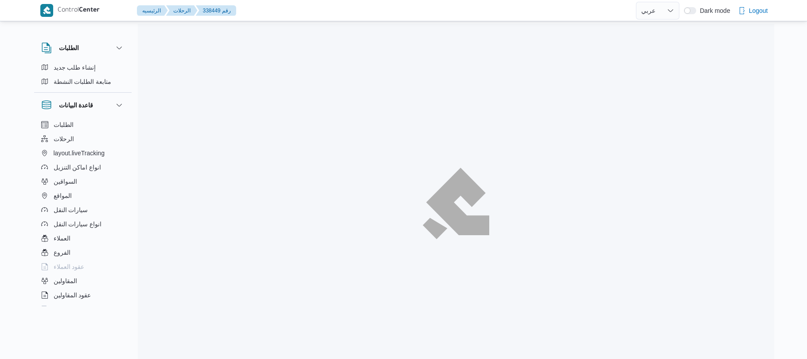
select select "ar"
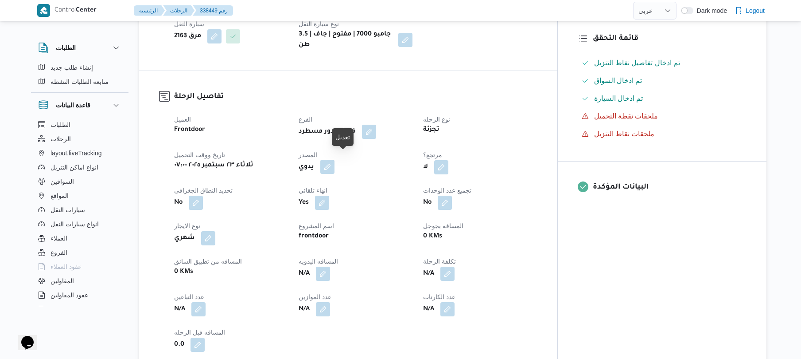
click at [335, 162] on button "button" at bounding box center [327, 167] width 14 height 14
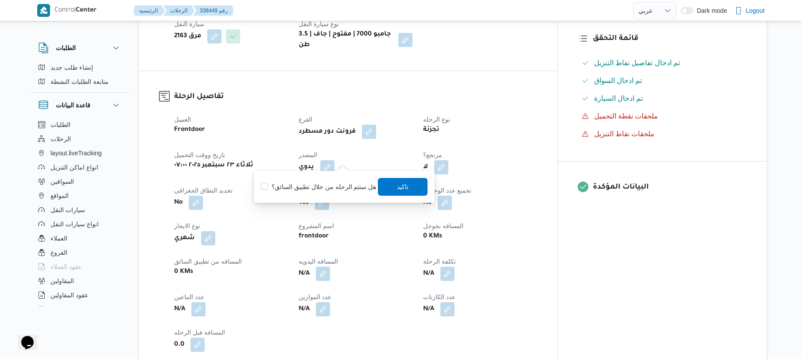
click at [316, 188] on label "هل ستتم الرحله من خلال تطبيق السائق؟" at bounding box center [318, 186] width 115 height 11
checkbox input "true"
click at [398, 191] on span "تاكيد" at bounding box center [404, 186] width 50 height 18
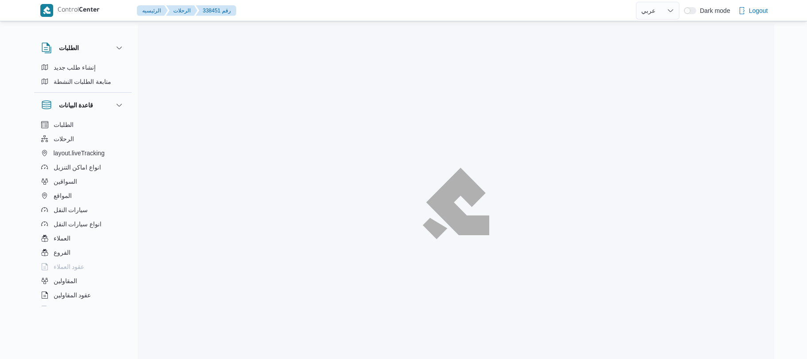
select select "ar"
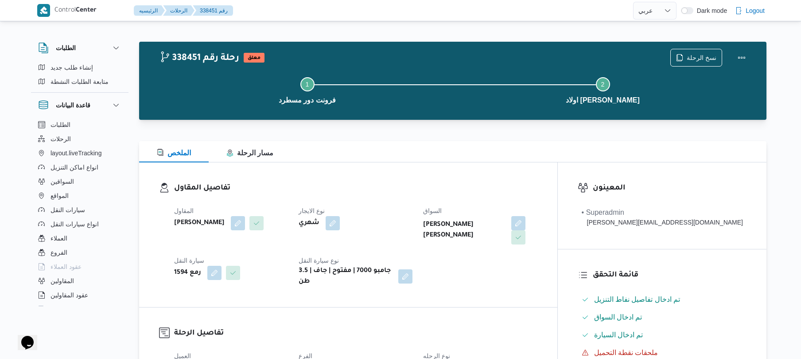
click at [509, 168] on div "تفاصيل المقاول المقاول [PERSON_NAME] نوع الايجار شهري السواق [PERSON_NAME] [PER…" at bounding box center [348, 234] width 418 height 144
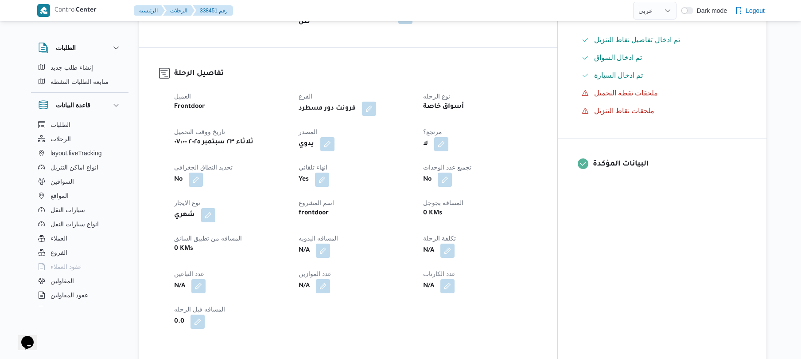
scroll to position [284, 0]
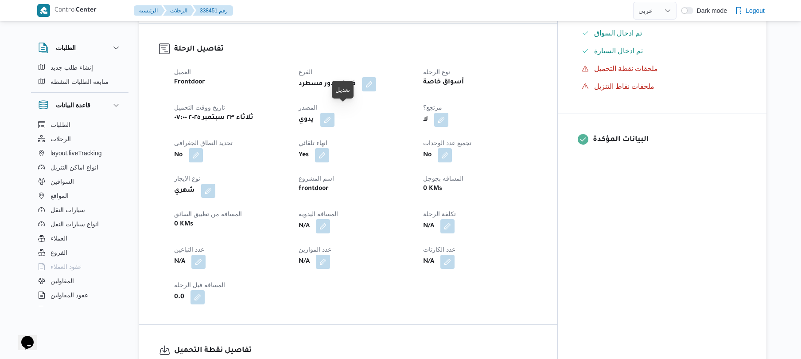
drag, startPoint x: 351, startPoint y: 109, endPoint x: 390, endPoint y: 139, distance: 49.3
click at [390, 139] on dt "انهاء تلقائي" at bounding box center [356, 142] width 114 height 11
click at [335, 115] on button "button" at bounding box center [327, 119] width 14 height 14
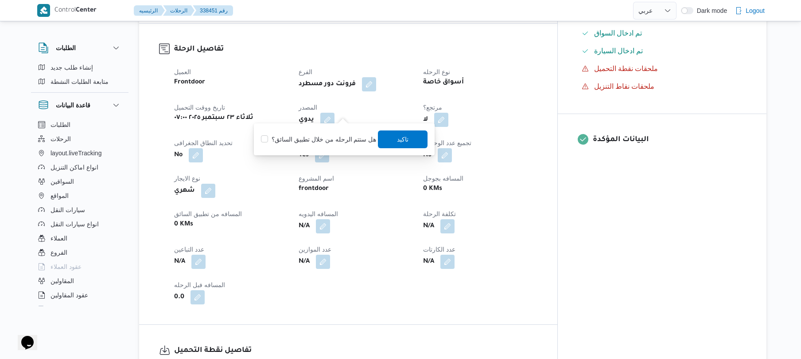
click at [321, 135] on label "هل ستتم الرحله من خلال تطبيق السائق؟" at bounding box center [318, 139] width 115 height 11
checkbox input "true"
click at [413, 137] on span "تاكيد" at bounding box center [404, 139] width 50 height 18
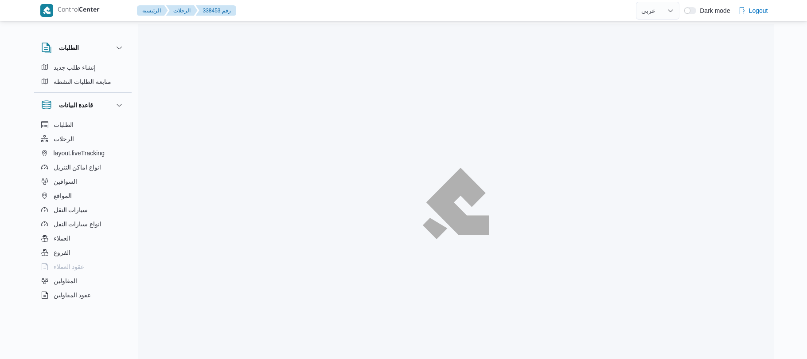
select select "ar"
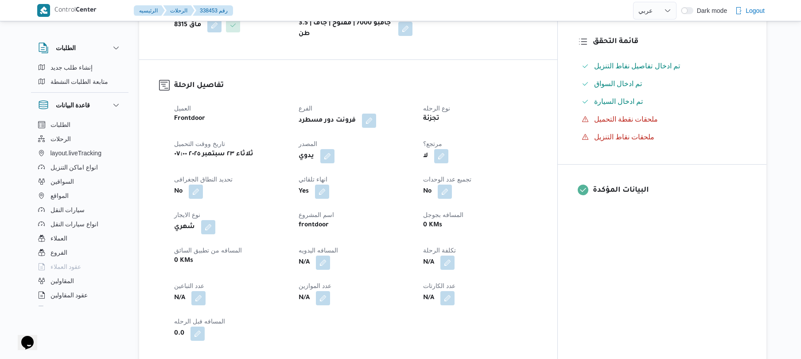
scroll to position [236, 0]
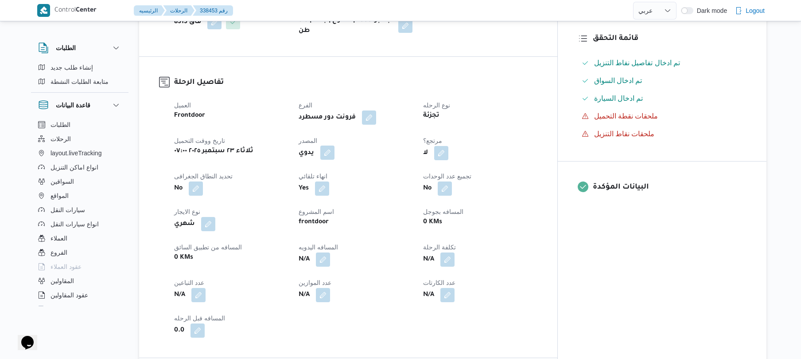
click at [335, 158] on button "button" at bounding box center [327, 152] width 14 height 14
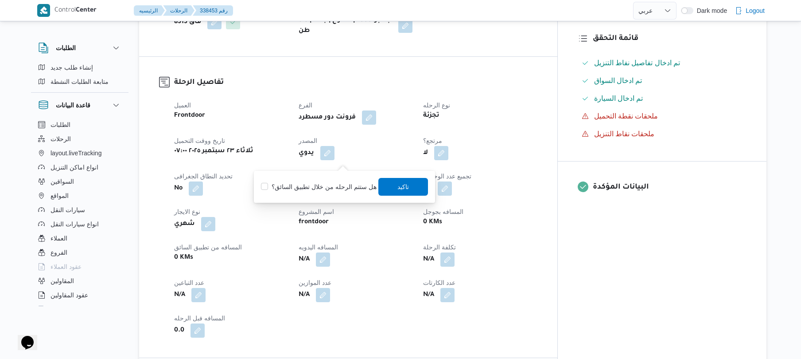
click at [328, 187] on label "هل ستتم الرحله من خلال تطبيق السائق؟" at bounding box center [318, 186] width 115 height 11
checkbox input "true"
click at [411, 187] on span "تاكيد" at bounding box center [404, 186] width 50 height 18
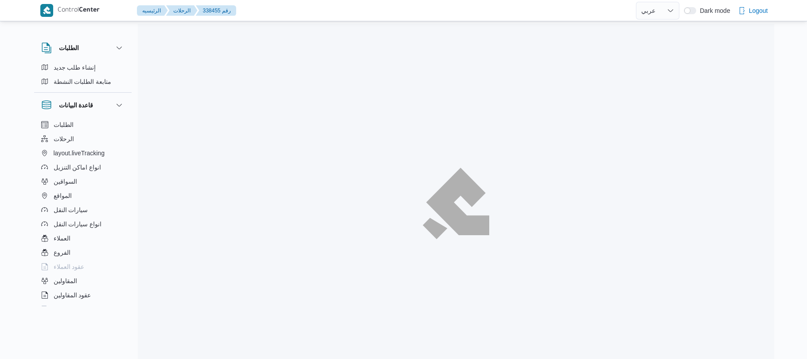
select select "ar"
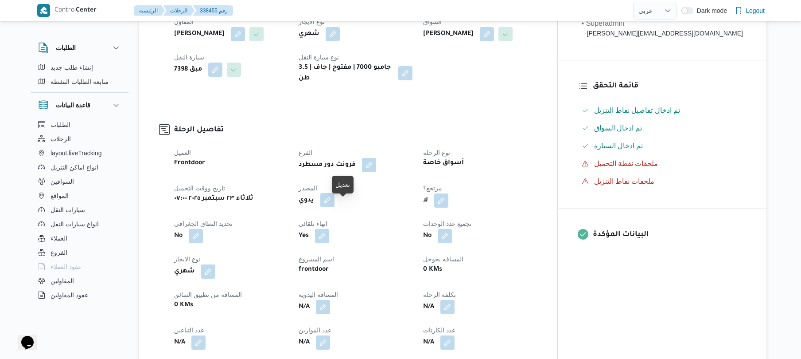
click at [335, 206] on button "button" at bounding box center [327, 200] width 14 height 14
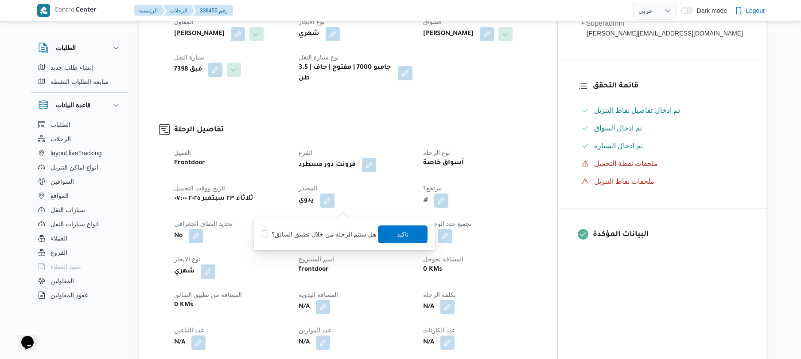
click at [325, 230] on label "هل ستتم الرحله من خلال تطبيق السائق؟" at bounding box center [318, 234] width 115 height 11
checkbox input "true"
click at [392, 236] on span "تاكيد" at bounding box center [404, 234] width 50 height 18
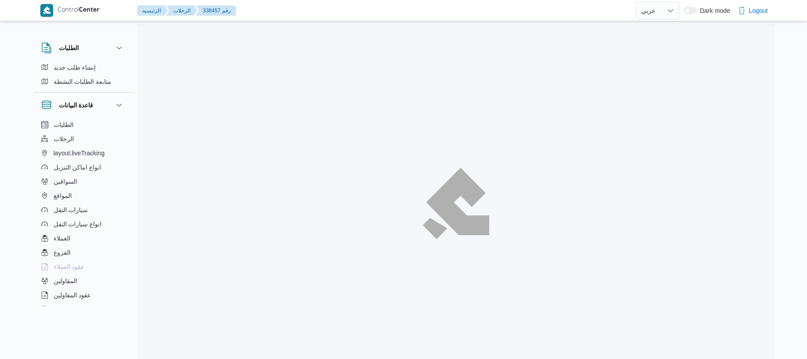
select select "ar"
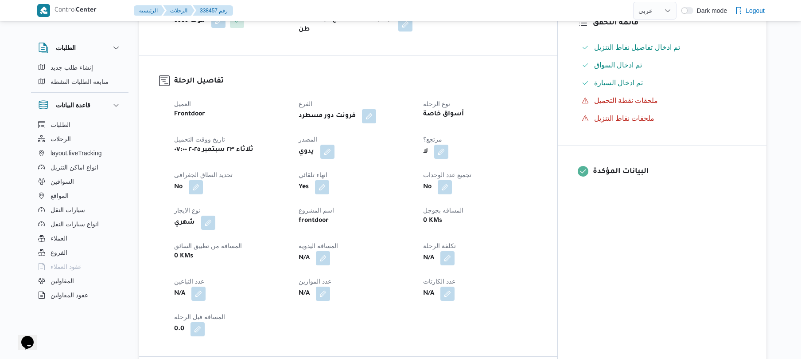
scroll to position [260, 0]
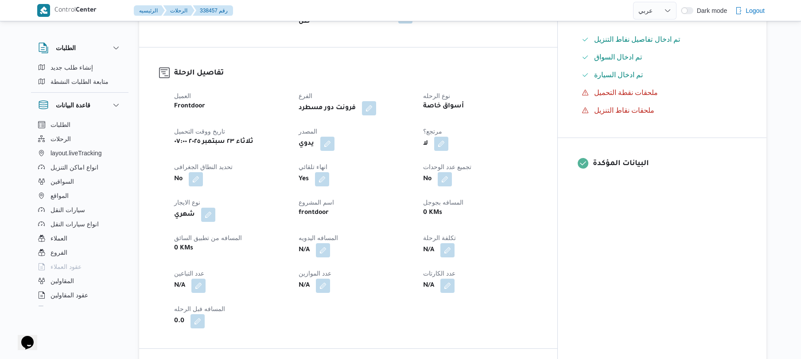
click at [355, 136] on div "يدوي" at bounding box center [356, 144] width 116 height 16
click at [335, 136] on button "button" at bounding box center [327, 143] width 14 height 14
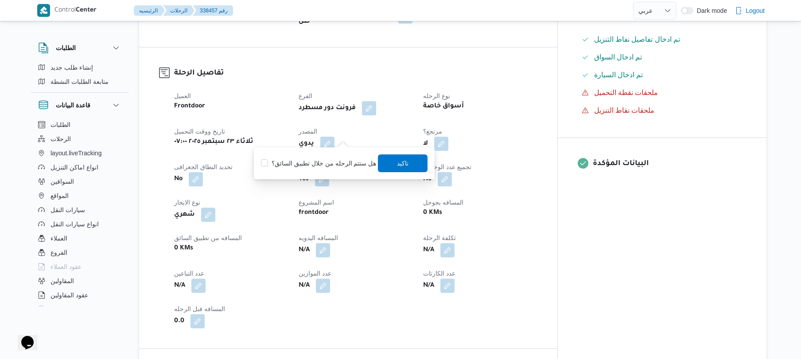
click at [332, 160] on label "هل ستتم الرحله من خلال تطبيق السائق؟" at bounding box center [318, 163] width 115 height 11
checkbox input "true"
click at [398, 162] on span "تاكيد" at bounding box center [404, 162] width 12 height 11
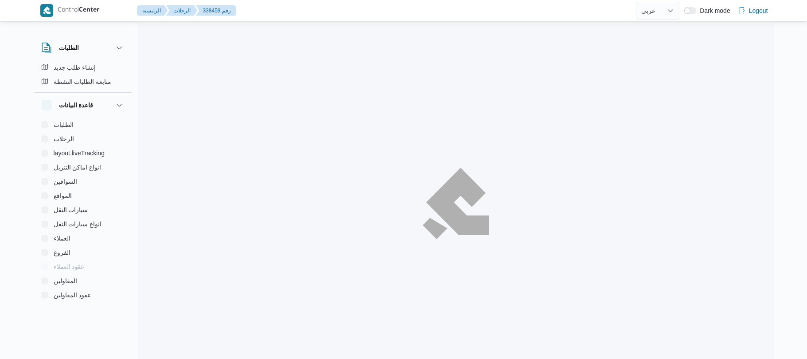
select select "ar"
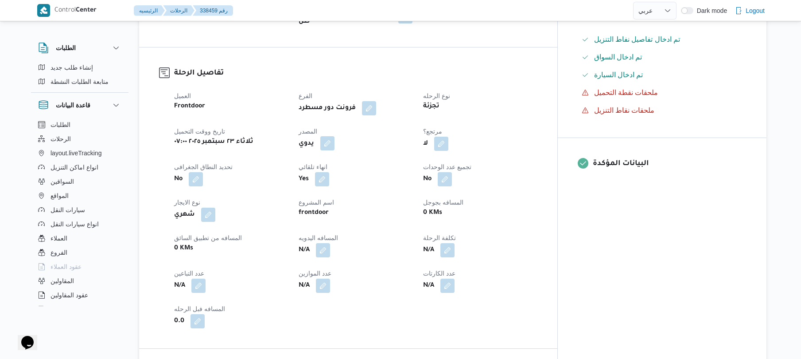
click at [335, 136] on button "button" at bounding box center [327, 143] width 14 height 14
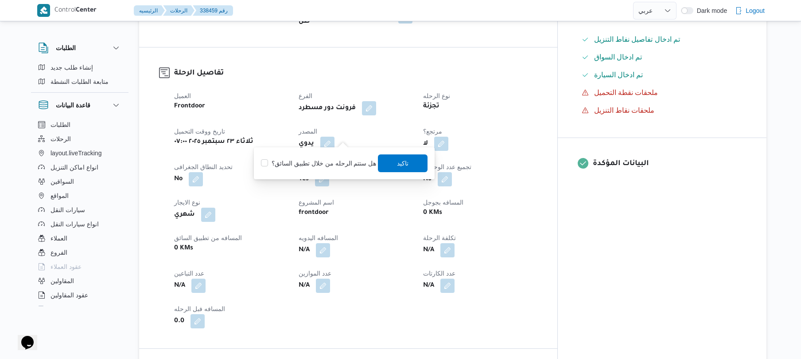
click at [330, 160] on label "هل ستتم الرحله من خلال تطبيق السائق؟" at bounding box center [318, 163] width 115 height 11
checkbox input "true"
click at [398, 158] on span "تاكيد" at bounding box center [404, 162] width 12 height 11
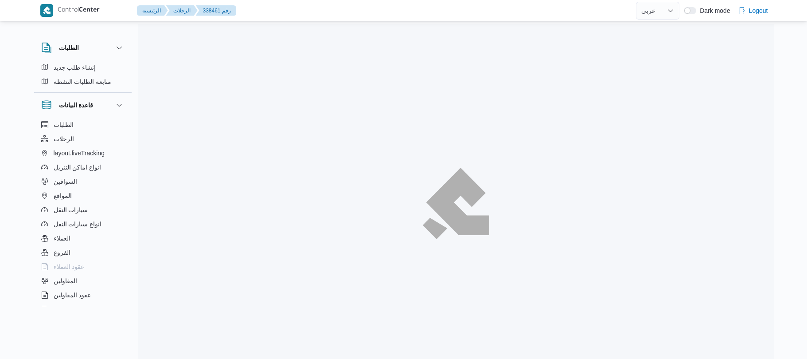
select select "ar"
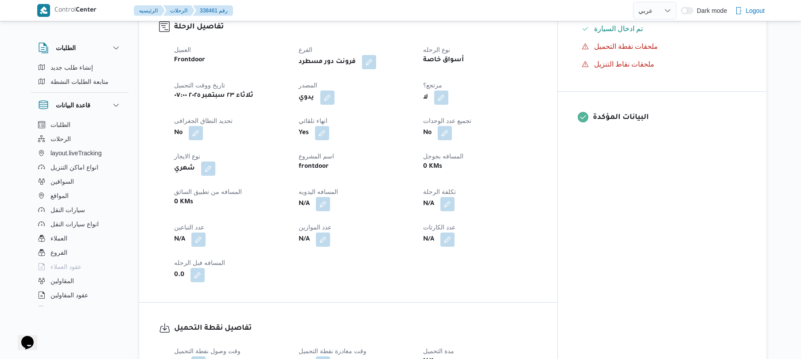
scroll to position [307, 0]
click at [335, 90] on button "button" at bounding box center [327, 96] width 14 height 14
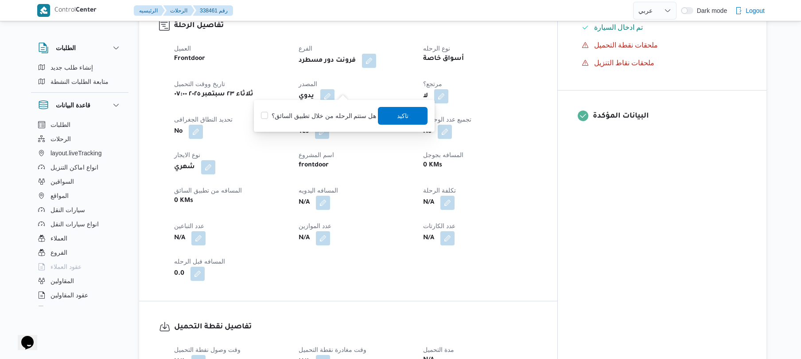
click at [332, 116] on label "هل ستتم الرحله من خلال تطبيق السائق؟" at bounding box center [318, 115] width 115 height 11
checkbox input "true"
click at [401, 117] on span "تاكيد" at bounding box center [404, 115] width 12 height 11
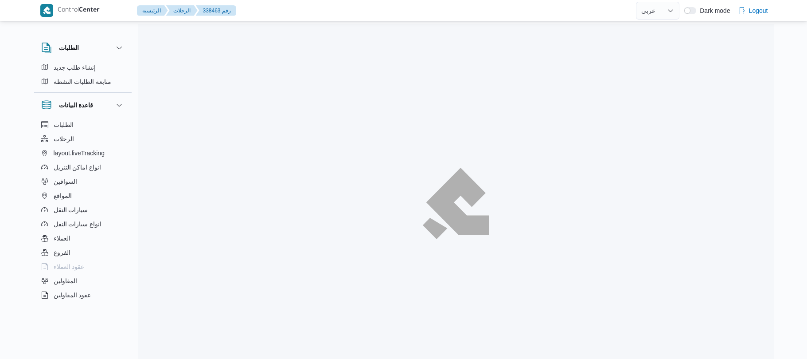
select select "ar"
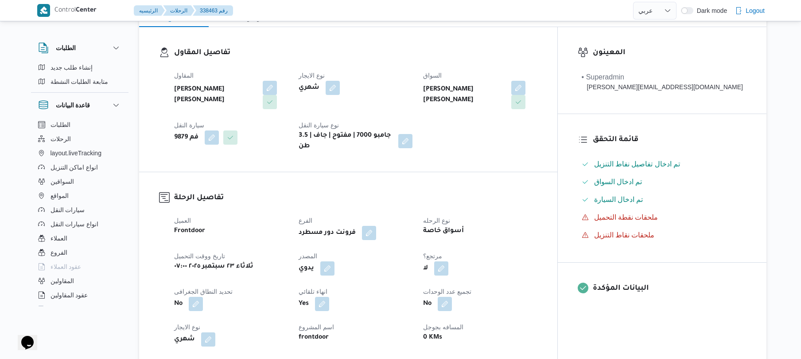
scroll to position [236, 0]
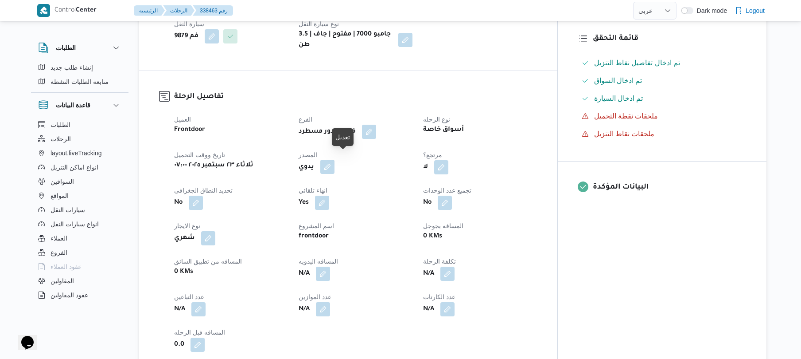
click at [335, 161] on button "button" at bounding box center [327, 167] width 14 height 14
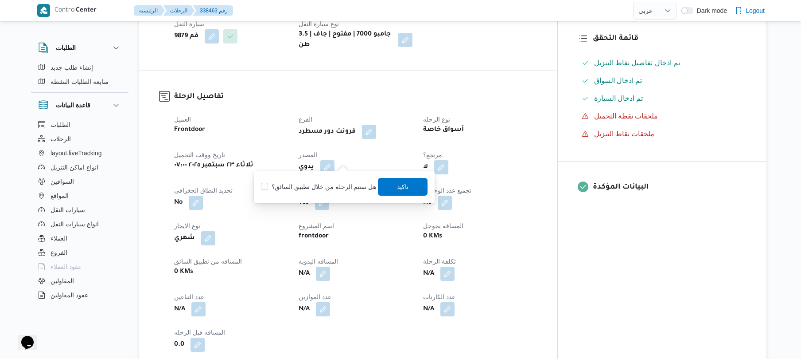
click at [303, 190] on label "هل ستتم الرحله من خلال تطبيق السائق؟" at bounding box center [318, 186] width 115 height 11
checkbox input "true"
click at [399, 184] on span "تاكيد" at bounding box center [404, 186] width 12 height 11
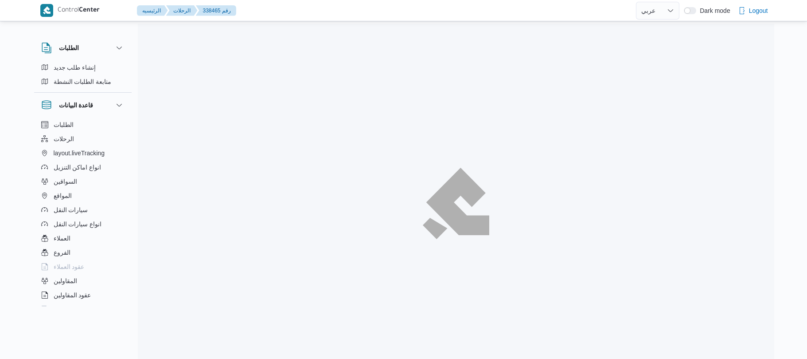
select select "ar"
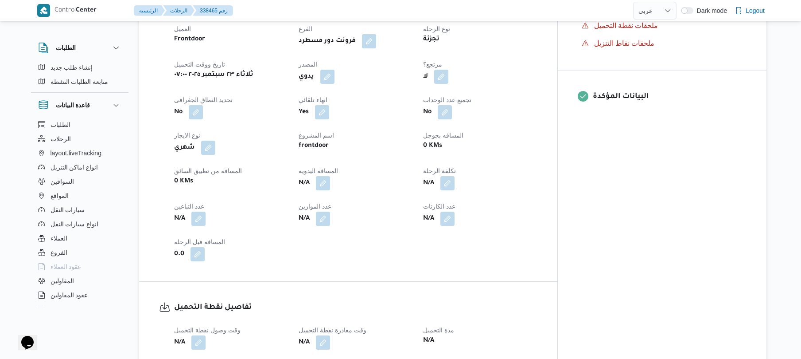
scroll to position [355, 0]
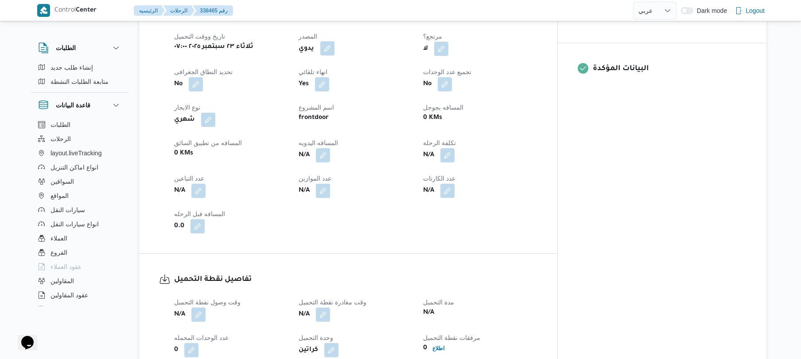
click at [335, 45] on button "button" at bounding box center [327, 48] width 14 height 14
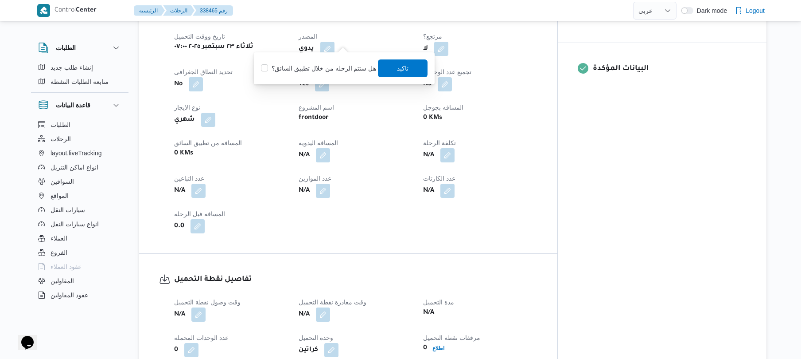
click at [331, 73] on label "هل ستتم الرحله من خلال تطبيق السائق؟" at bounding box center [318, 68] width 115 height 11
checkbox input "true"
click at [398, 69] on span "تاكيد" at bounding box center [404, 67] width 12 height 11
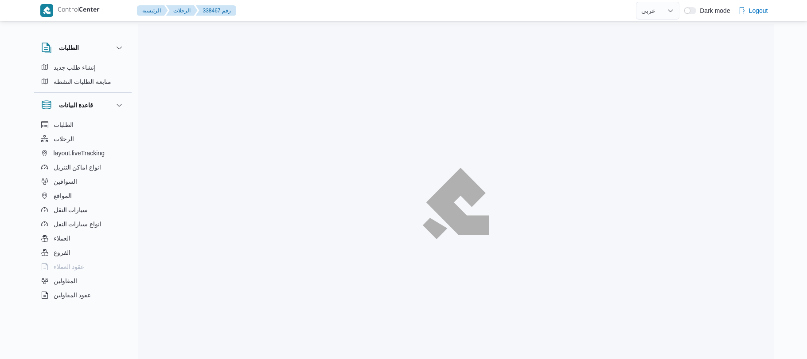
select select "ar"
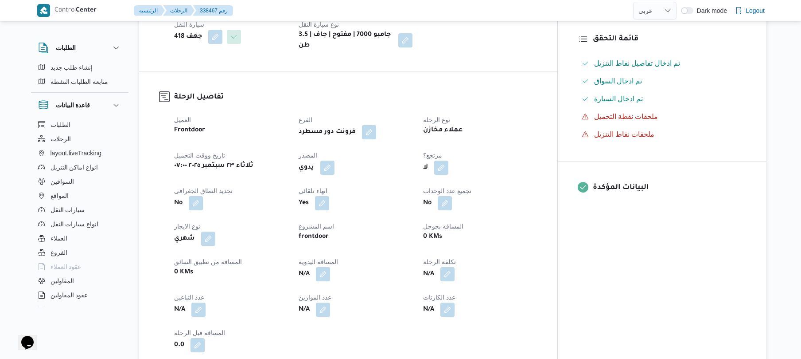
scroll to position [260, 0]
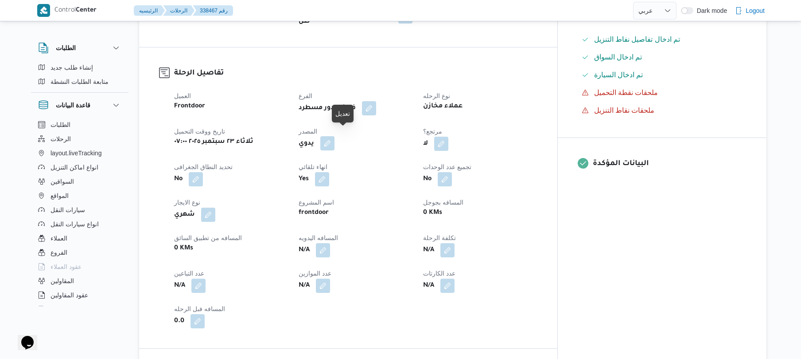
click at [335, 137] on button "button" at bounding box center [327, 143] width 14 height 14
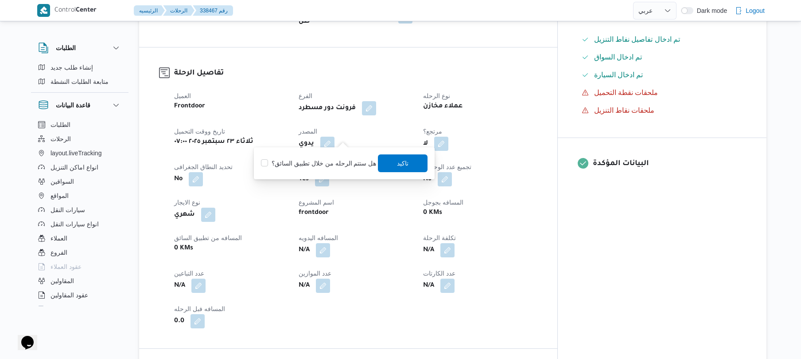
click at [327, 158] on label "هل ستتم الرحله من خلال تطبيق السائق؟" at bounding box center [318, 163] width 115 height 11
checkbox input "true"
click at [383, 158] on span "تاكيد" at bounding box center [404, 163] width 50 height 18
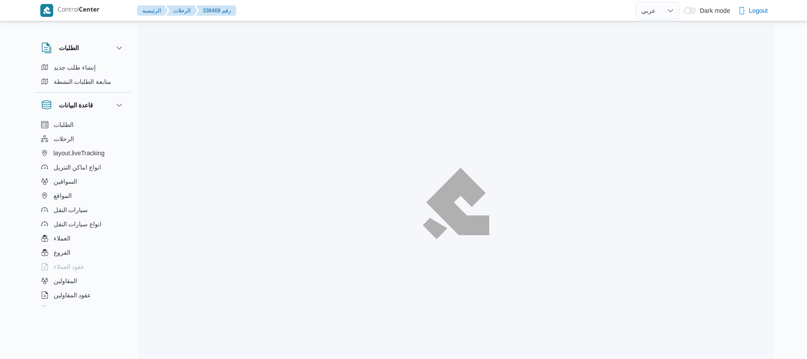
select select "ar"
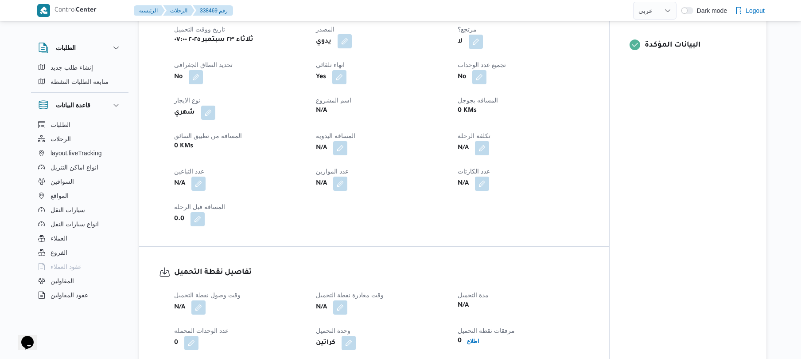
click at [344, 36] on button "button" at bounding box center [345, 41] width 14 height 14
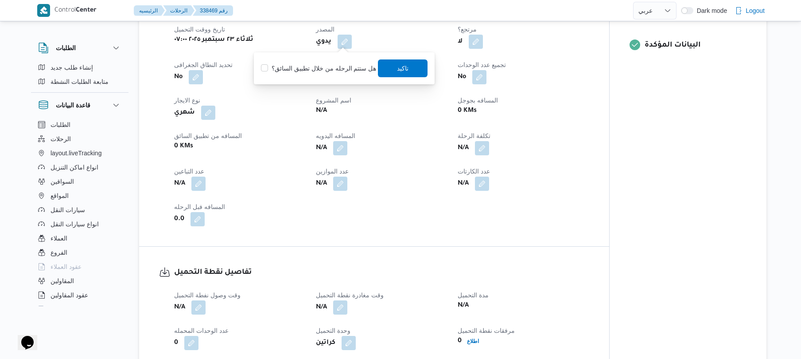
click at [320, 64] on label "هل ستتم الرحله من خلال تطبيق السائق؟" at bounding box center [318, 68] width 115 height 11
checkbox input "true"
click at [392, 66] on span "تاكيد" at bounding box center [404, 68] width 50 height 18
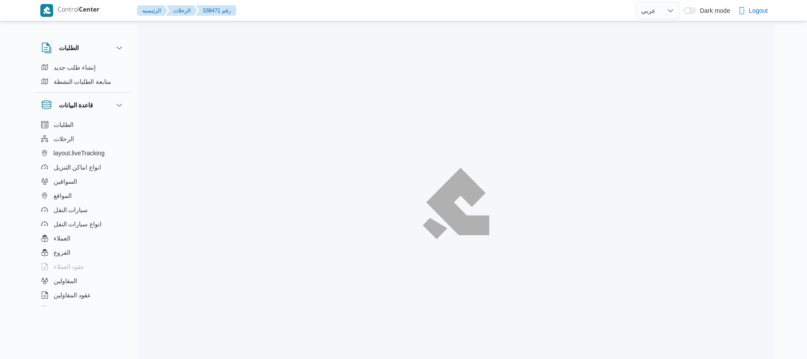
select select "ar"
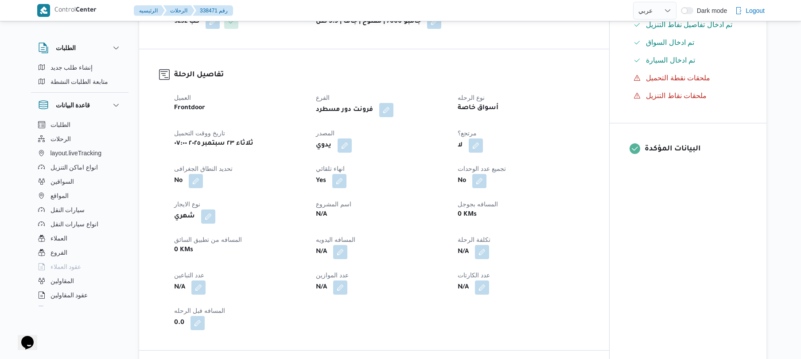
scroll to position [284, 0]
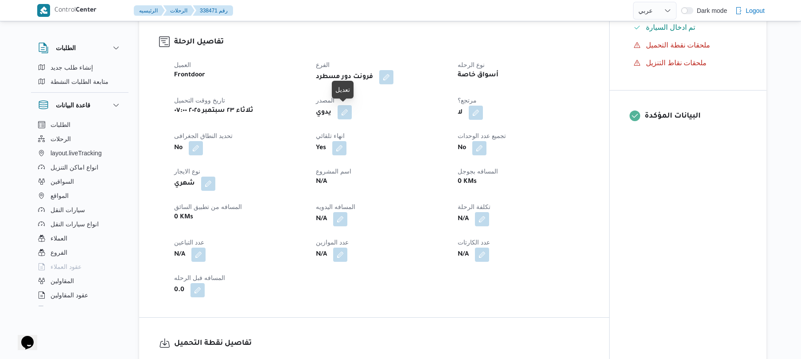
click at [346, 114] on button "button" at bounding box center [345, 112] width 14 height 14
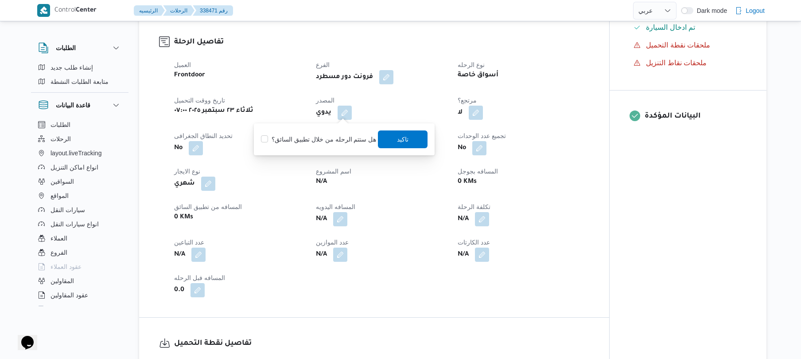
click at [301, 140] on label "هل ستتم الرحله من خلال تطبيق السائق؟" at bounding box center [318, 139] width 115 height 11
checkbox input "true"
click at [398, 142] on span "تاكيد" at bounding box center [404, 138] width 12 height 11
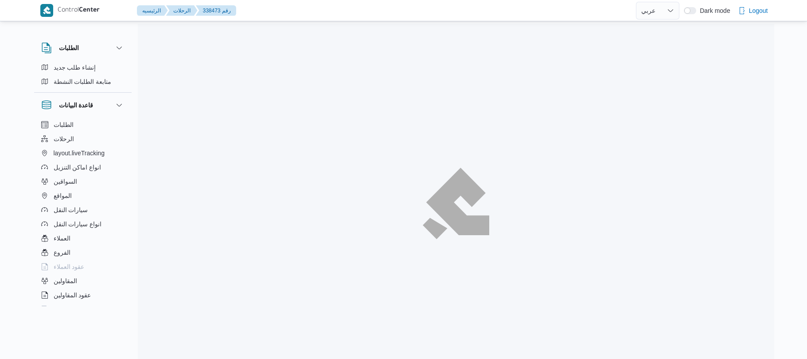
select select "ar"
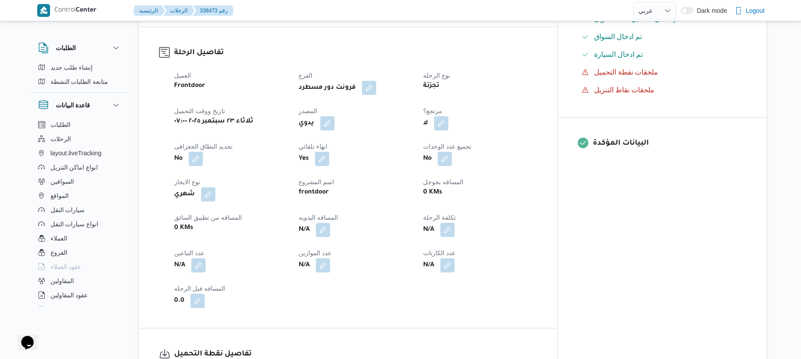
scroll to position [284, 0]
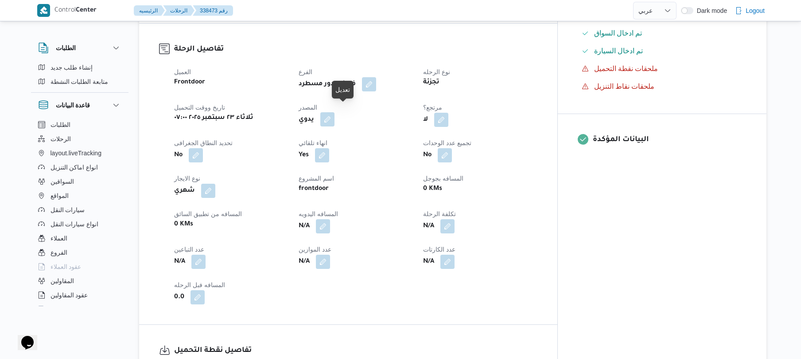
click at [335, 112] on button "button" at bounding box center [327, 119] width 14 height 14
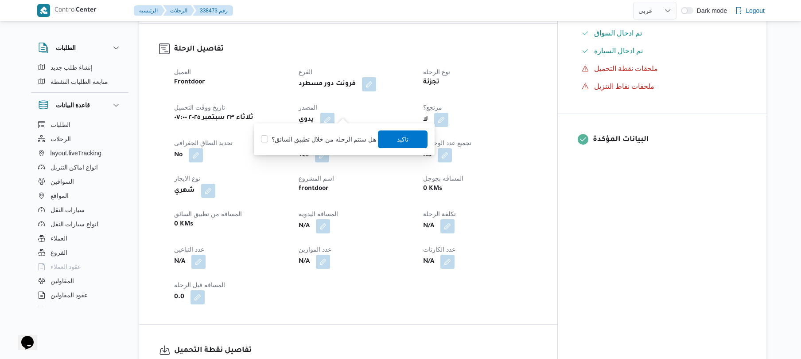
click at [315, 137] on label "هل ستتم الرحله من خلال تطبيق السائق؟" at bounding box center [318, 139] width 115 height 11
checkbox input "true"
click at [380, 139] on span "تاكيد" at bounding box center [404, 139] width 50 height 18
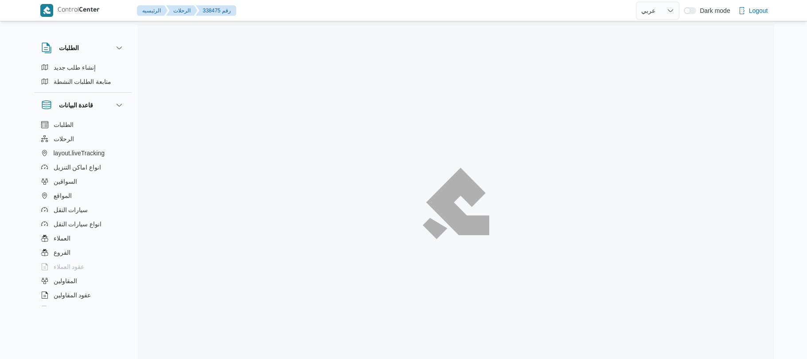
select select "ar"
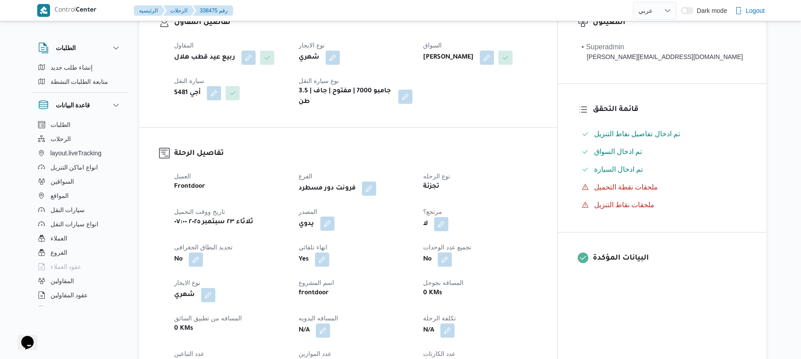
click at [335, 216] on button "button" at bounding box center [327, 223] width 14 height 14
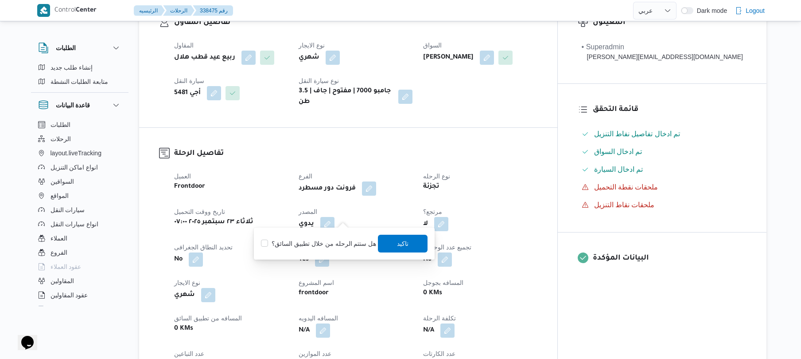
click at [336, 236] on div "هل ستتم الرحله من خلال تطبيق السائق؟ تاكيد" at bounding box center [344, 244] width 168 height 20
click at [344, 238] on label "هل ستتم الرحله من خلال تطبيق السائق؟" at bounding box center [318, 243] width 115 height 11
checkbox input "true"
click at [398, 245] on span "تاكيد" at bounding box center [404, 243] width 12 height 11
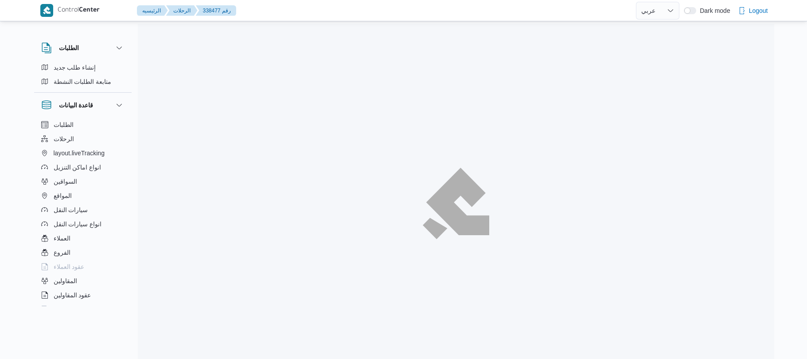
select select "ar"
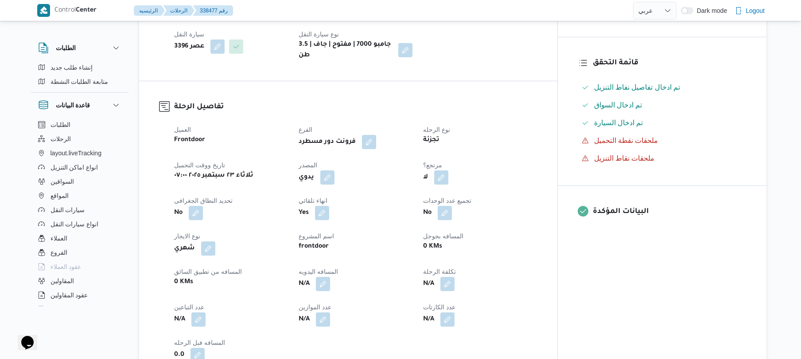
scroll to position [213, 0]
click at [335, 183] on button "button" at bounding box center [327, 176] width 14 height 14
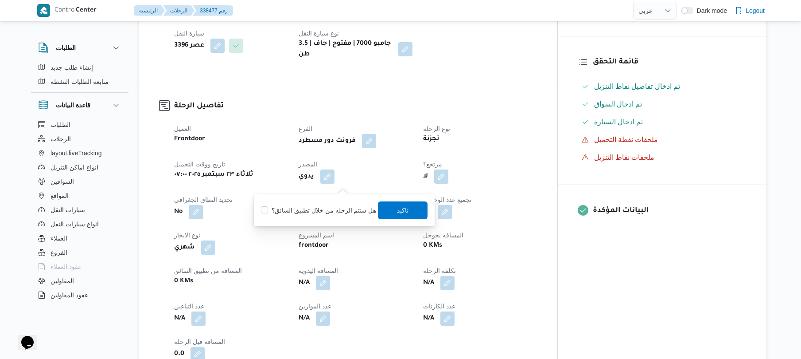
click at [327, 203] on div "هل ستتم الرحله من خلال تطبيق السائق؟ تاكيد" at bounding box center [344, 210] width 168 height 20
click at [347, 210] on label "هل ستتم الرحله من خلال تطبيق السائق؟" at bounding box center [318, 210] width 115 height 11
checkbox input "true"
click at [398, 208] on span "تاكيد" at bounding box center [404, 209] width 12 height 11
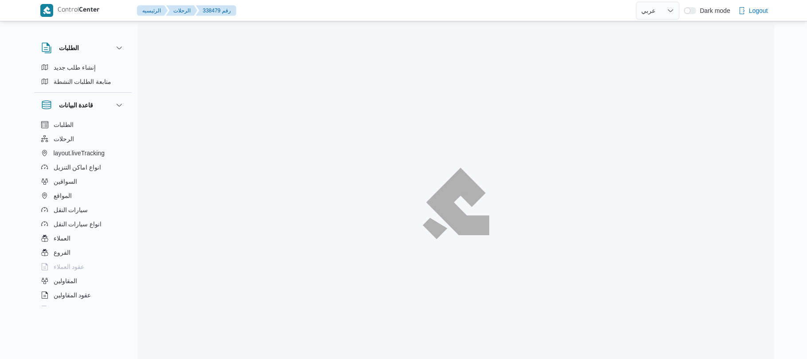
select select "ar"
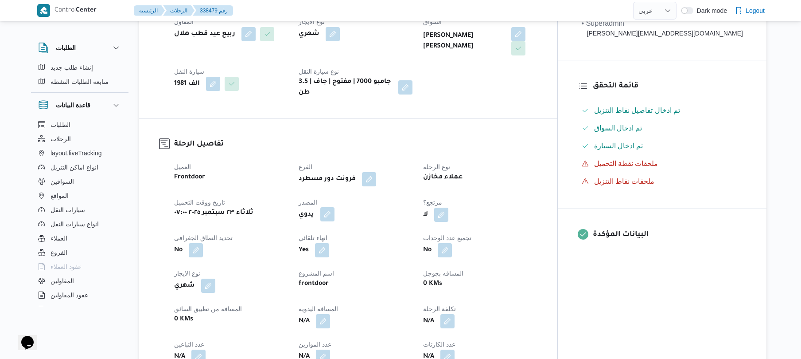
click at [335, 207] on button "button" at bounding box center [327, 214] width 14 height 14
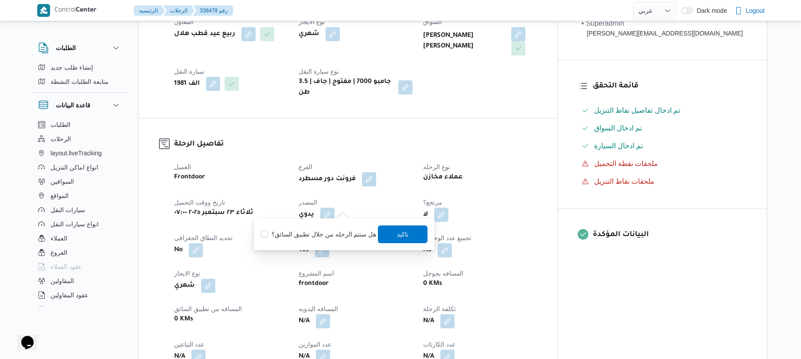
click at [318, 234] on label "هل ستتم الرحله من خلال تطبيق السائق؟" at bounding box center [318, 234] width 115 height 11
checkbox input "true"
click at [410, 234] on span "تاكيد" at bounding box center [404, 234] width 50 height 18
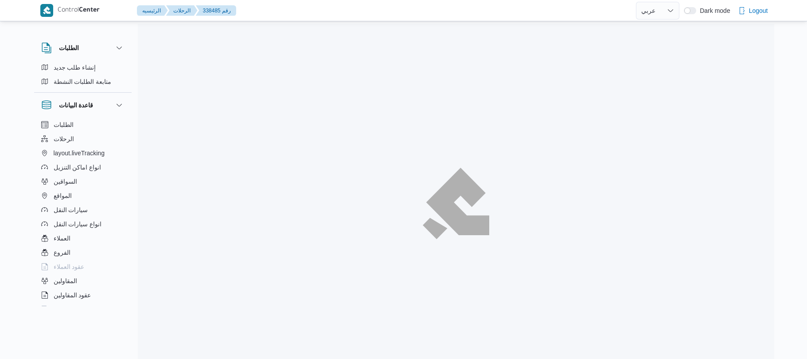
select select "ar"
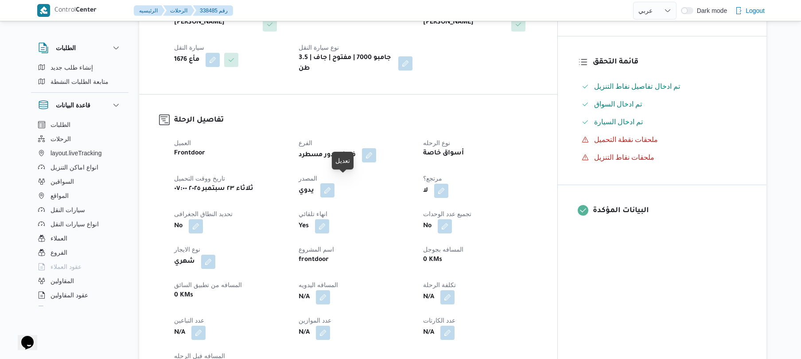
click at [335, 185] on button "button" at bounding box center [327, 190] width 14 height 14
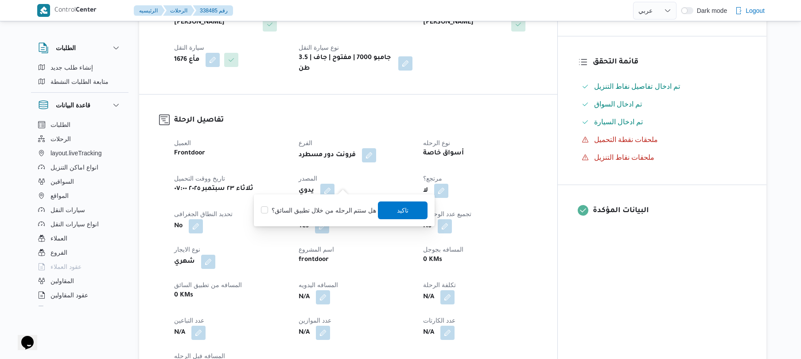
click at [322, 207] on label "هل ستتم الرحله من خلال تطبيق السائق؟" at bounding box center [318, 210] width 115 height 11
checkbox input "true"
click at [399, 210] on span "تاكيد" at bounding box center [404, 209] width 12 height 11
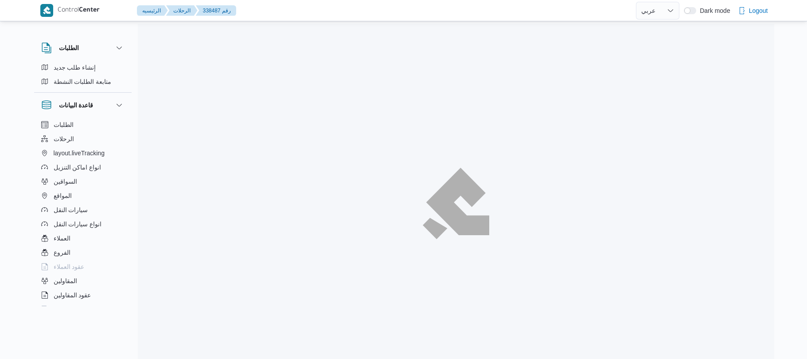
select select "ar"
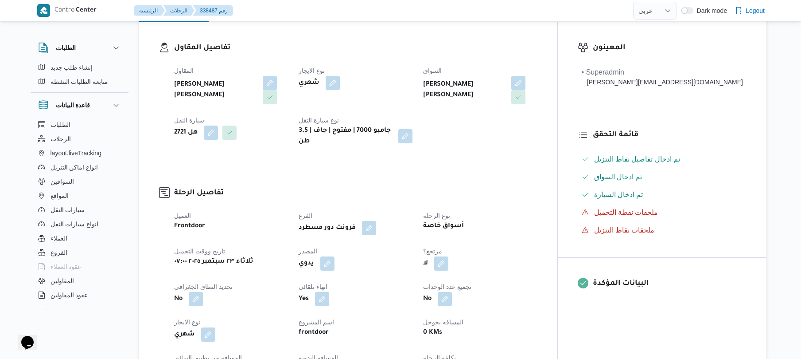
scroll to position [142, 0]
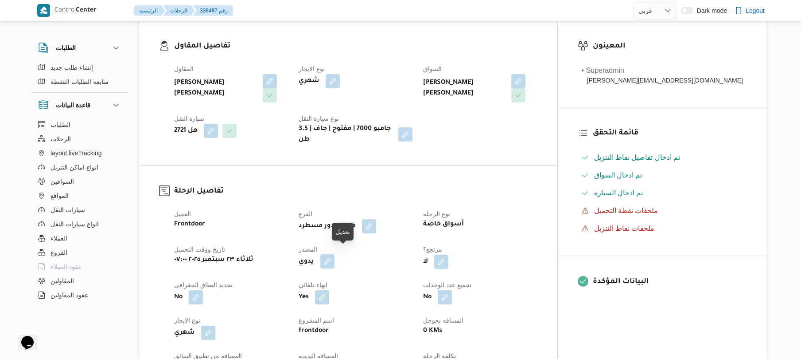
click at [335, 254] on button "button" at bounding box center [327, 261] width 14 height 14
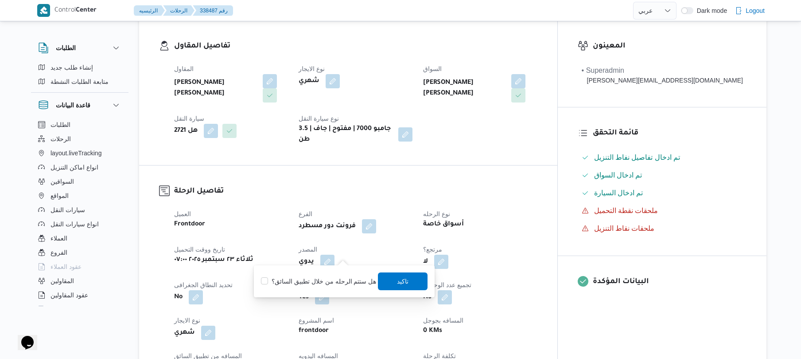
click at [323, 282] on label "هل ستتم الرحله من خلال تطبيق السائق؟" at bounding box center [318, 281] width 115 height 11
checkbox input "true"
click at [398, 280] on span "تاكيد" at bounding box center [404, 280] width 12 height 11
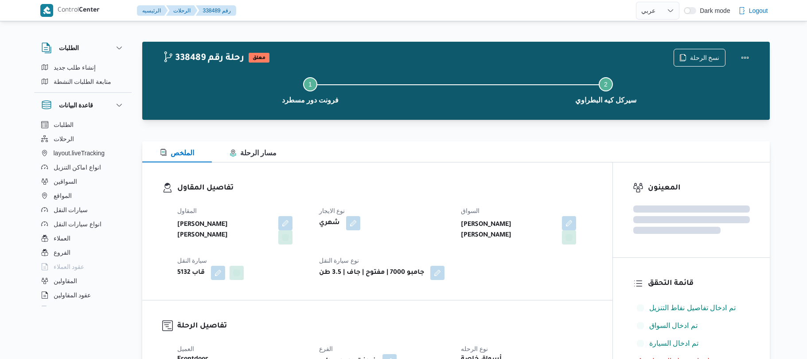
select select "ar"
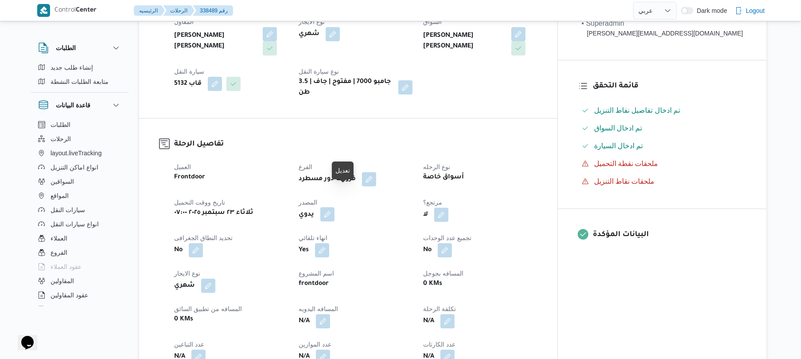
click at [335, 207] on button "button" at bounding box center [327, 214] width 14 height 14
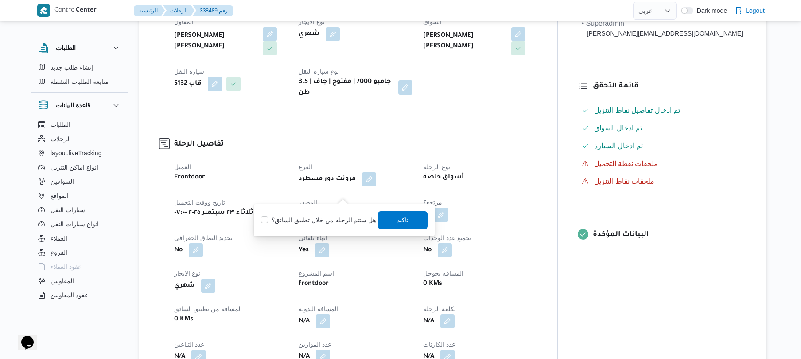
click at [320, 221] on label "هل ستتم الرحله من خلال تطبيق السائق؟" at bounding box center [318, 220] width 115 height 11
checkbox input "true"
click at [401, 220] on span "تاكيد" at bounding box center [404, 219] width 12 height 11
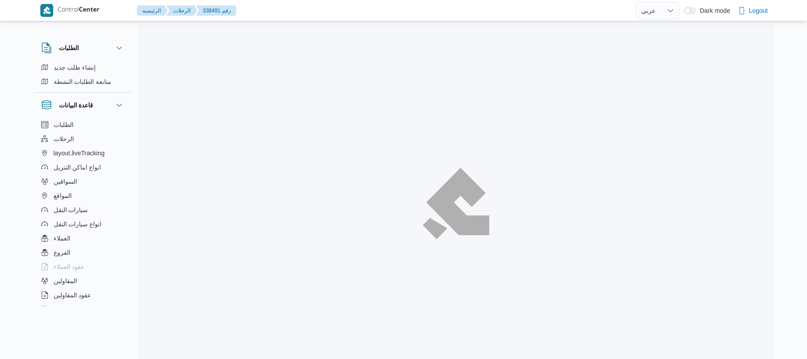
select select "ar"
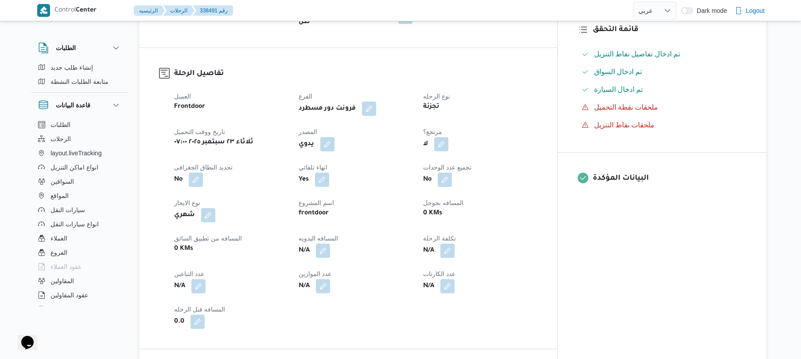
scroll to position [260, 0]
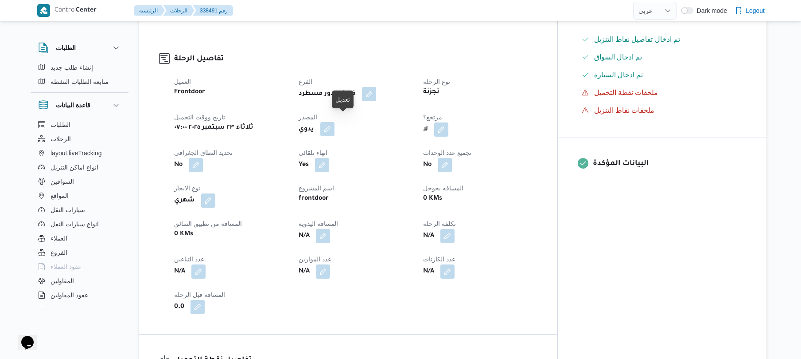
click at [335, 126] on button "button" at bounding box center [327, 129] width 14 height 14
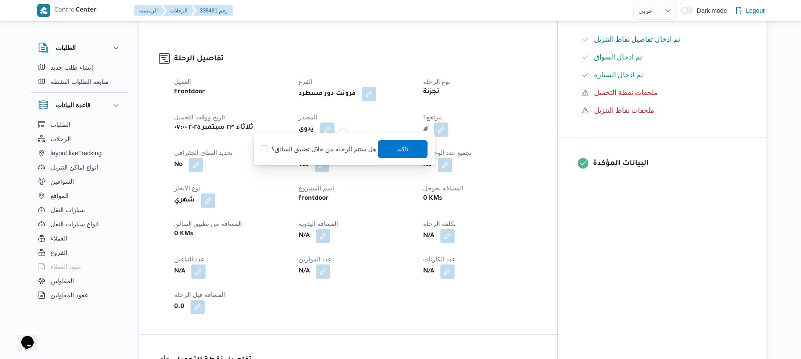
click at [332, 149] on label "هل ستتم الرحله من خلال تطبيق السائق؟" at bounding box center [318, 149] width 115 height 11
checkbox input "true"
click at [402, 149] on span "تاكيد" at bounding box center [404, 148] width 12 height 11
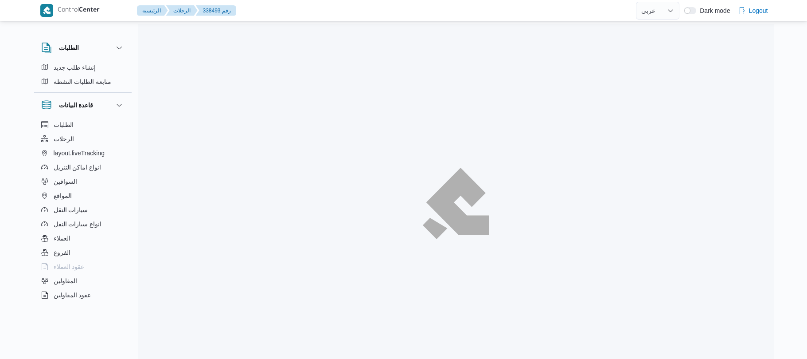
select select "ar"
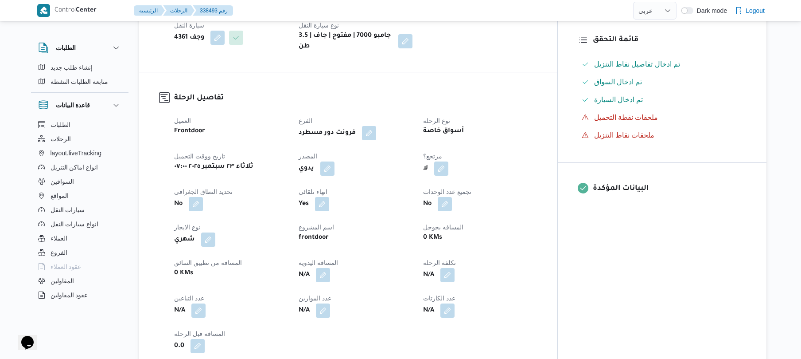
scroll to position [236, 0]
click at [335, 160] on button "button" at bounding box center [327, 167] width 14 height 14
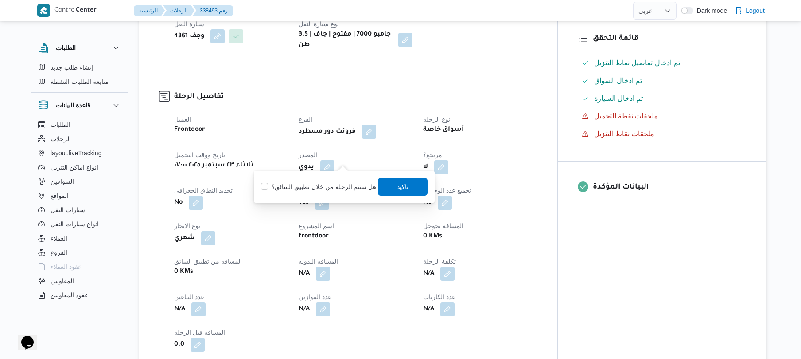
click at [302, 182] on label "هل ستتم الرحله من خلال تطبيق السائق؟" at bounding box center [318, 186] width 115 height 11
checkbox input "true"
click at [399, 189] on span "تاكيد" at bounding box center [404, 186] width 12 height 11
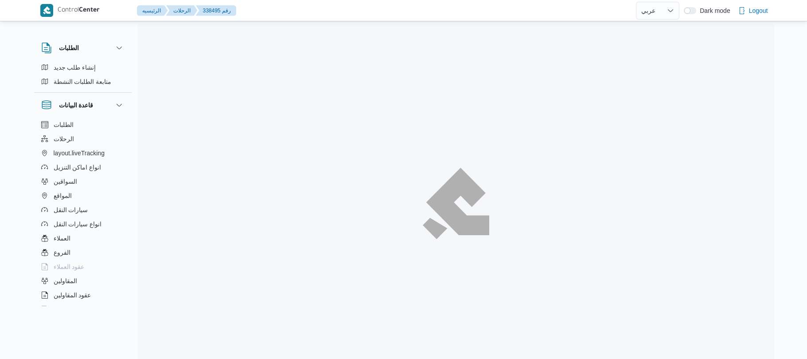
select select "ar"
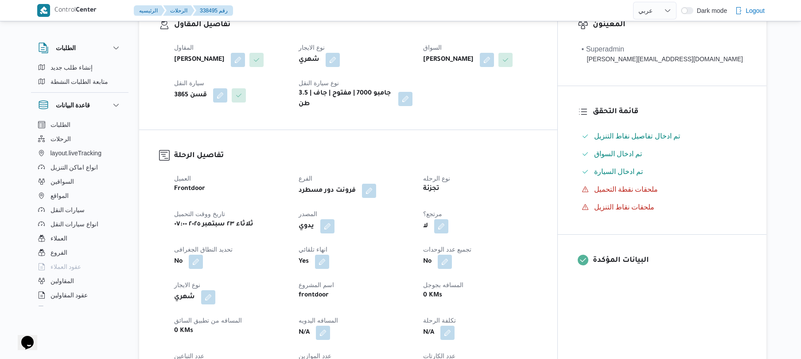
scroll to position [236, 0]
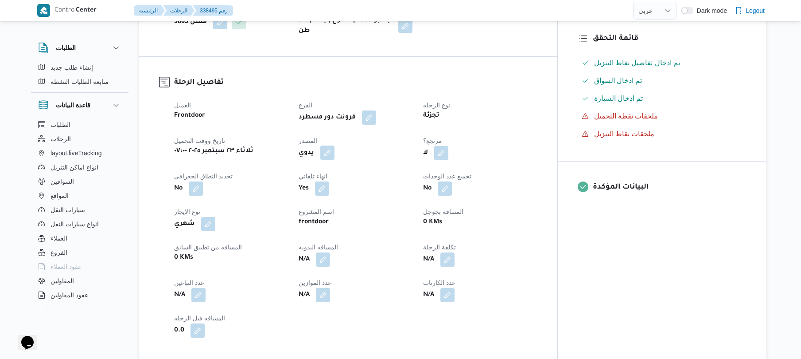
click at [335, 160] on button "button" at bounding box center [327, 152] width 14 height 14
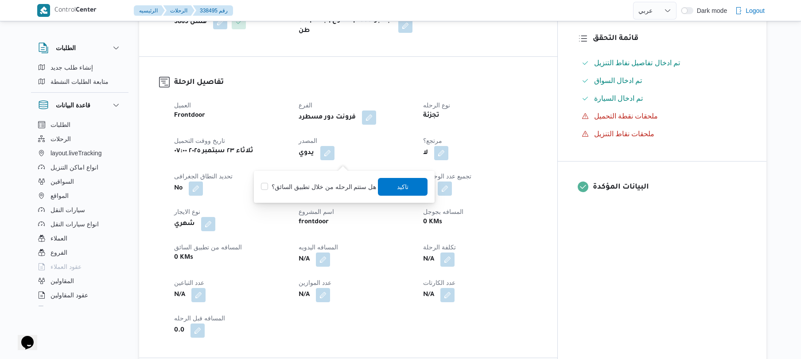
click at [314, 188] on label "هل ستتم الرحله من خلال تطبيق السائق؟" at bounding box center [318, 186] width 115 height 11
checkbox input "true"
click at [391, 188] on span "تاكيد" at bounding box center [404, 186] width 50 height 18
